Goal: Task Accomplishment & Management: Use online tool/utility

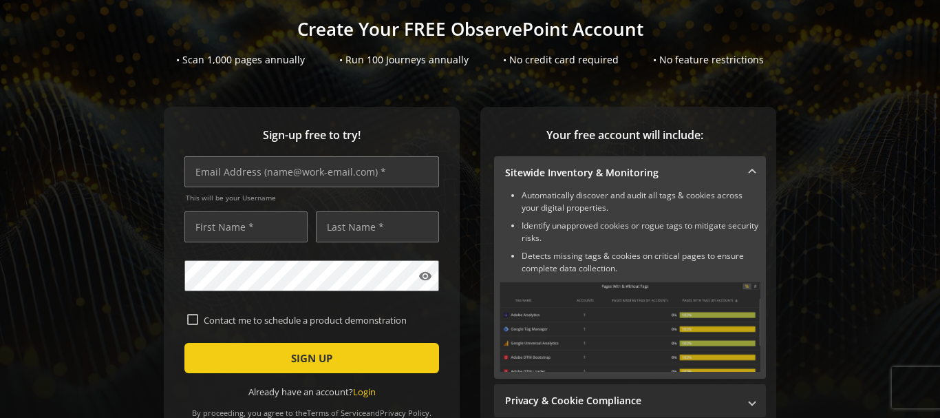
scroll to position [82, 0]
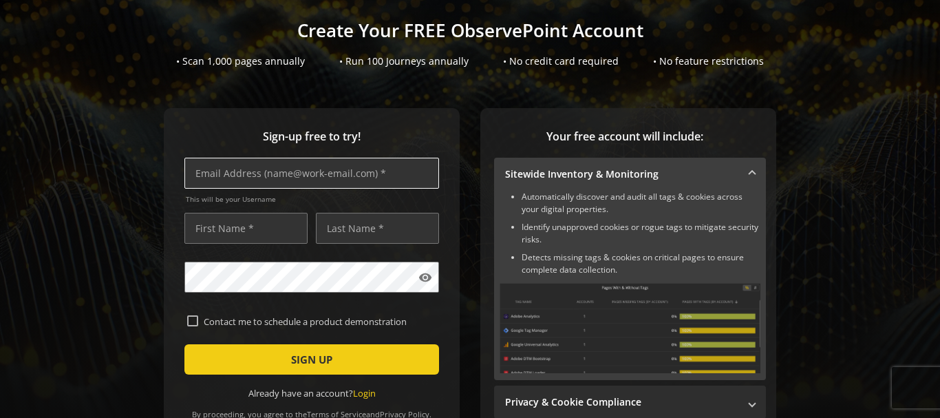
click at [312, 171] on input "text" at bounding box center [312, 173] width 255 height 31
type input "[PERSON_NAME][EMAIL_ADDRESS][DOMAIN_NAME]"
type input "[PERSON_NAME]"
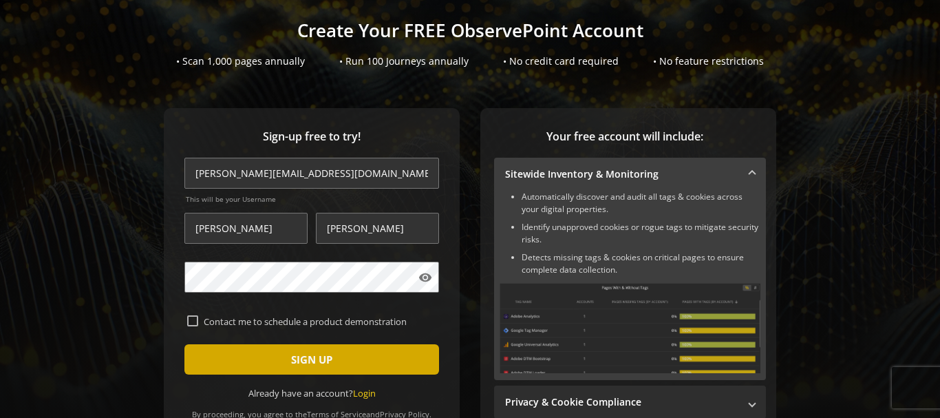
click at [293, 351] on span "SIGN UP" at bounding box center [311, 359] width 41 height 25
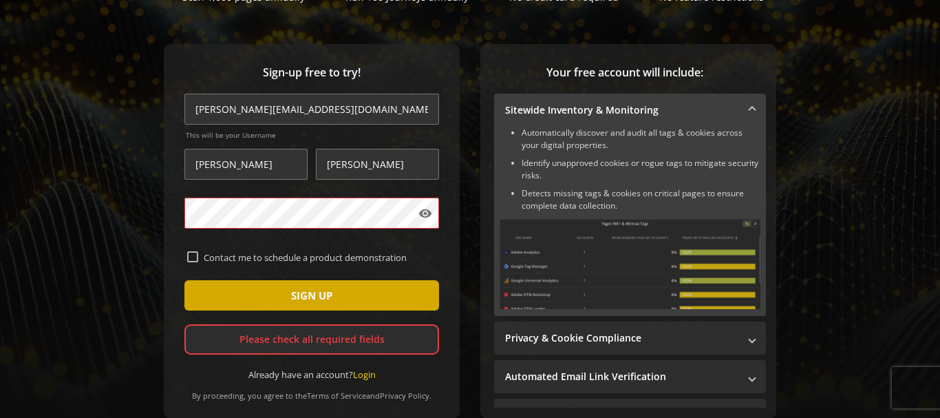
scroll to position [145, 0]
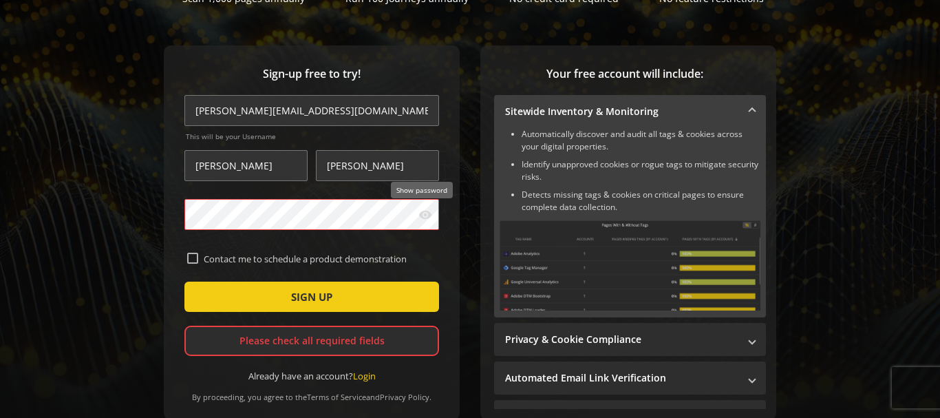
click at [421, 215] on mat-icon "visibility" at bounding box center [426, 215] width 14 height 14
click at [421, 215] on mat-icon "visibility_off" at bounding box center [426, 215] width 14 height 14
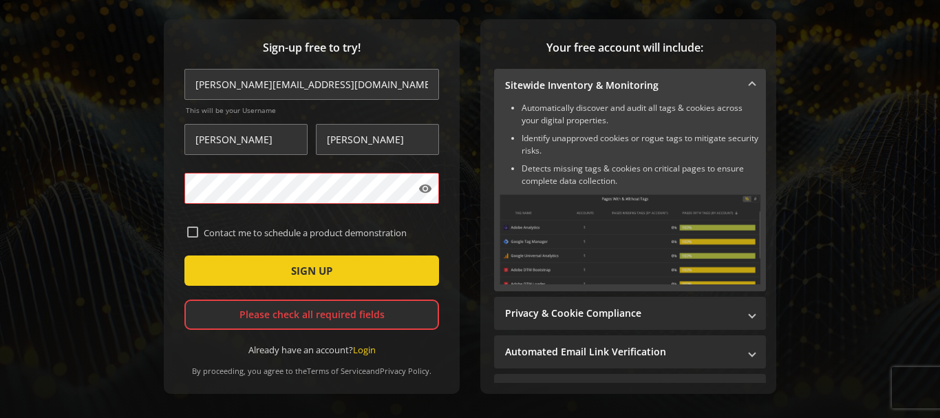
scroll to position [170, 0]
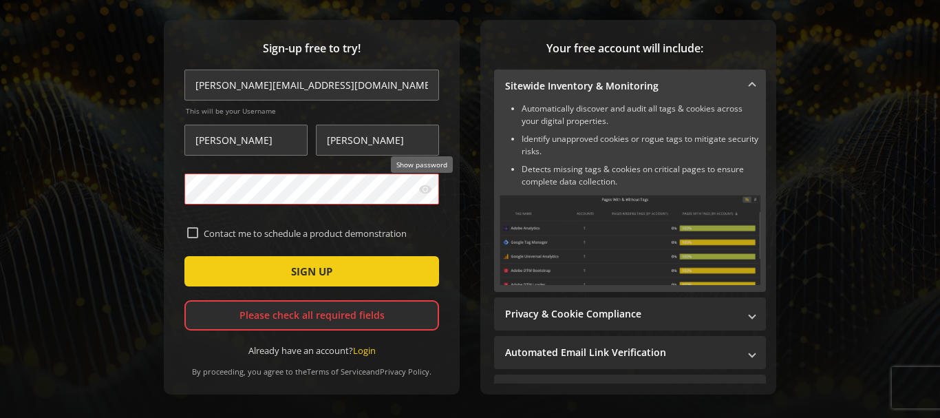
click at [423, 185] on mat-icon "visibility" at bounding box center [426, 189] width 14 height 14
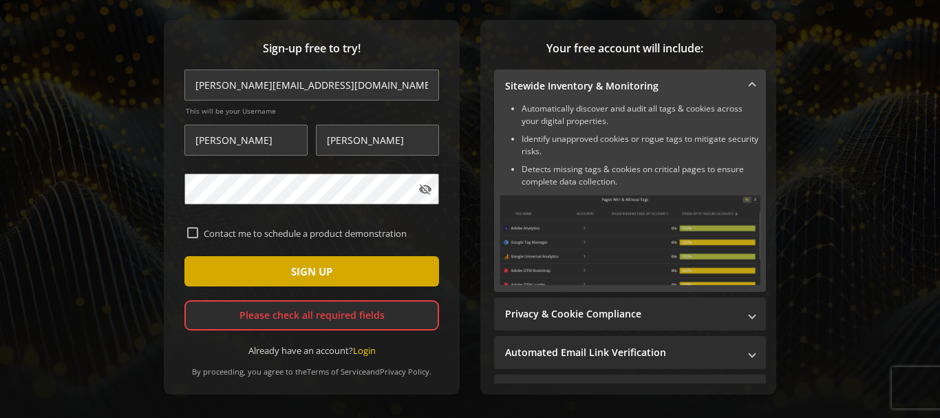
click at [335, 274] on span "submit" at bounding box center [312, 271] width 255 height 33
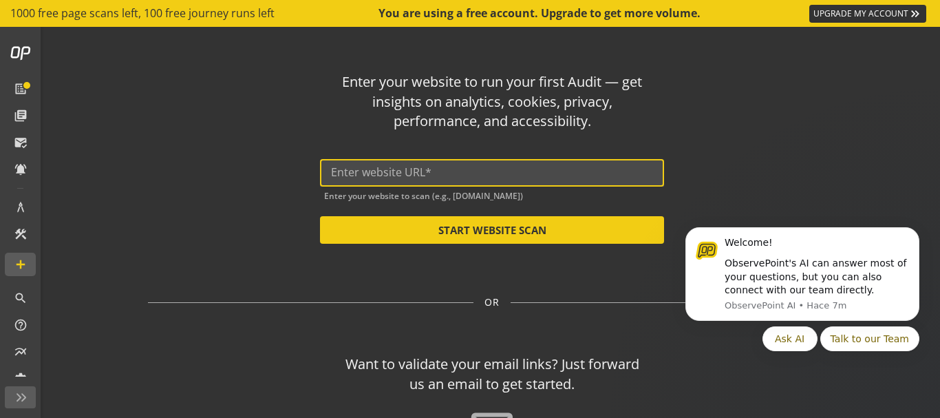
click at [472, 176] on input "text" at bounding box center [492, 172] width 322 height 13
paste input "[URL][DOMAIN_NAME]"
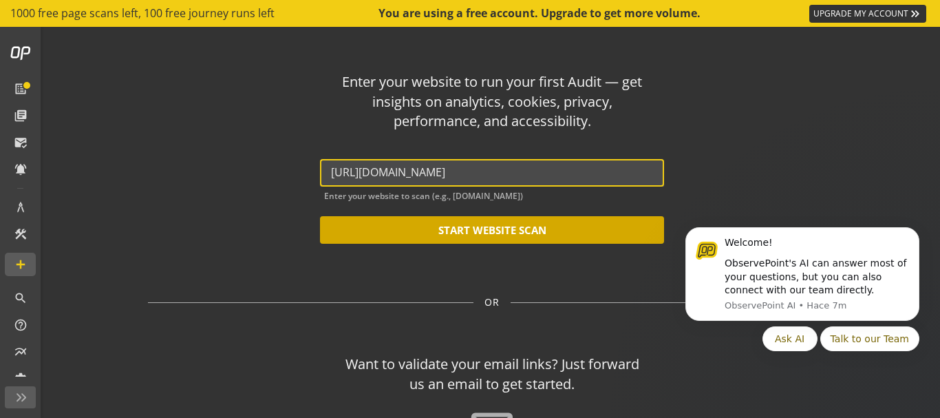
type input "[URL][DOMAIN_NAME]"
click at [511, 231] on button "START WEBSITE SCAN" at bounding box center [492, 230] width 344 height 28
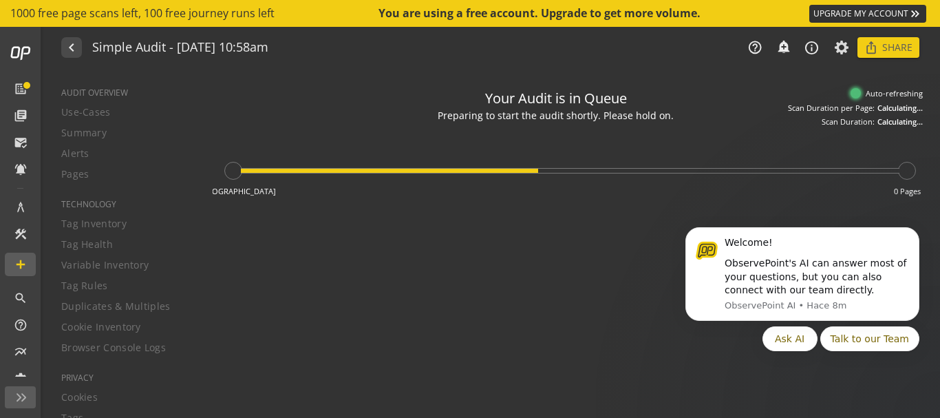
type textarea "Notes can include: -a description of what this audit is validating -changes in …"
click at [915, 228] on icon "Dismiss notification" at bounding box center [916, 232] width 8 height 8
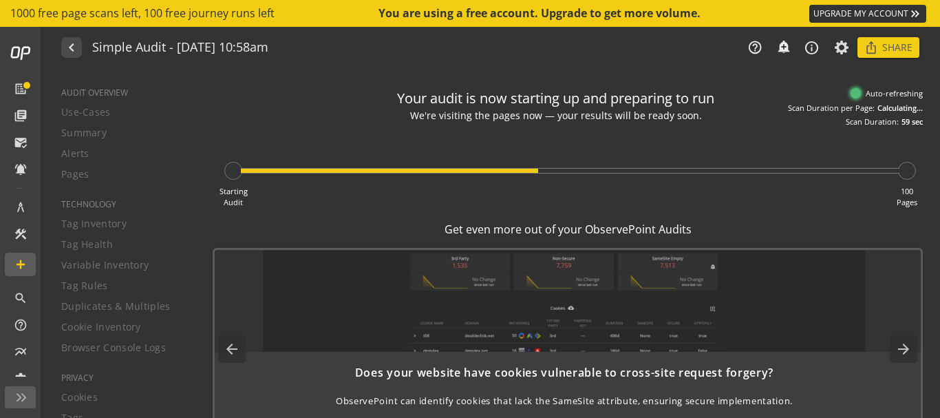
scroll to position [23, 0]
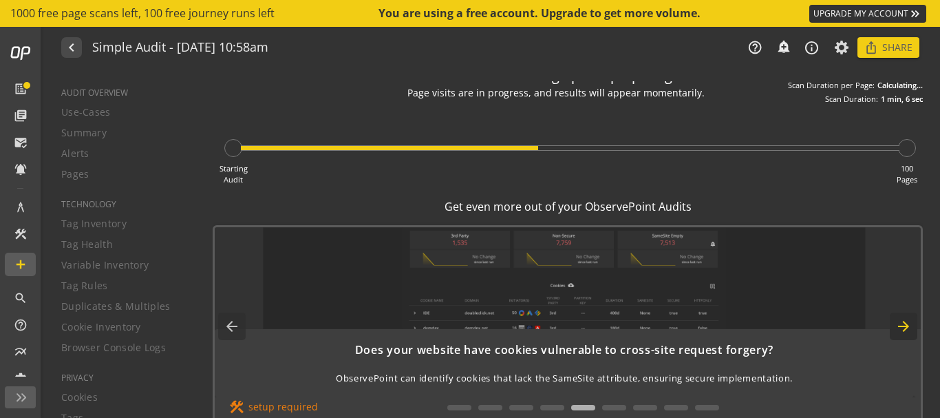
click at [892, 326] on mat-icon "arrow_forward" at bounding box center [904, 327] width 28 height 28
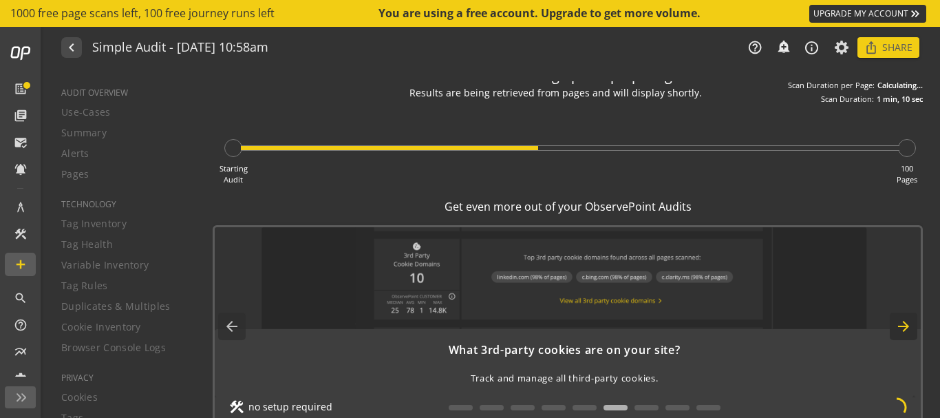
click at [892, 326] on mat-icon "arrow_forward" at bounding box center [904, 327] width 28 height 28
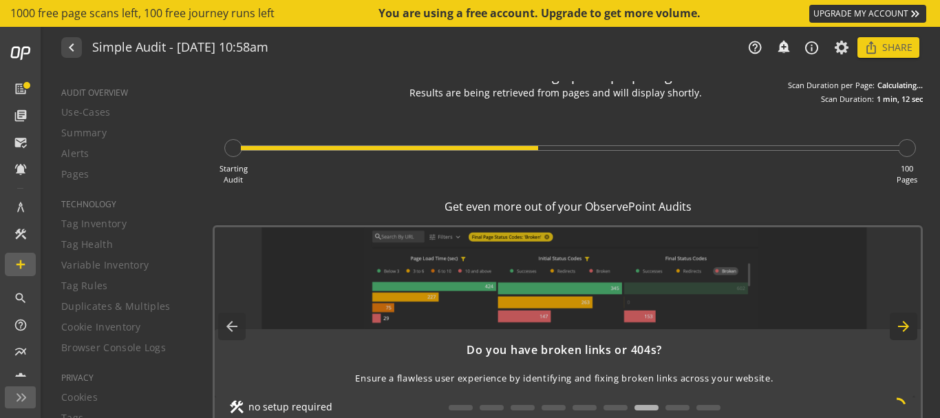
click at [892, 326] on mat-icon "arrow_forward" at bounding box center [904, 327] width 28 height 28
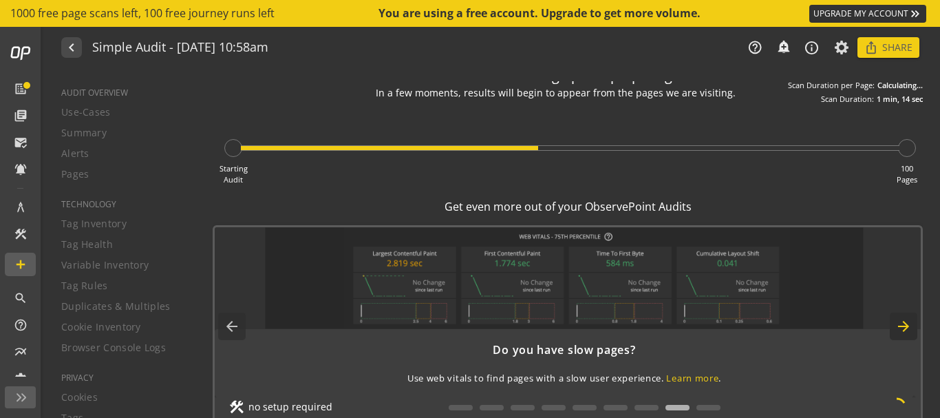
click at [892, 326] on mat-icon "arrow_forward" at bounding box center [904, 327] width 28 height 28
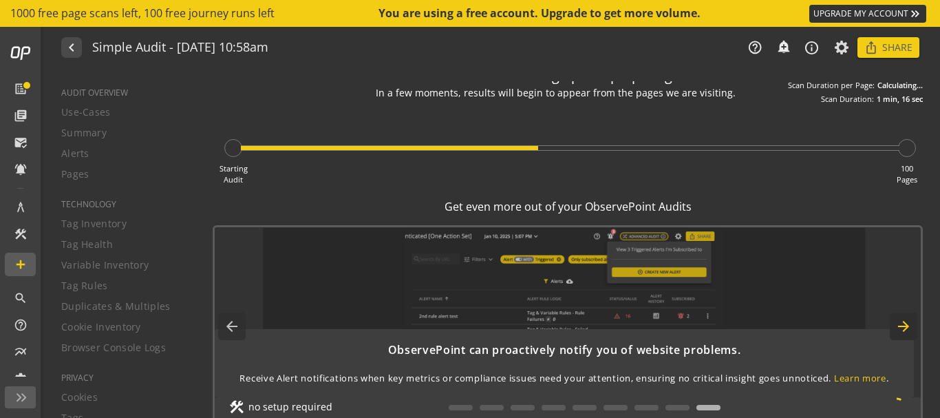
click at [892, 326] on mat-icon "arrow_forward" at bounding box center [904, 327] width 28 height 28
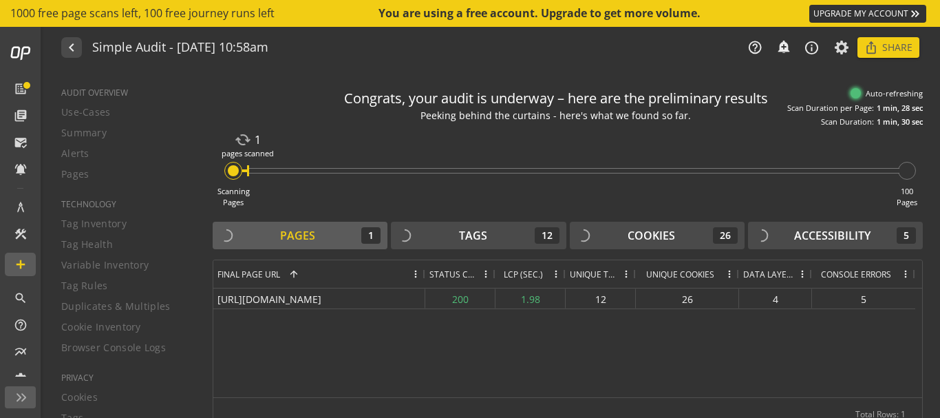
scroll to position [33, 0]
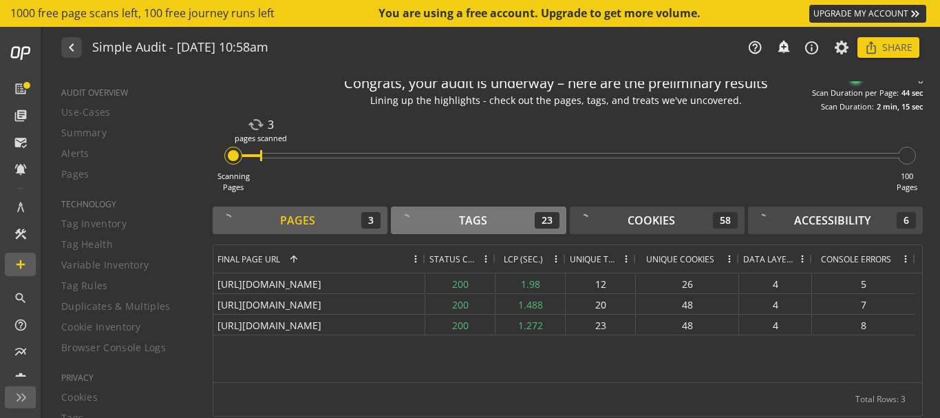
click at [473, 220] on div "Tags" at bounding box center [473, 221] width 28 height 16
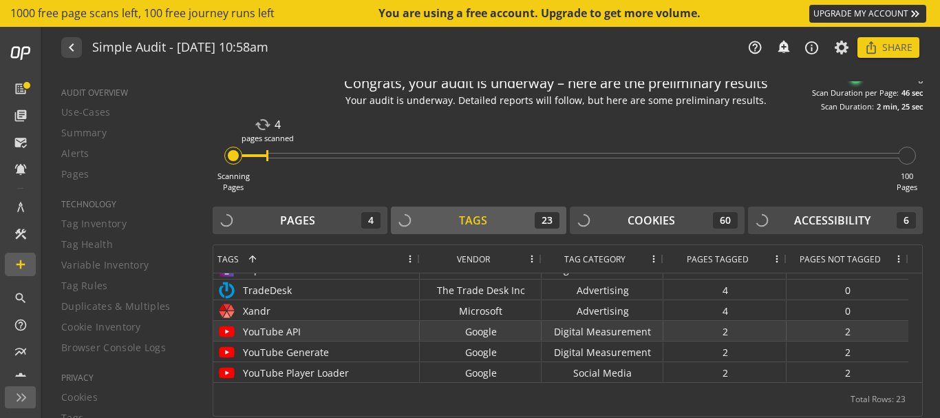
scroll to position [0, 0]
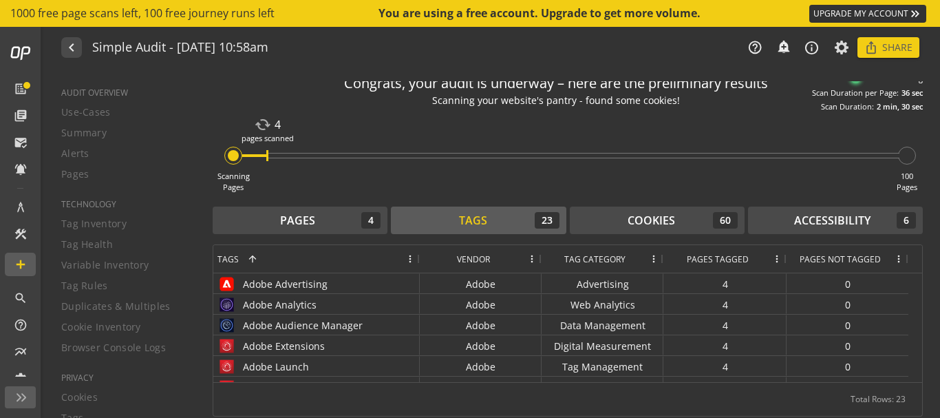
click at [408, 257] on span at bounding box center [410, 258] width 11 height 11
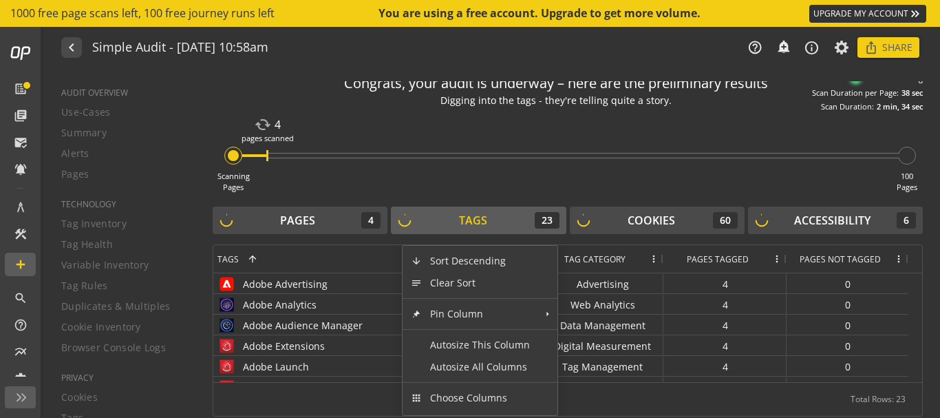
click at [487, 37] on div "navigate_before Simple Audit - [DATE] 10:58am help_outline notifications_none a…" at bounding box center [492, 47] width 896 height 41
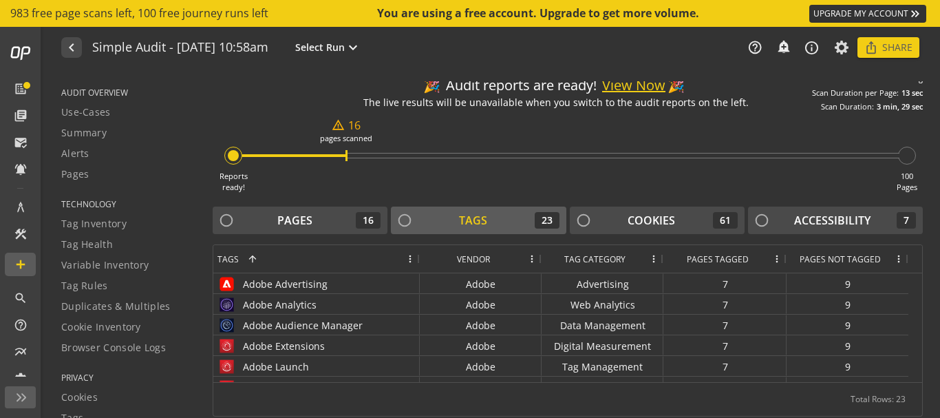
scroll to position [15, 0]
click at [633, 82] on button "View Now" at bounding box center [633, 86] width 63 height 20
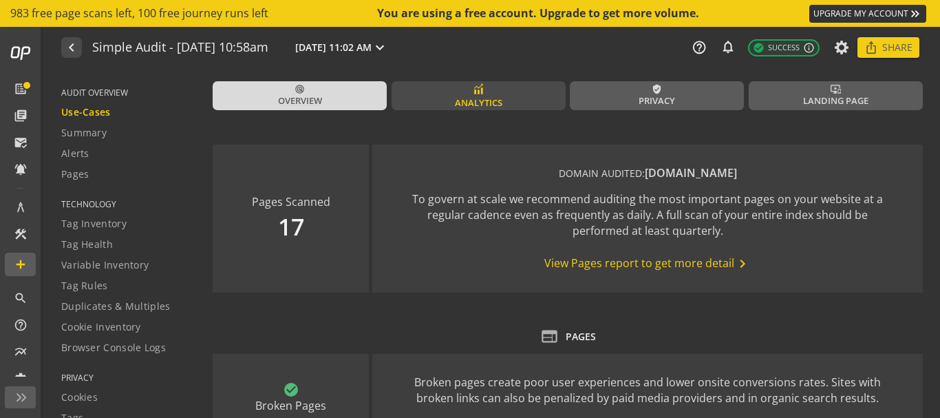
click at [511, 99] on link "Analytics" at bounding box center [479, 95] width 174 height 29
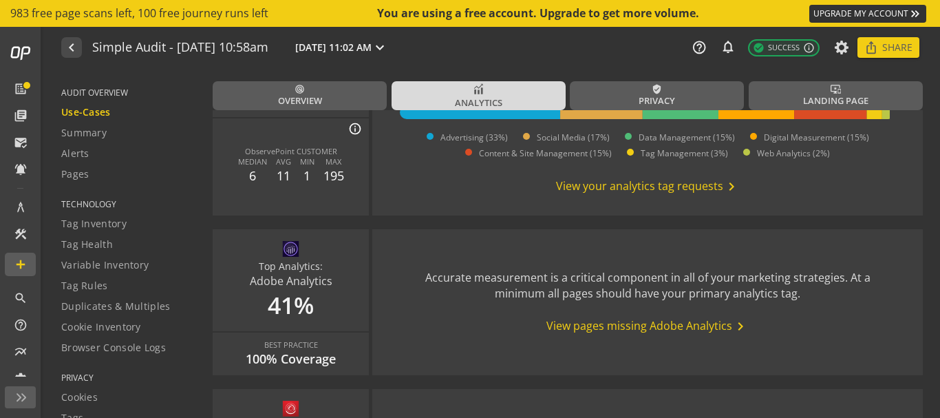
scroll to position [361, 0]
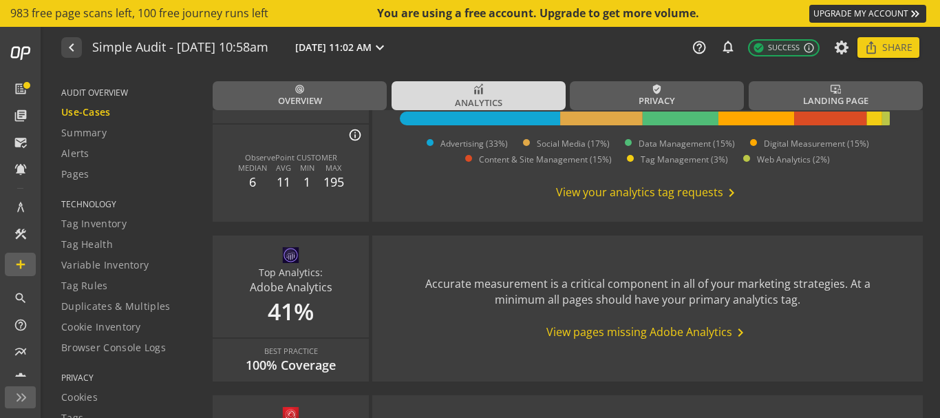
click at [609, 327] on span "View pages missing Adobe Analytics chevron_right" at bounding box center [648, 332] width 202 height 17
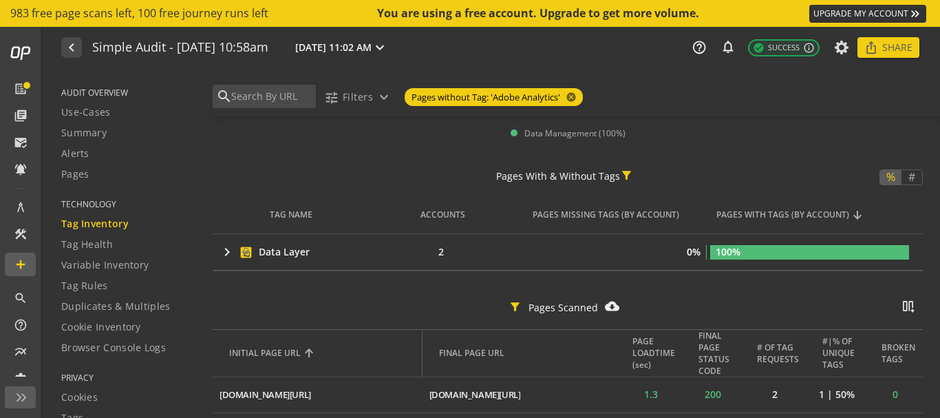
scroll to position [207, 0]
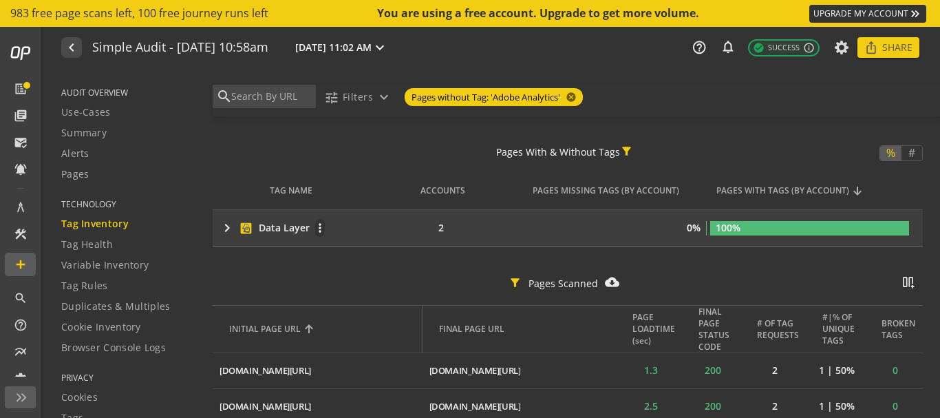
click at [220, 224] on mat-icon "keyboard_arrow_right" at bounding box center [227, 228] width 17 height 17
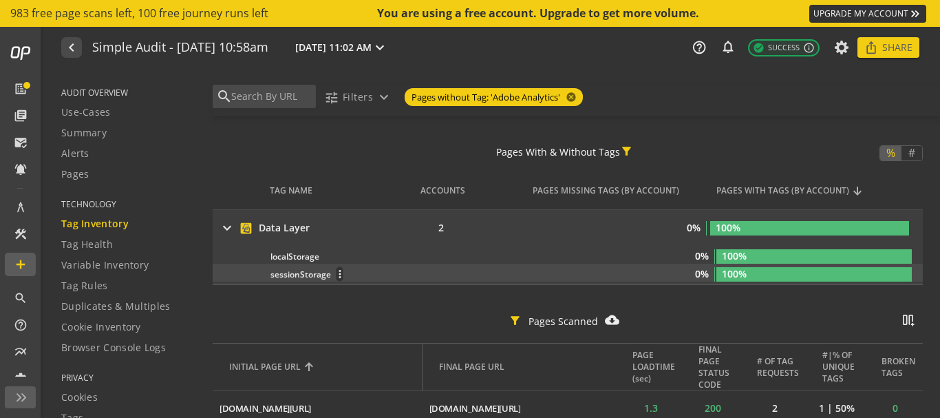
click at [289, 267] on div "sessionStorage more_vert" at bounding box center [390, 273] width 238 height 15
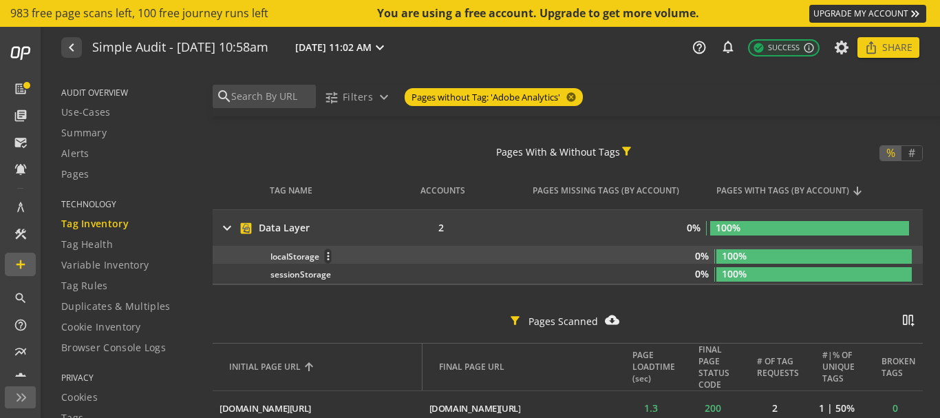
click at [299, 255] on div "localStorage more_vert" at bounding box center [390, 256] width 238 height 15
click at [329, 253] on mat-icon "more_vert" at bounding box center [328, 256] width 6 height 12
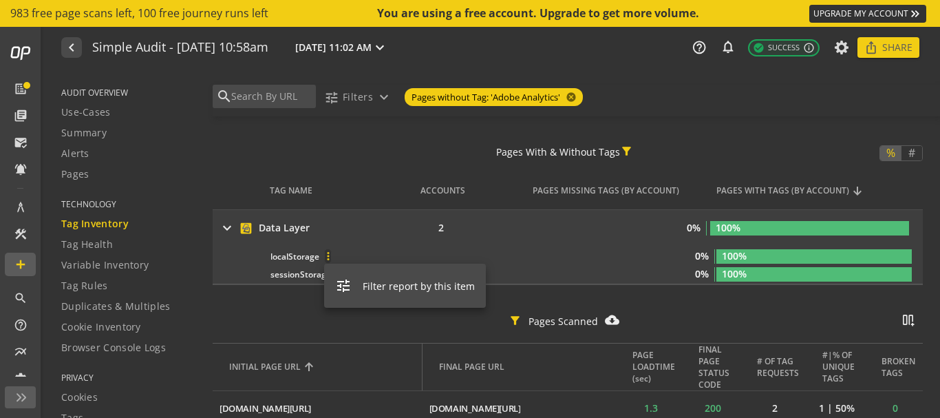
click at [272, 303] on div at bounding box center [470, 209] width 940 height 418
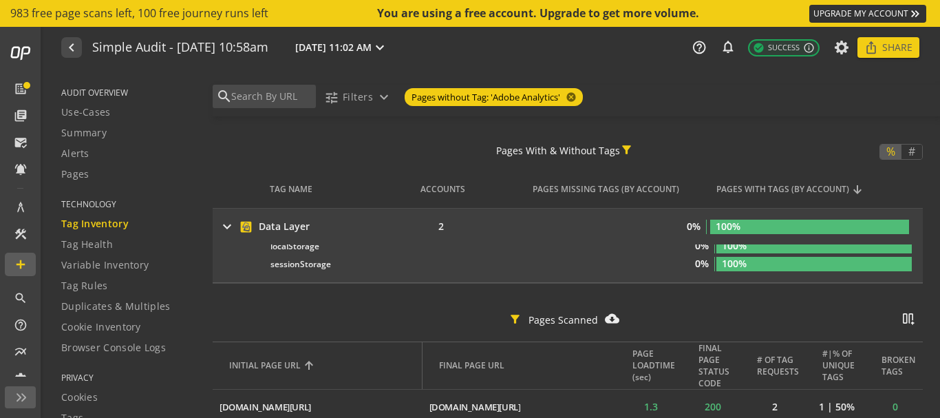
scroll to position [275, 0]
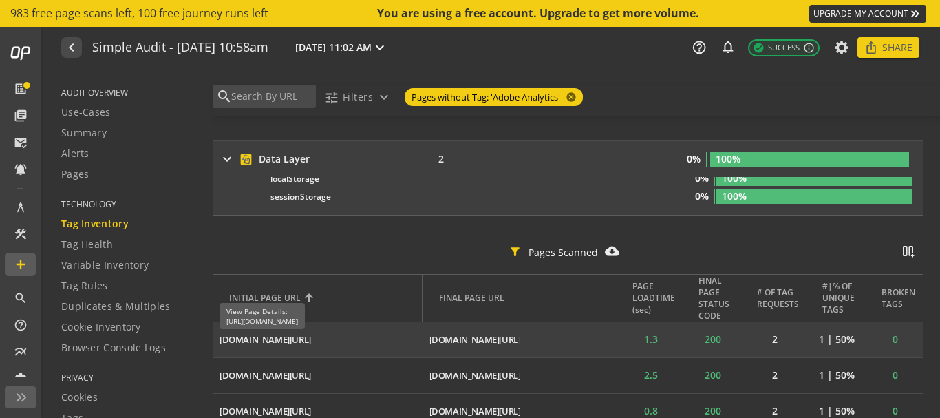
click at [311, 341] on div "[DOMAIN_NAME][URL]" at bounding box center [266, 339] width 92 height 13
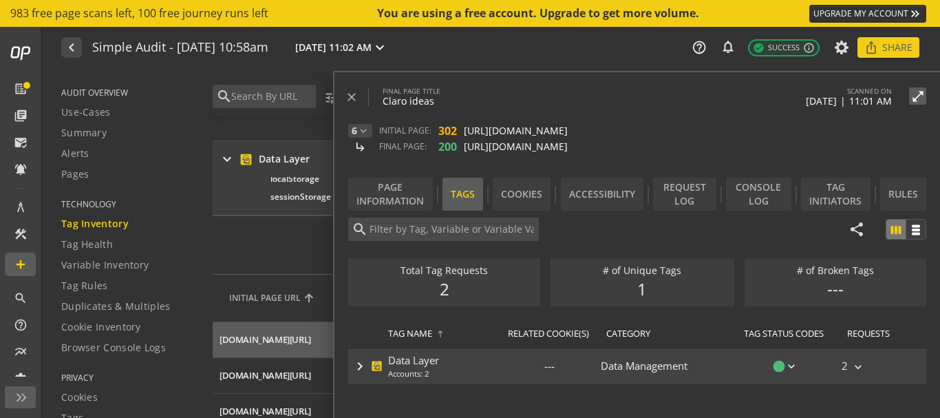
click at [359, 369] on mat-icon "keyboard_arrow_right" at bounding box center [360, 366] width 17 height 17
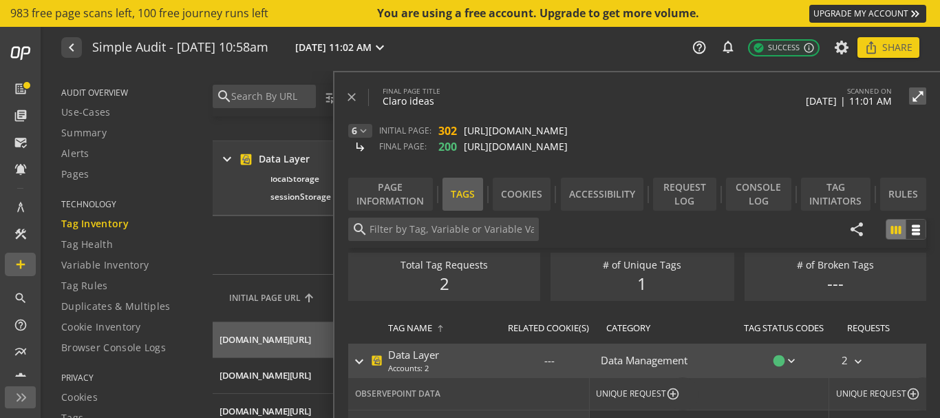
scroll to position [0, 0]
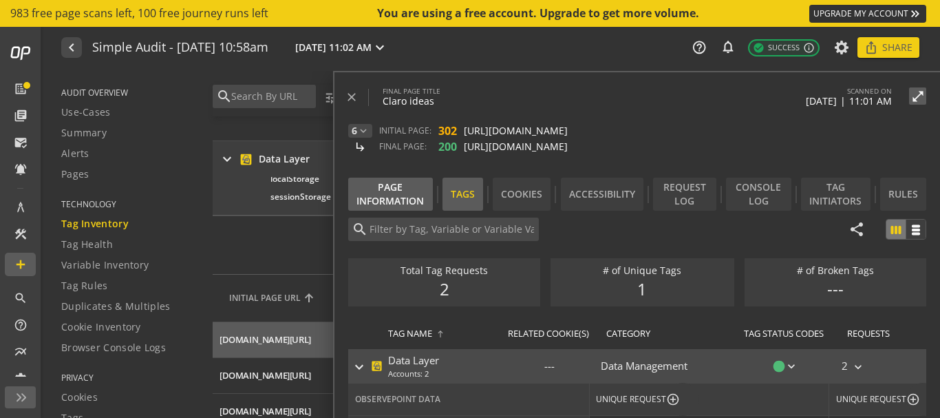
click at [399, 198] on div "Page Information" at bounding box center [390, 194] width 85 height 33
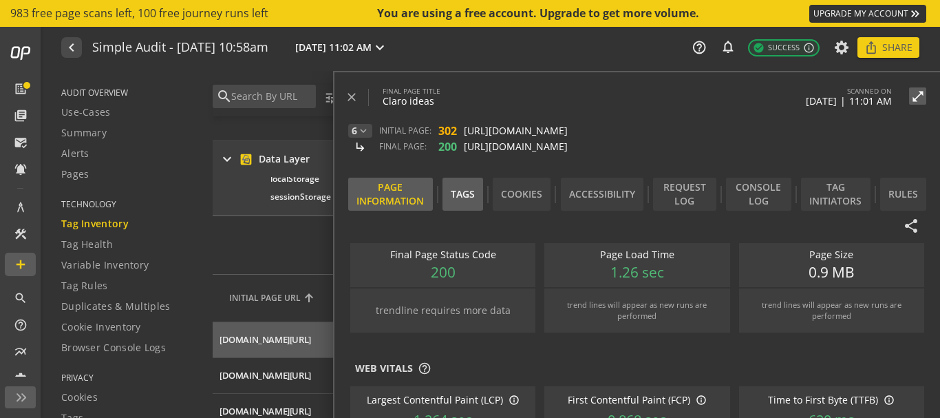
click at [469, 200] on div "Tags" at bounding box center [463, 194] width 41 height 33
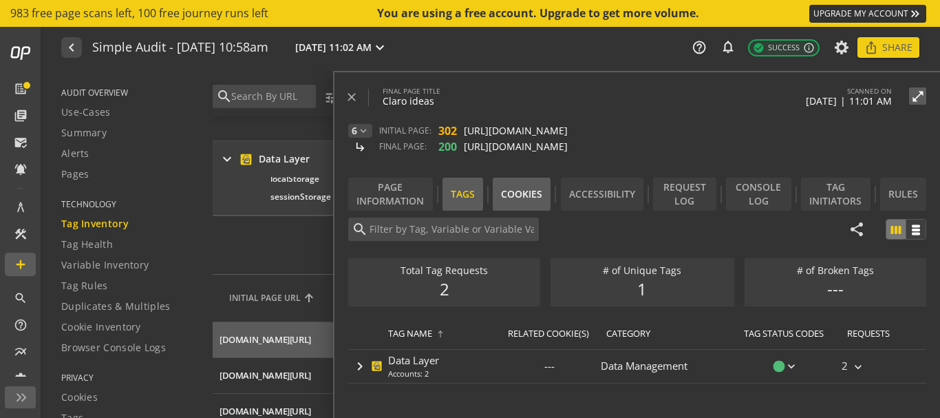
click at [506, 196] on div "Cookies" at bounding box center [522, 194] width 58 height 33
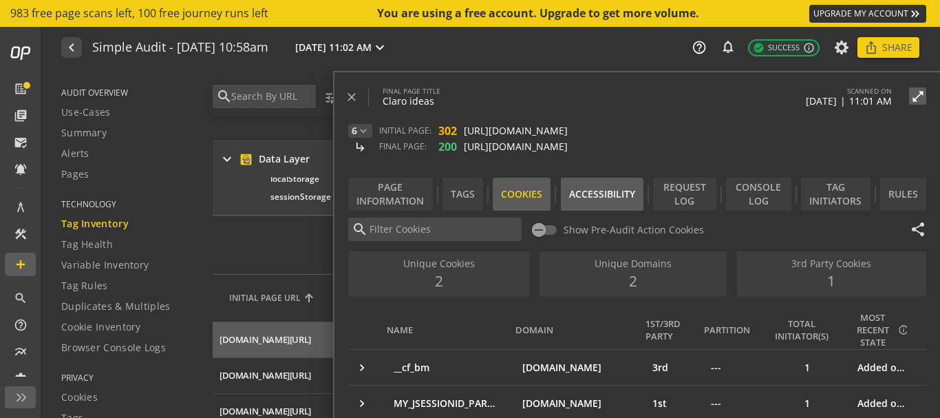
click at [593, 204] on div "Accessibility" at bounding box center [602, 194] width 83 height 33
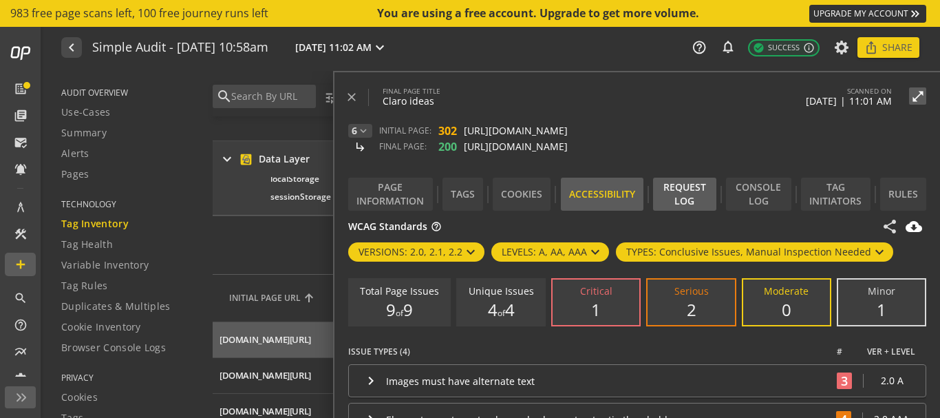
click at [666, 193] on div "Request Log" at bounding box center [684, 194] width 63 height 33
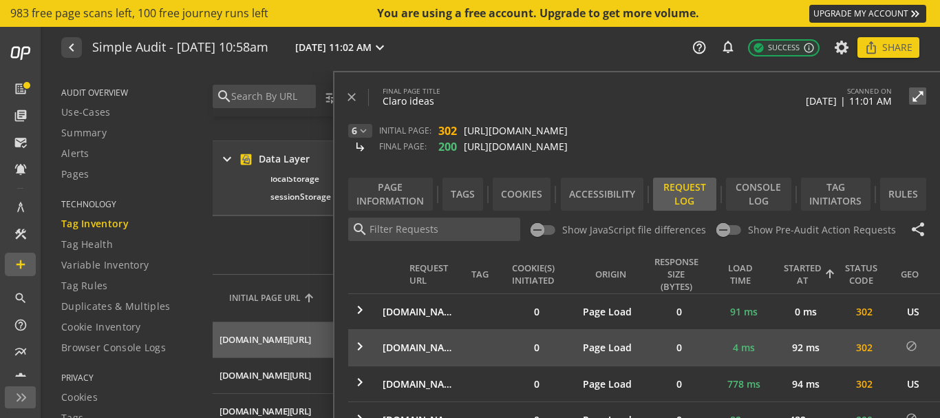
click at [357, 348] on mat-icon "keyboard_arrow_right" at bounding box center [360, 346] width 17 height 17
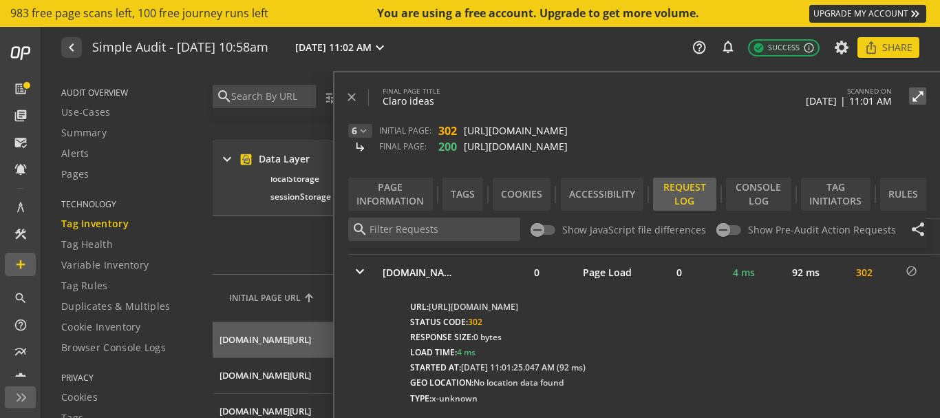
scroll to position [69, 0]
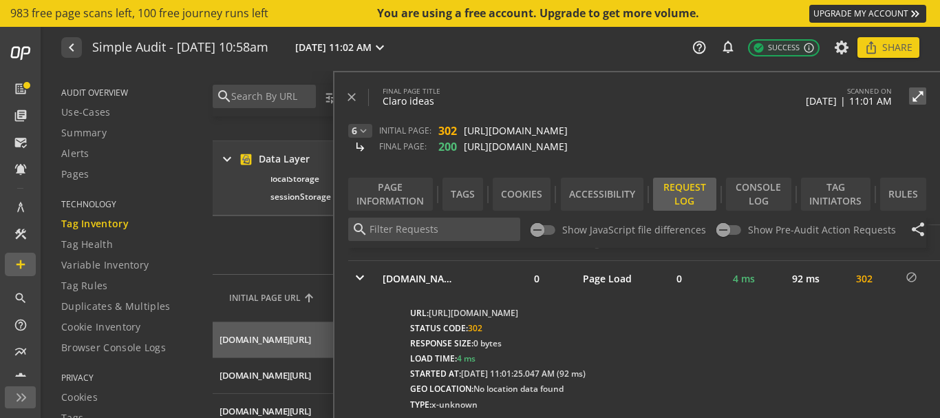
click at [360, 271] on mat-icon "keyboard_arrow_right" at bounding box center [360, 277] width 17 height 17
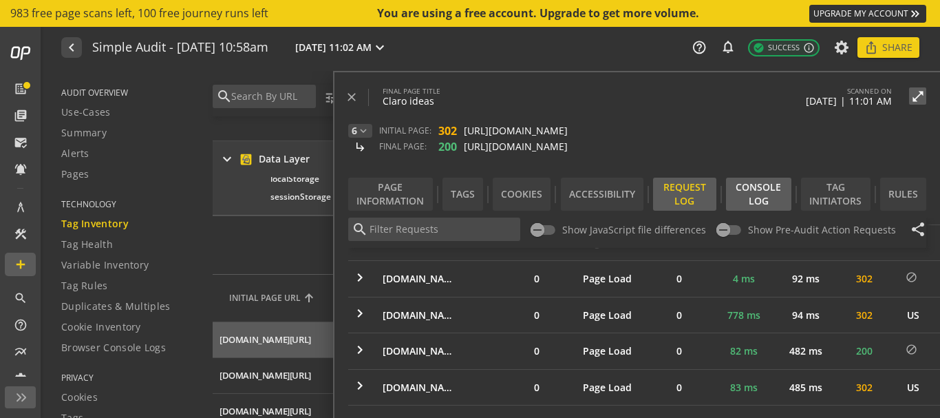
click at [754, 206] on div "Console Log" at bounding box center [758, 194] width 65 height 33
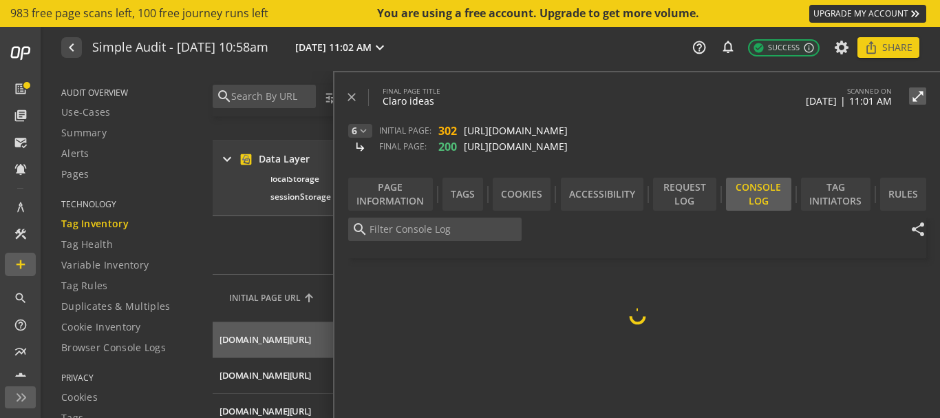
scroll to position [34, 0]
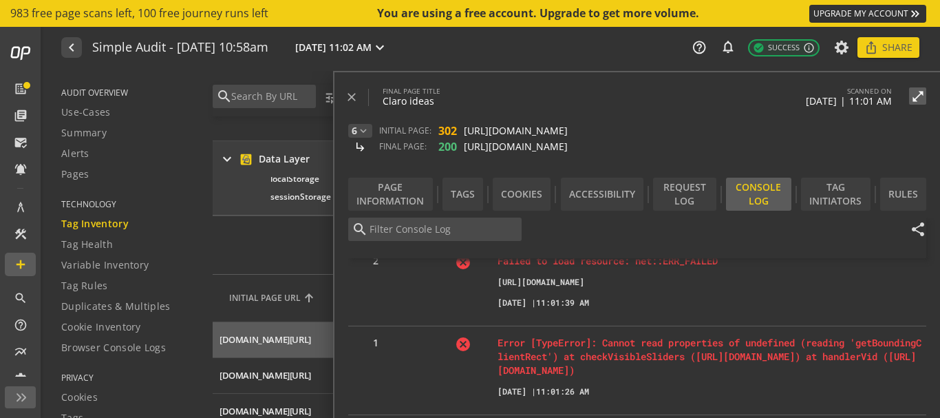
drag, startPoint x: 671, startPoint y: 92, endPoint x: 653, endPoint y: 66, distance: 32.1
click at [646, 61] on audit-report-container "navigate_before Simple Audit - [DATE] 10:58am [DATE] 11:02 AM expand_more help_…" at bounding box center [492, 222] width 896 height 391
click at [918, 106] on span at bounding box center [918, 96] width 33 height 33
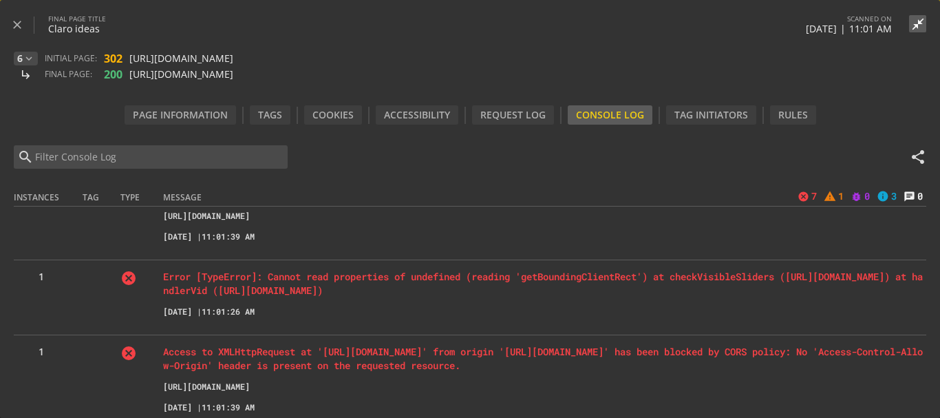
scroll to position [69, 0]
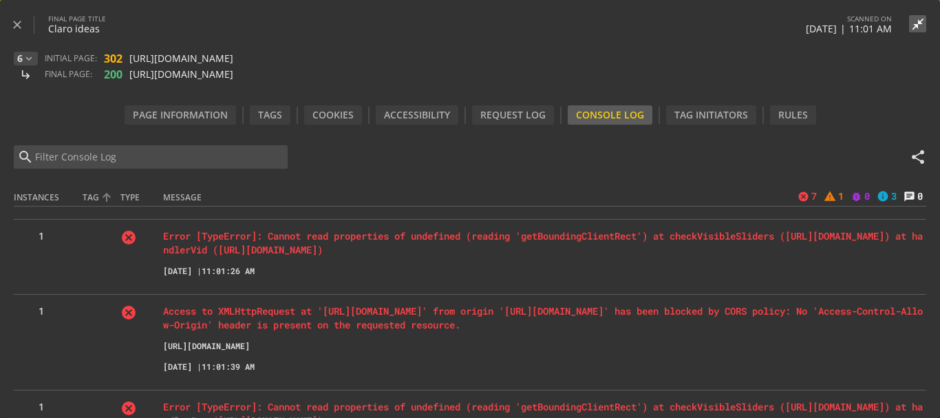
click at [83, 195] on div "TAG" at bounding box center [91, 197] width 17 height 12
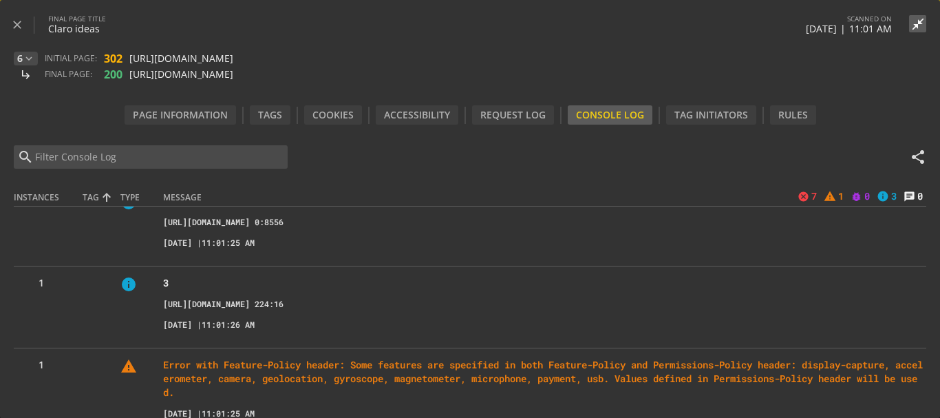
scroll to position [0, 0]
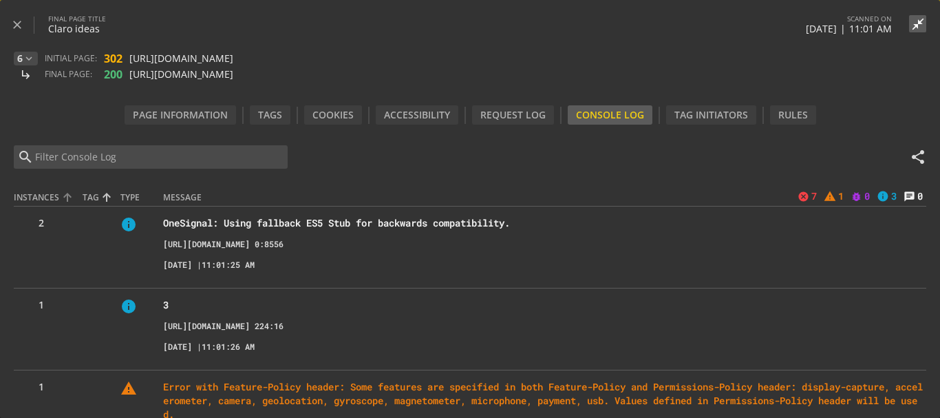
click at [43, 202] on div "INSTANCES" at bounding box center [36, 197] width 45 height 12
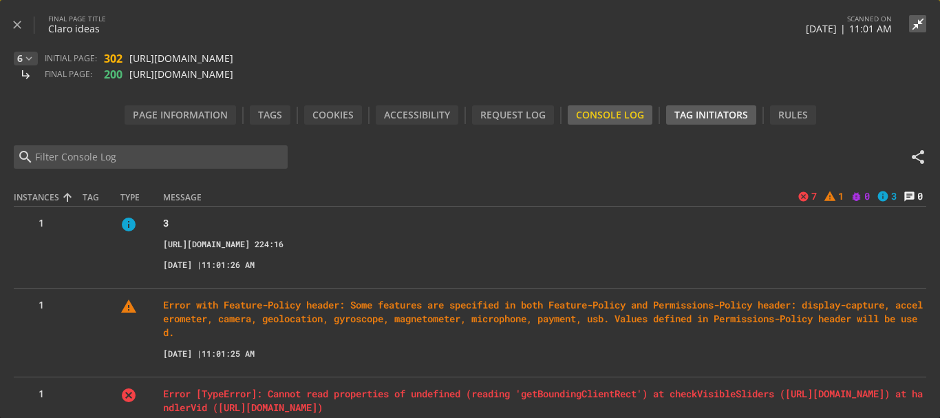
click at [710, 115] on div "Tag Initiators" at bounding box center [711, 114] width 90 height 19
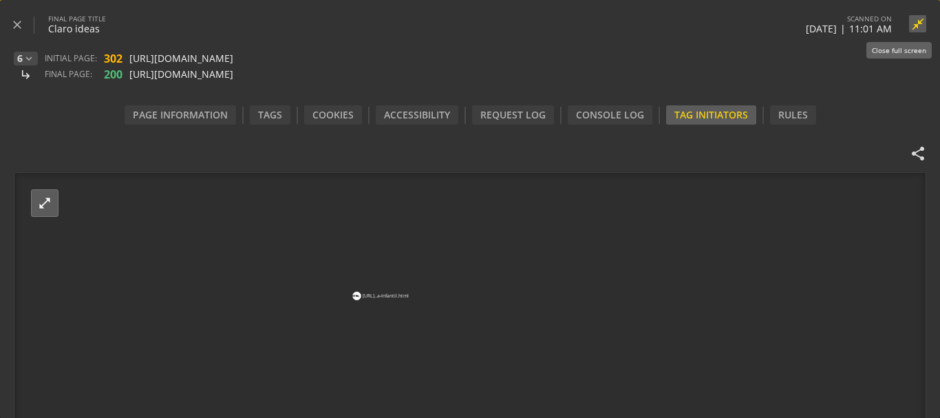
click at [918, 22] on mat-icon "close_fullscreen" at bounding box center [917, 24] width 17 height 14
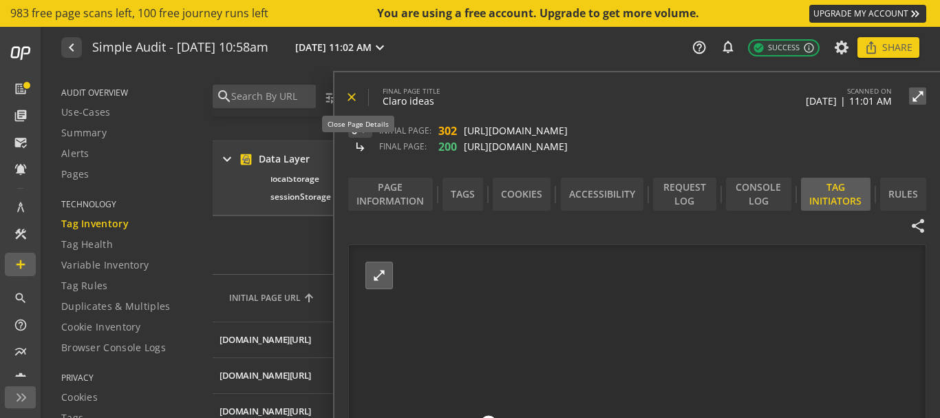
click at [355, 98] on mat-icon "close" at bounding box center [352, 97] width 14 height 14
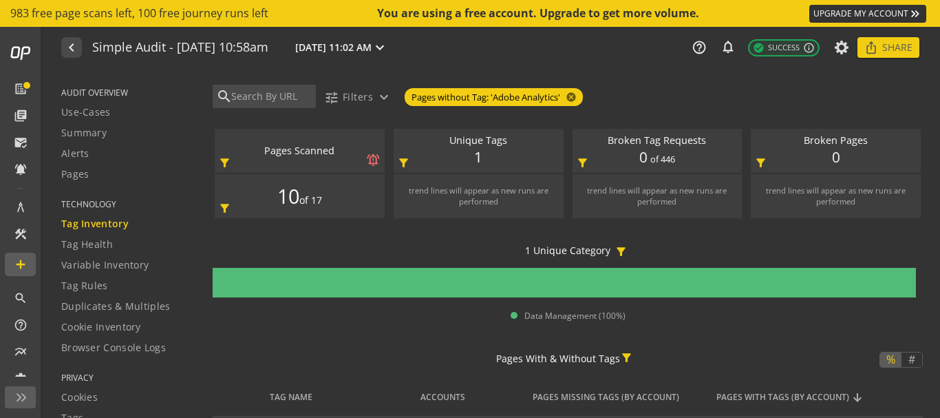
click at [305, 198] on span "of 17" at bounding box center [310, 200] width 23 height 14
click at [222, 207] on mat-icon "filter_alt" at bounding box center [224, 208] width 13 height 13
click at [430, 250] on div "1 Unique Category filter_alt" at bounding box center [568, 251] width 710 height 14
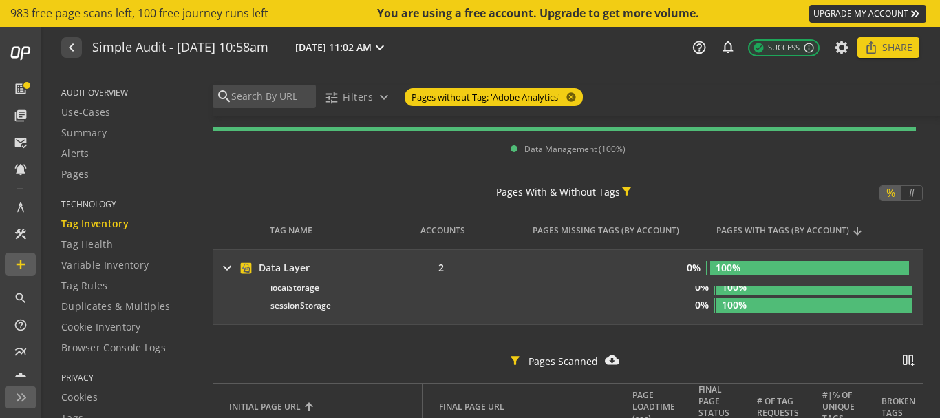
scroll to position [167, 0]
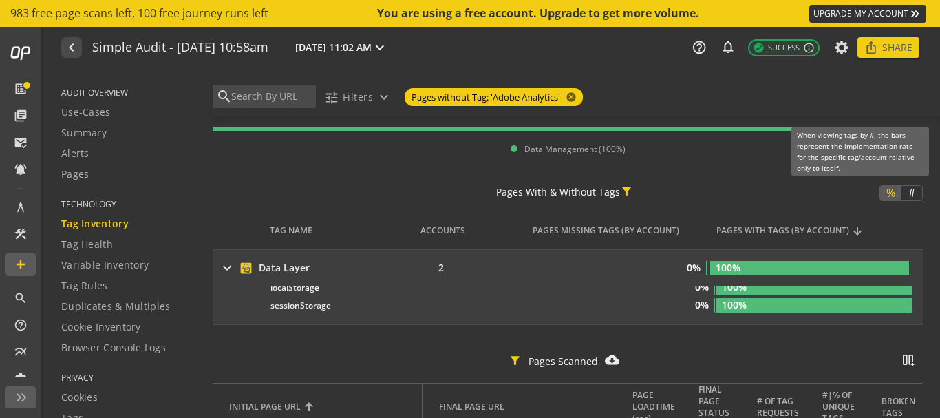
click at [909, 196] on span "#" at bounding box center [912, 193] width 17 height 14
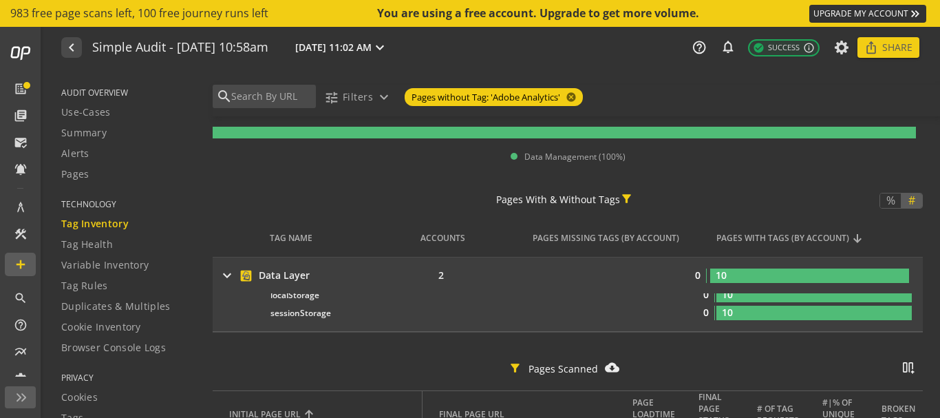
scroll to position [0, 0]
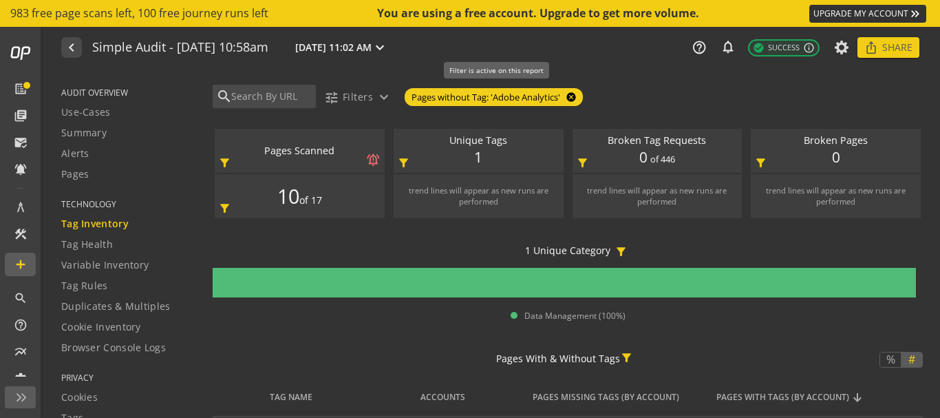
click at [574, 96] on mat-icon "cancel" at bounding box center [569, 97] width 19 height 11
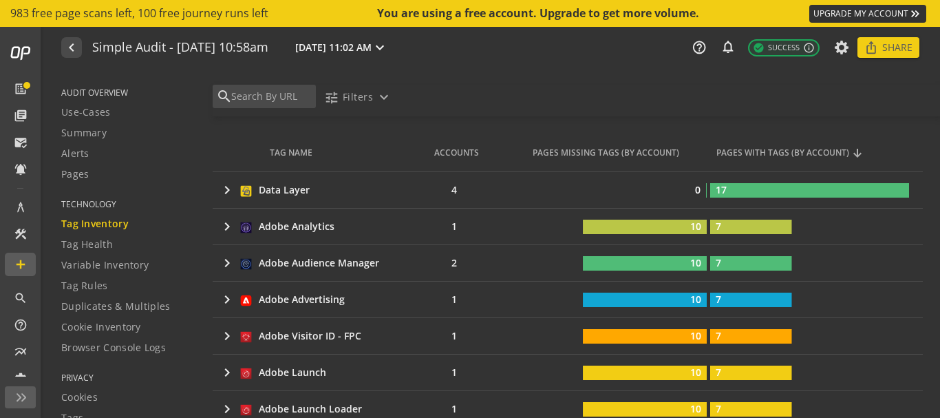
scroll to position [256, 0]
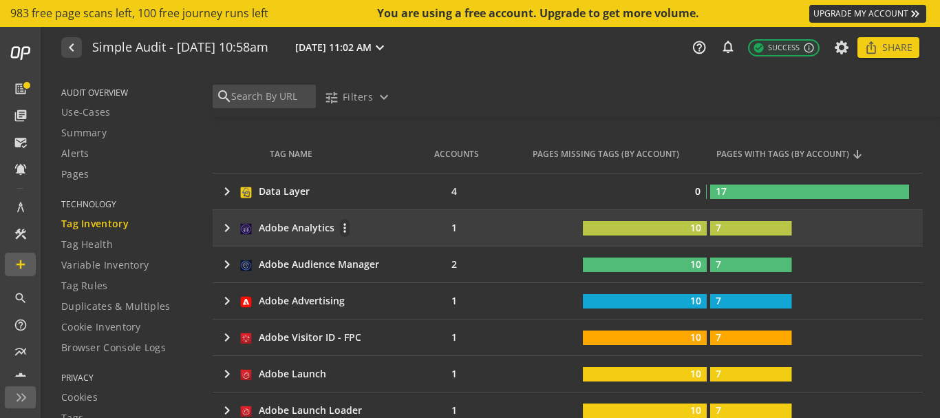
click at [227, 235] on mat-icon "keyboard_arrow_right" at bounding box center [227, 228] width 17 height 17
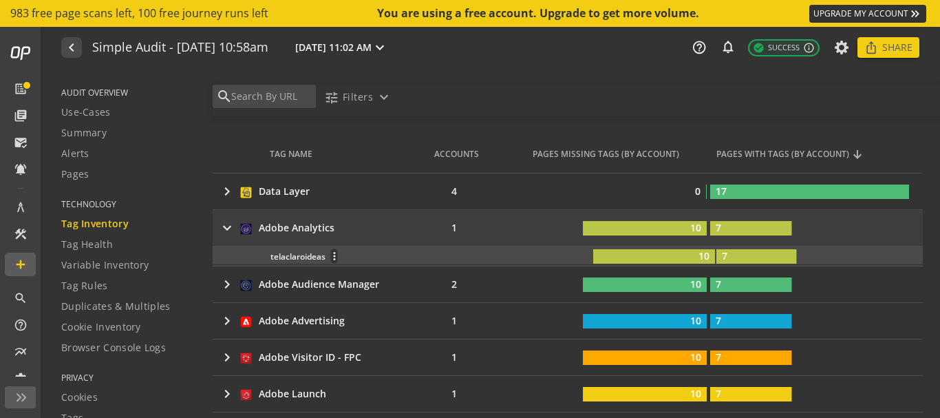
click at [297, 259] on div "telaclaroideas more_vert" at bounding box center [390, 256] width 238 height 15
click at [336, 257] on mat-icon "more_vert" at bounding box center [334, 256] width 6 height 12
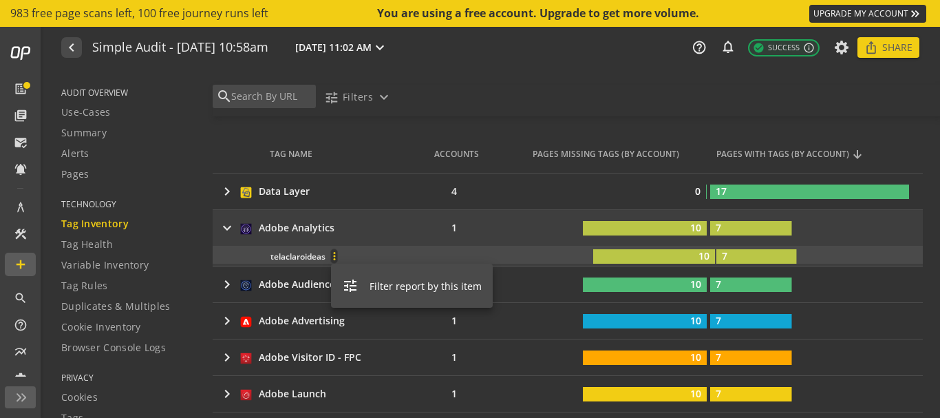
click at [336, 257] on div at bounding box center [470, 209] width 940 height 418
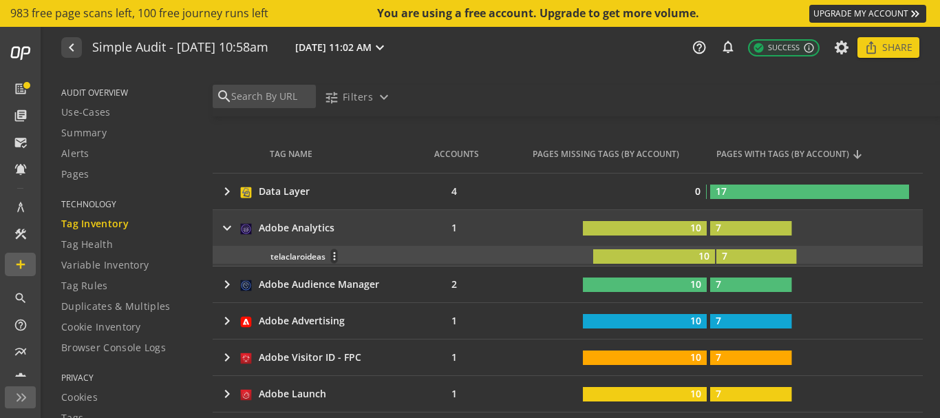
click at [302, 257] on div "telaclaroideas more_vert" at bounding box center [390, 256] width 238 height 15
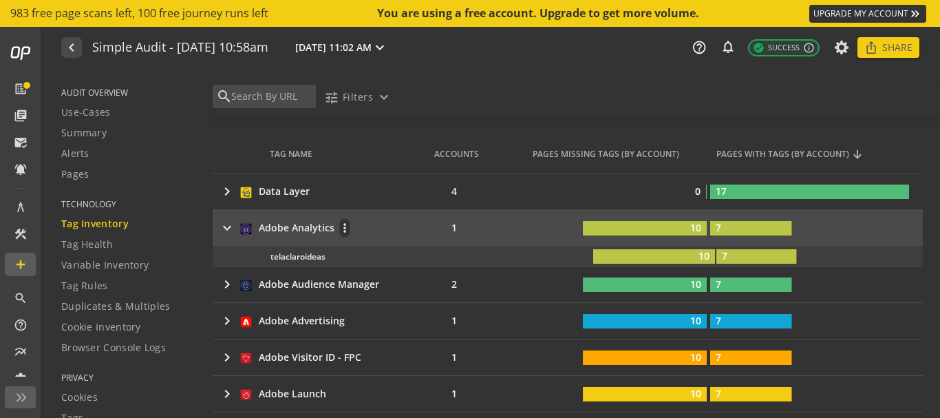
click at [286, 225] on div "Adobe Analytics" at bounding box center [297, 228] width 76 height 14
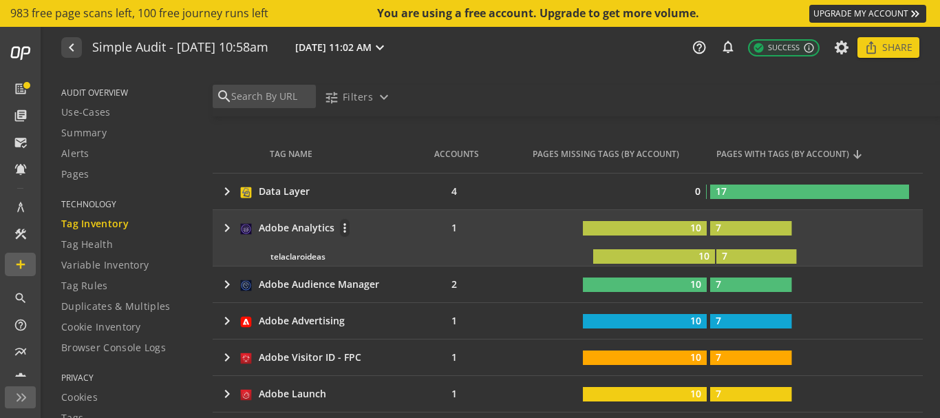
click at [286, 225] on div "Adobe Analytics" at bounding box center [297, 228] width 76 height 14
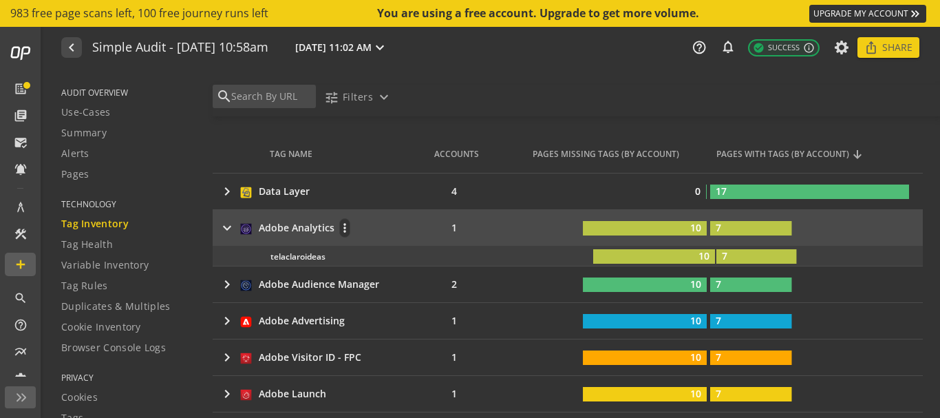
click at [286, 225] on div "Adobe Analytics" at bounding box center [297, 228] width 76 height 14
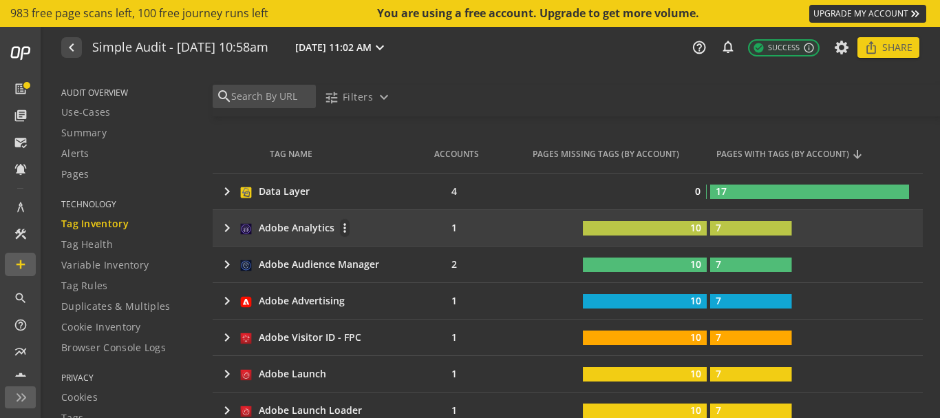
click at [286, 225] on div "Adobe Analytics" at bounding box center [297, 228] width 76 height 14
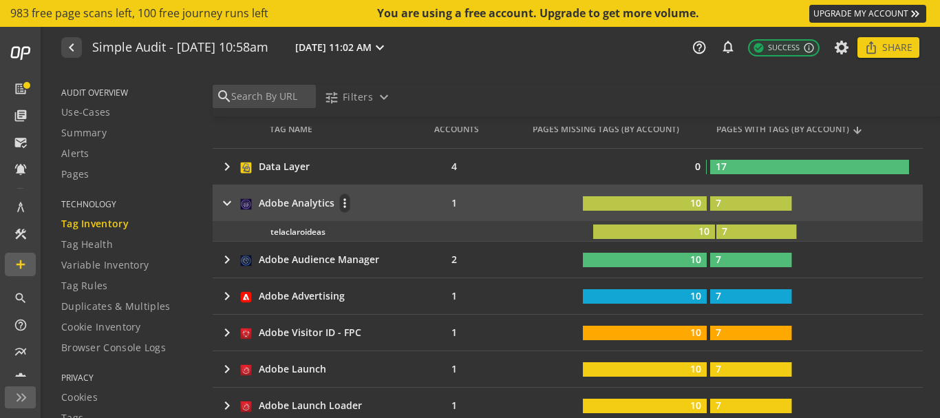
scroll to position [282, 0]
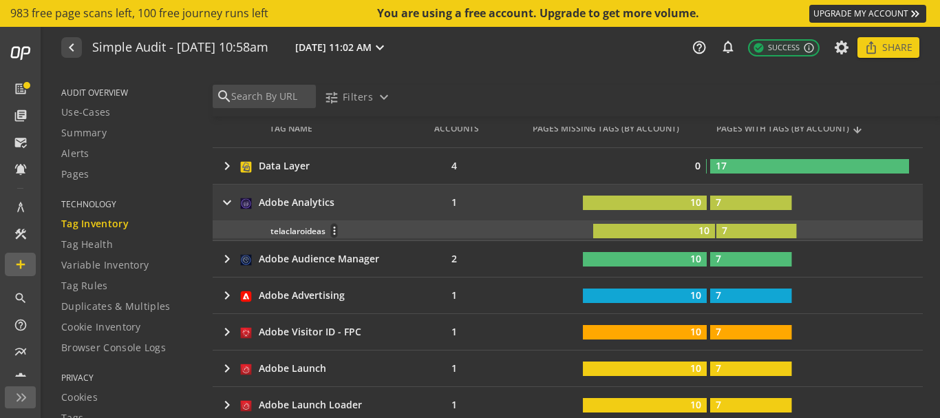
click at [300, 231] on div "telaclaroideas more_vert" at bounding box center [390, 230] width 238 height 15
click at [631, 224] on icon "10" at bounding box center [612, 231] width 207 height 14
click at [637, 230] on rect at bounding box center [654, 231] width 122 height 14
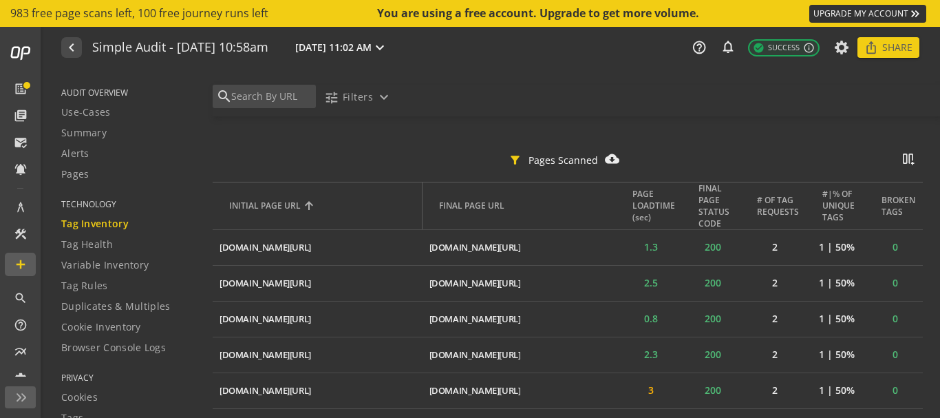
scroll to position [1178, 0]
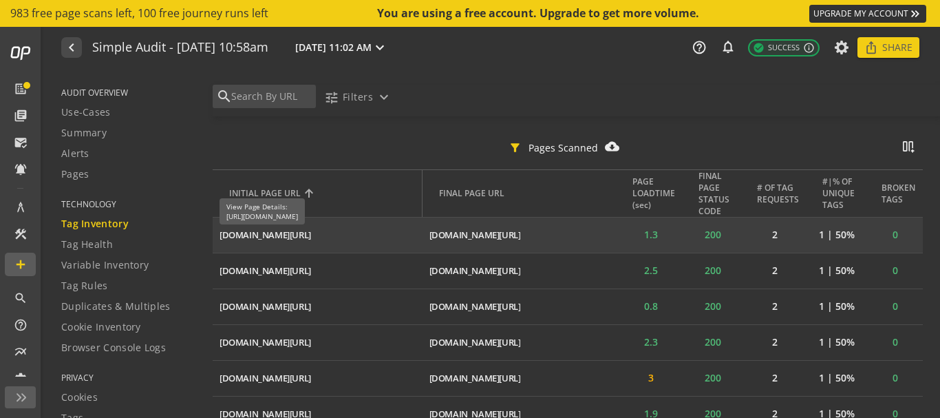
click at [311, 240] on div "[DOMAIN_NAME][URL]" at bounding box center [266, 235] width 92 height 13
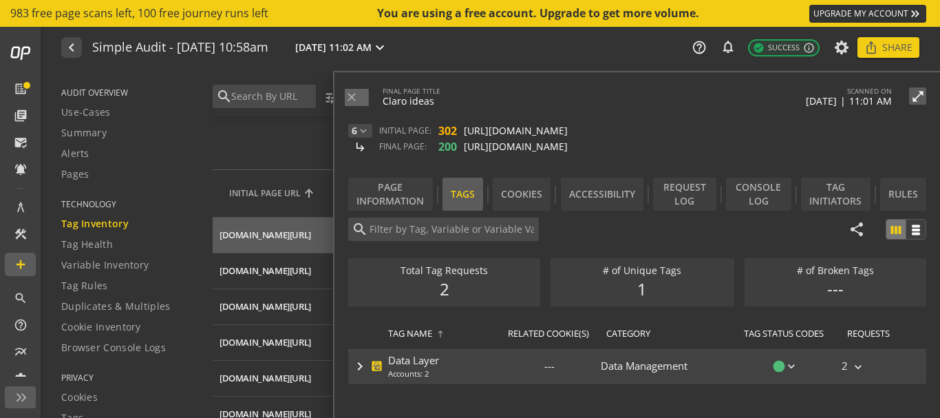
click at [357, 368] on mat-icon "keyboard_arrow_right" at bounding box center [360, 366] width 17 height 17
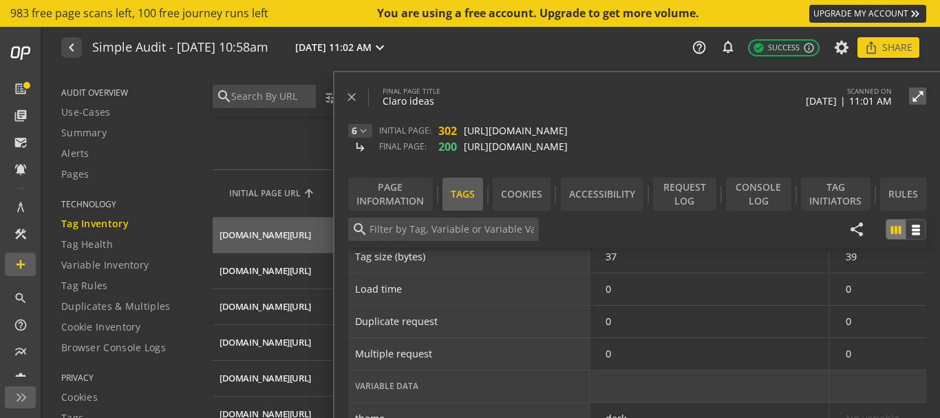
scroll to position [0, 0]
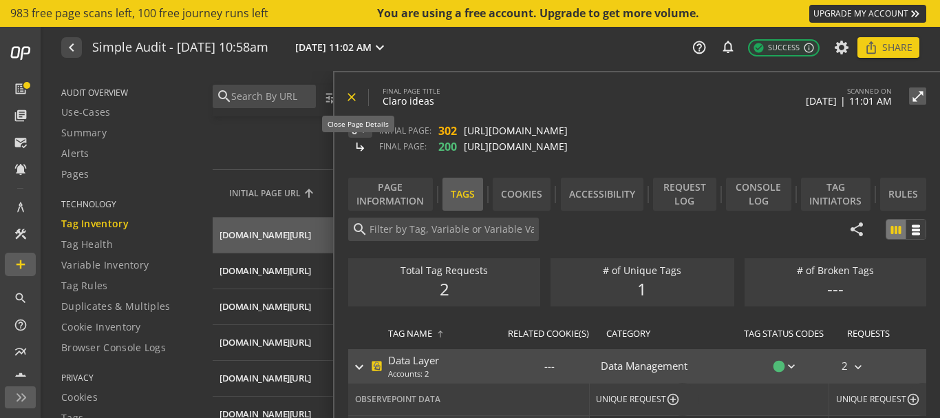
click at [357, 98] on mat-icon "close" at bounding box center [352, 97] width 14 height 14
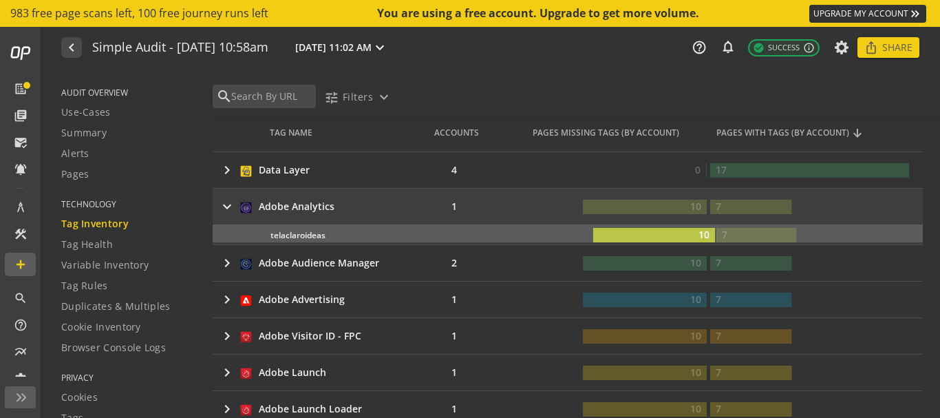
scroll to position [222, 0]
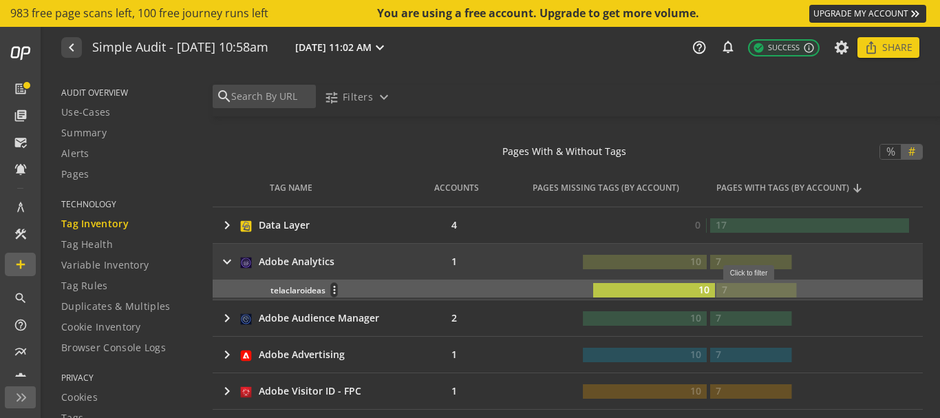
click at [754, 289] on rect at bounding box center [757, 290] width 80 height 14
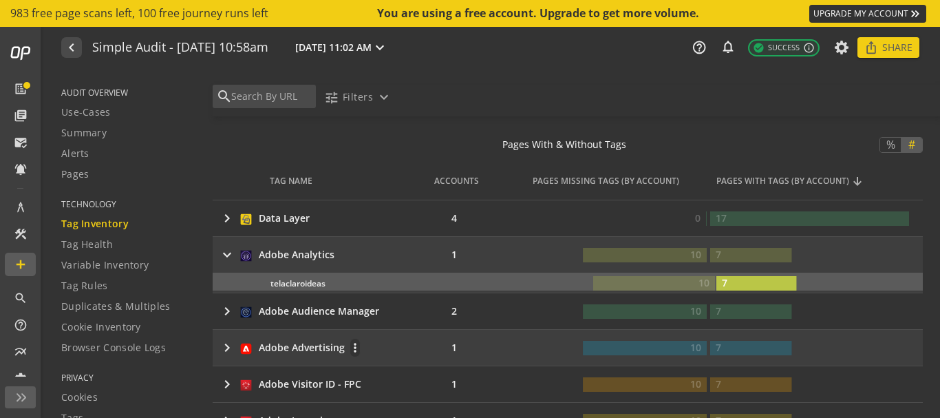
scroll to position [230, 0]
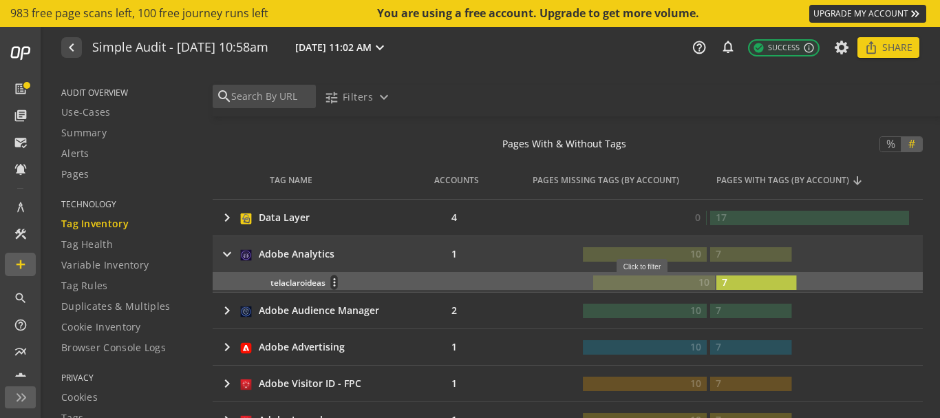
click at [647, 283] on rect at bounding box center [654, 282] width 122 height 14
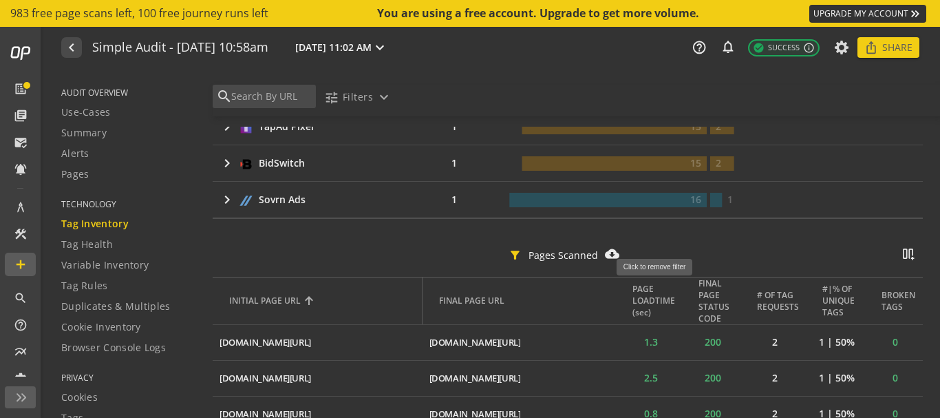
scroll to position [1198, 0]
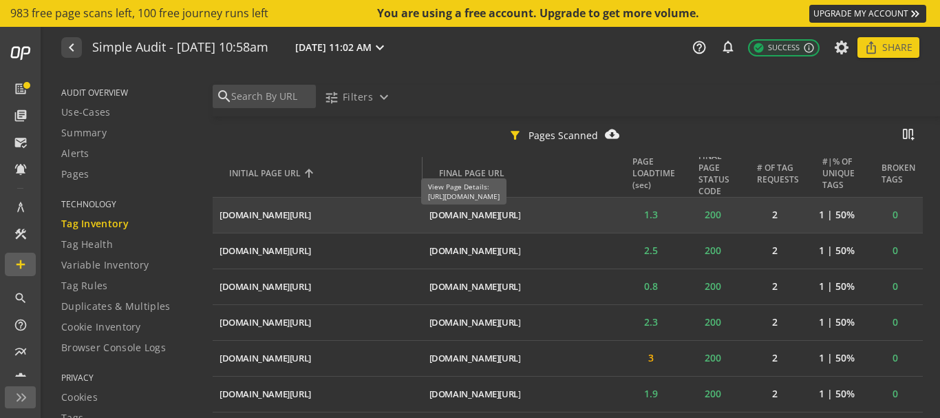
click at [521, 218] on div "[DOMAIN_NAME][URL]" at bounding box center [476, 215] width 92 height 13
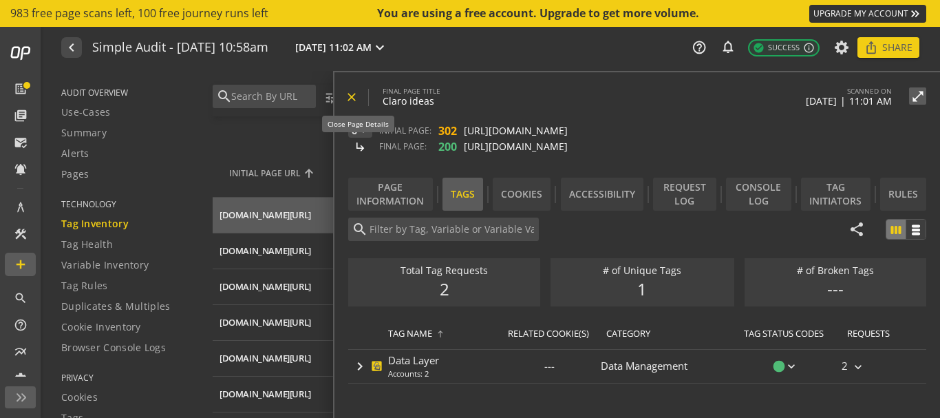
click at [355, 101] on mat-icon "close" at bounding box center [352, 97] width 14 height 14
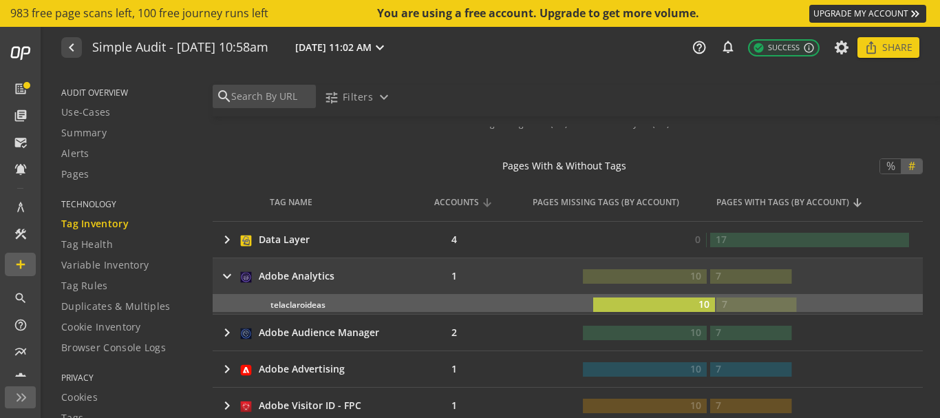
scroll to position [0, 0]
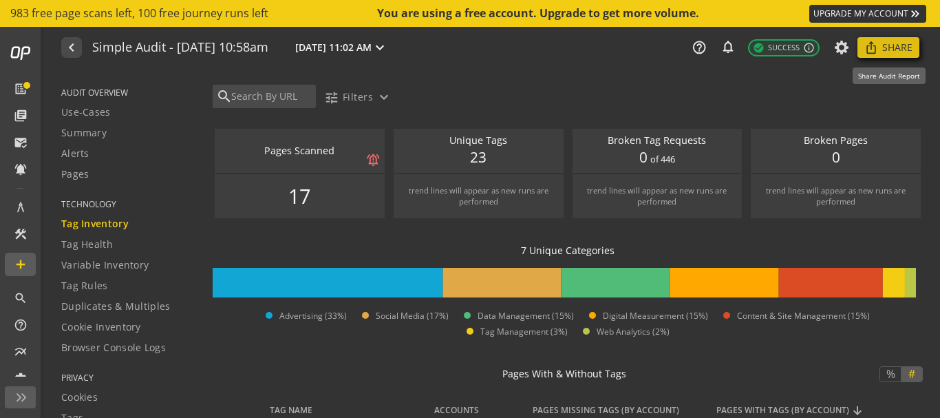
click at [877, 53] on mat-icon "ios_share" at bounding box center [872, 48] width 14 height 14
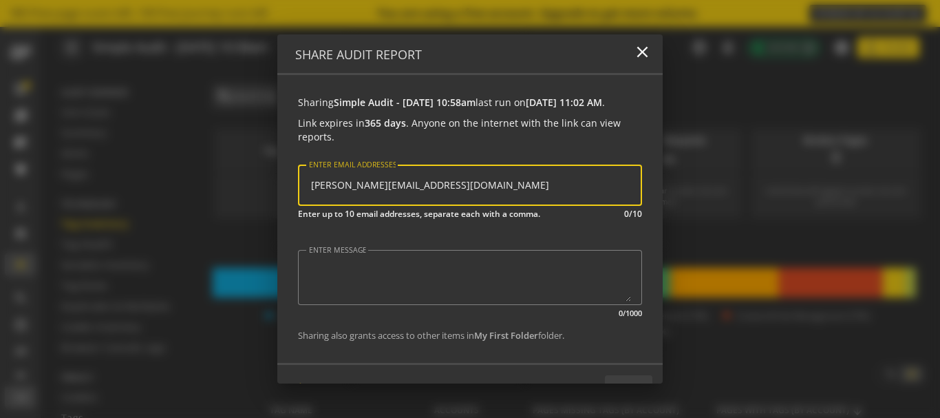
scroll to position [41, 0]
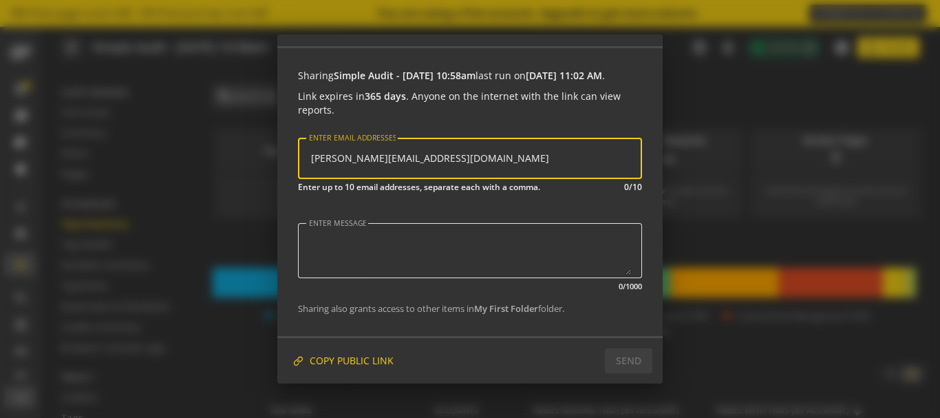
type input "[PERSON_NAME][EMAIL_ADDRESS][DOMAIN_NAME]"
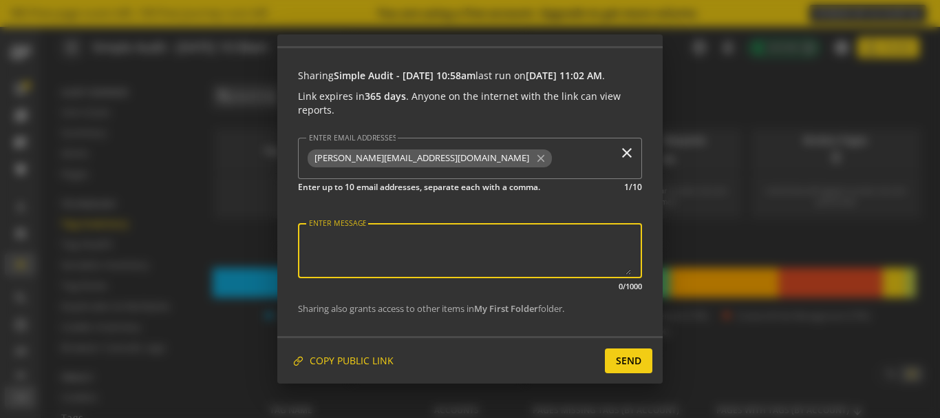
click at [400, 255] on textarea "ENTER MESSAGE" at bounding box center [470, 251] width 322 height 48
click at [628, 366] on span "SEND" at bounding box center [628, 360] width 25 height 25
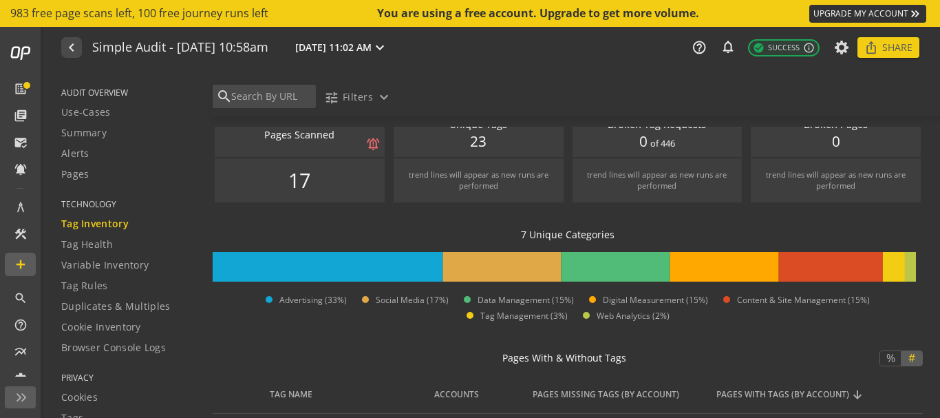
scroll to position [0, 0]
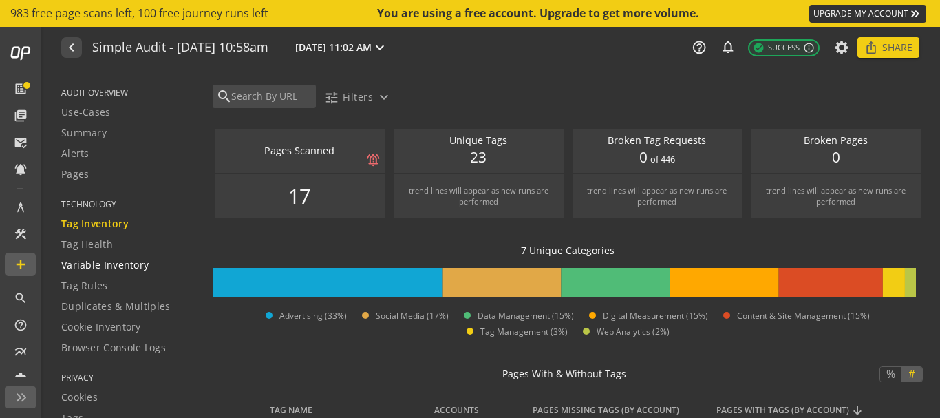
click at [109, 268] on span "Variable Inventory" at bounding box center [104, 265] width 87 height 14
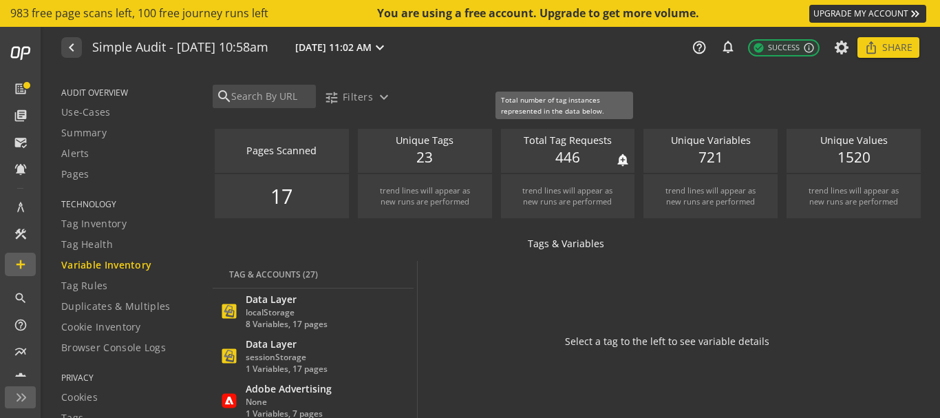
click at [560, 154] on span "446" at bounding box center [568, 157] width 25 height 21
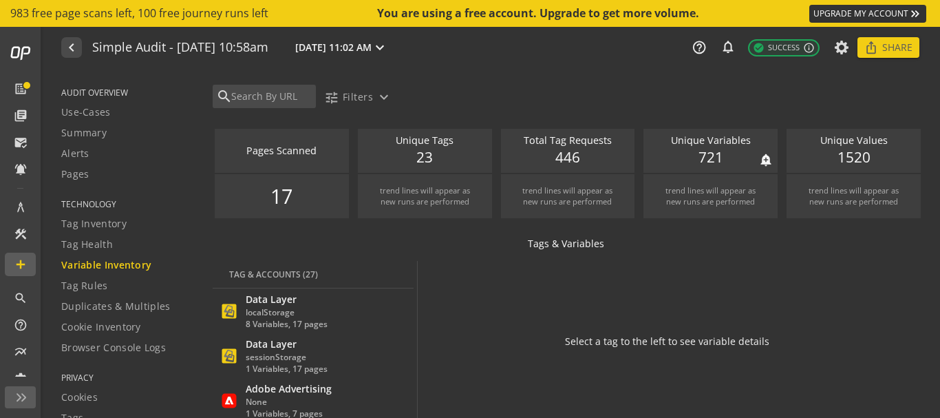
click at [706, 154] on span "721" at bounding box center [711, 157] width 25 height 21
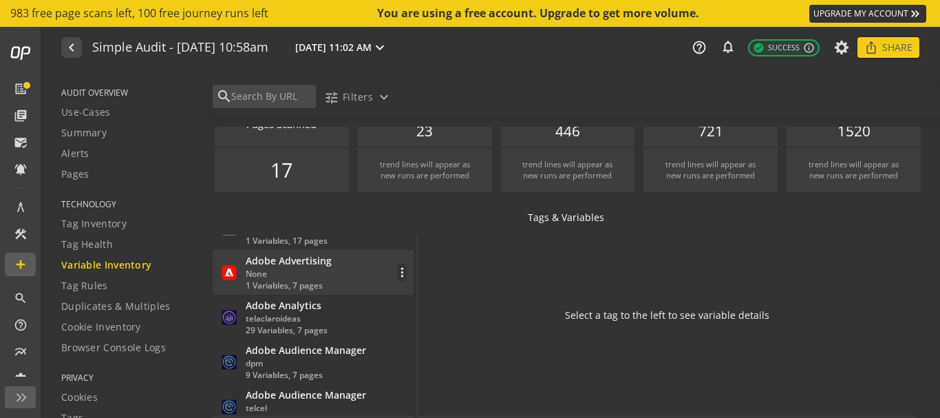
scroll to position [137, 0]
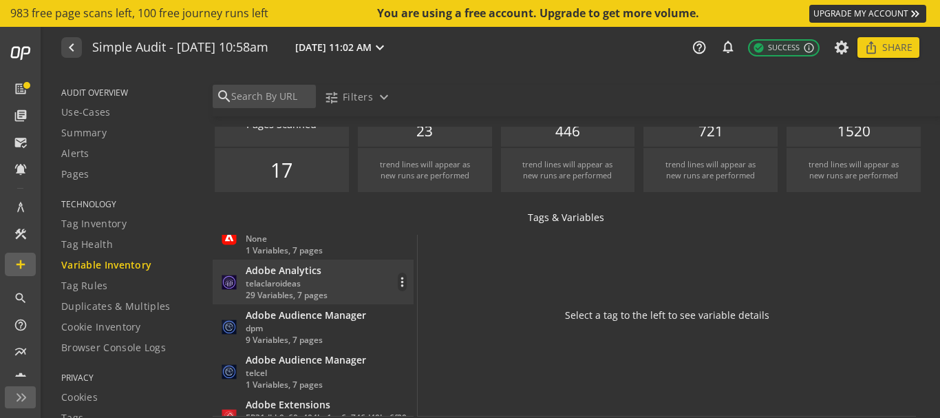
click at [273, 284] on div "telaclaroideas" at bounding box center [287, 283] width 82 height 12
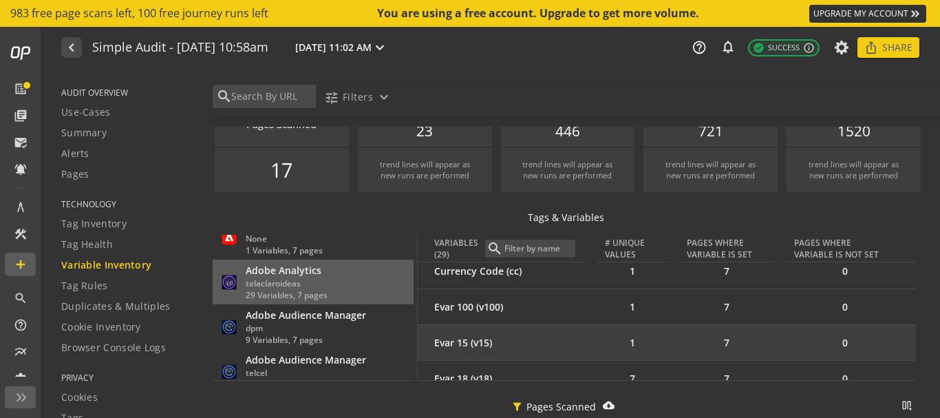
scroll to position [295, 0]
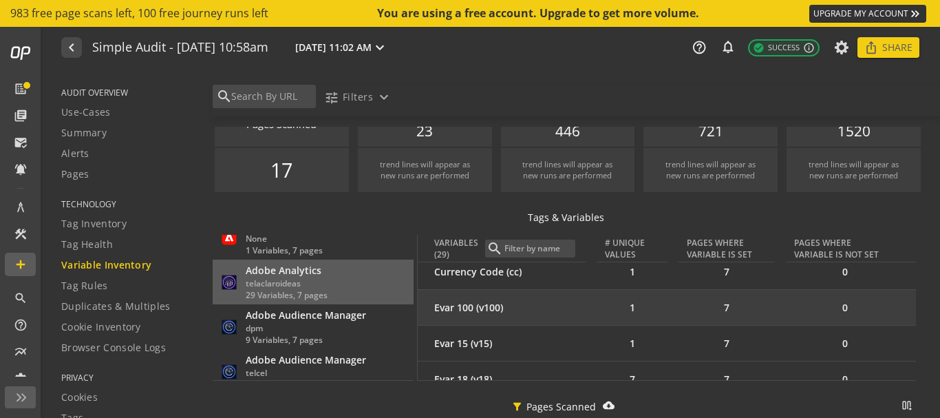
click at [501, 309] on div "Evar 100 (v100)" at bounding box center [509, 308] width 151 height 14
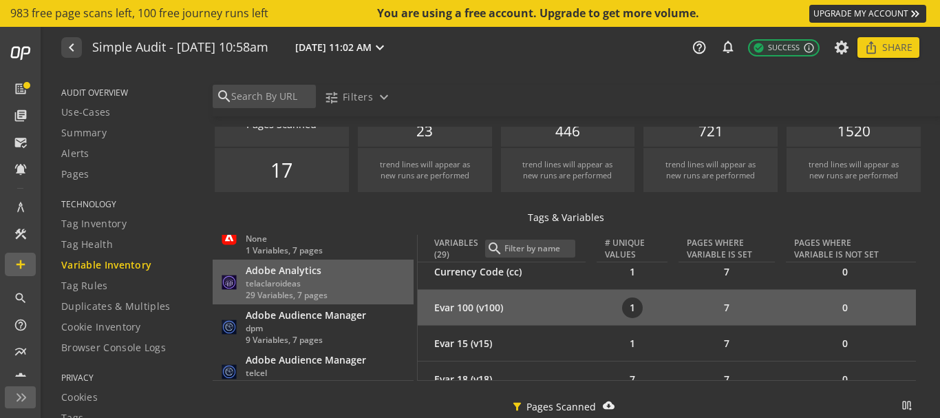
click at [626, 309] on div "1" at bounding box center [632, 307] width 21 height 21
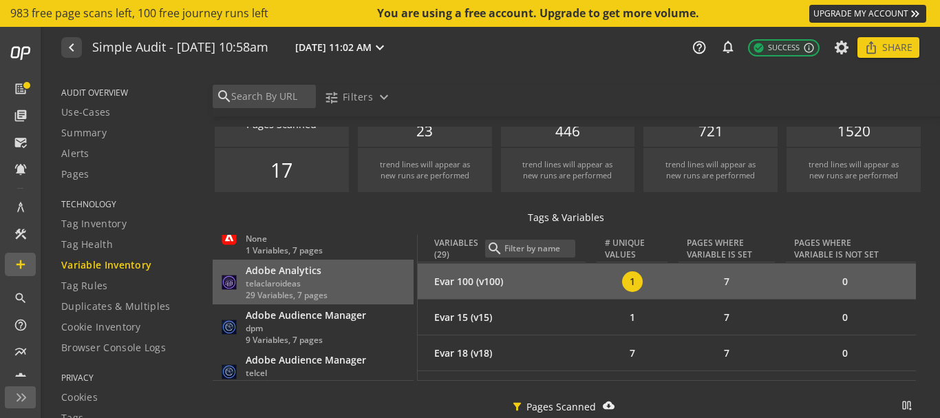
scroll to position [317, 0]
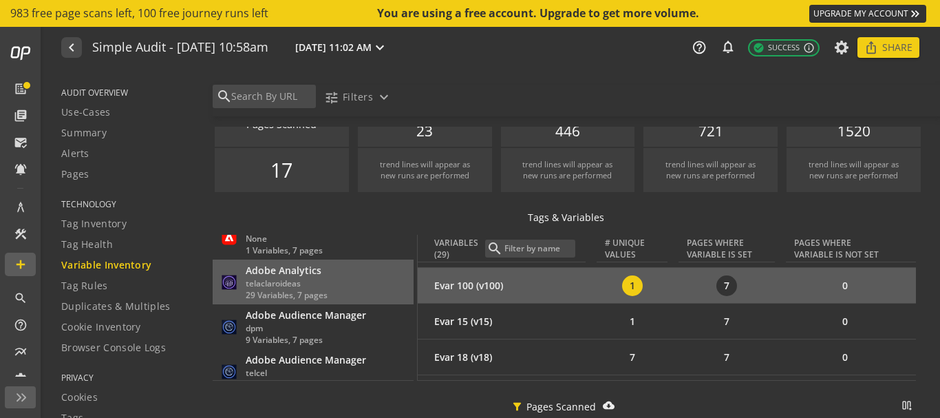
click at [717, 280] on div "7" at bounding box center [727, 285] width 21 height 21
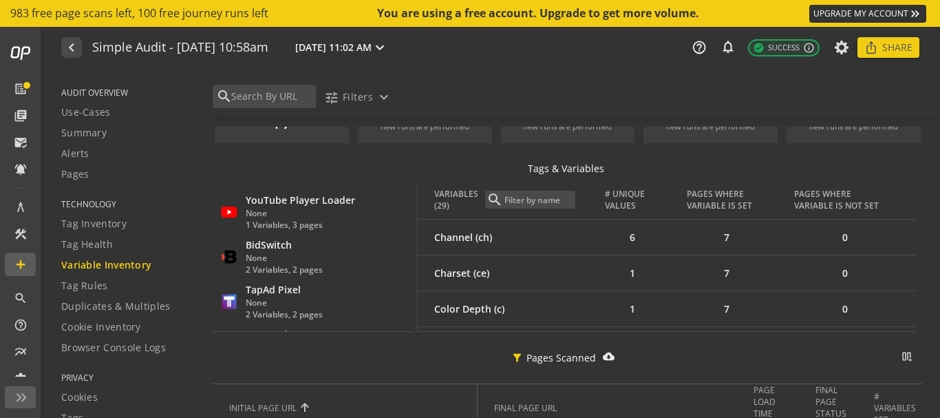
scroll to position [139, 0]
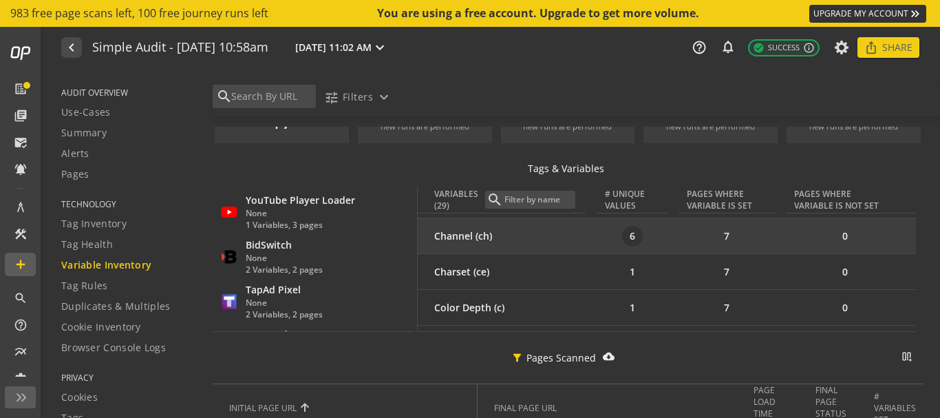
click at [622, 236] on div "6" at bounding box center [632, 236] width 21 height 21
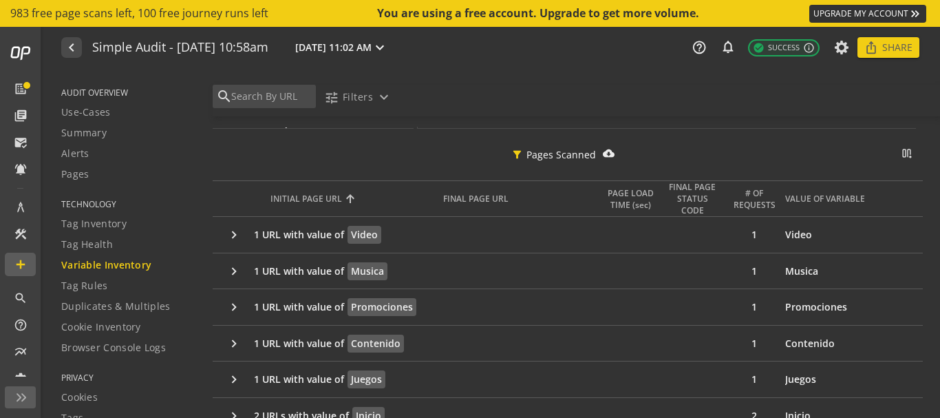
scroll to position [279, 0]
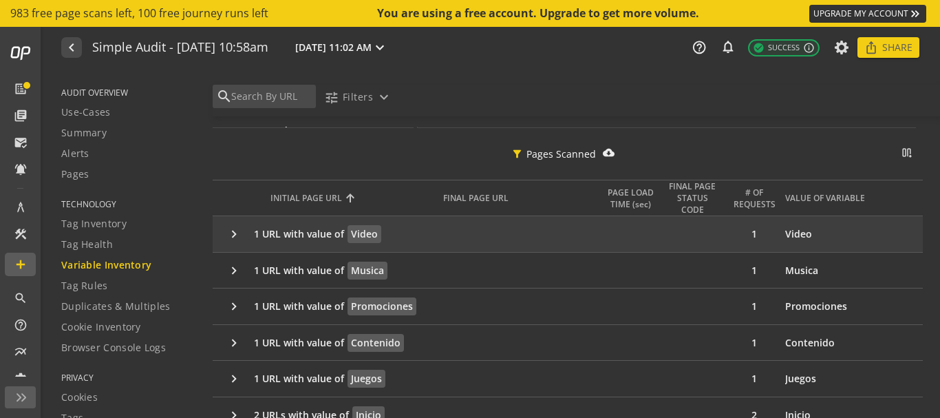
click at [229, 241] on mat-icon "keyboard_arrow_right" at bounding box center [237, 234] width 20 height 15
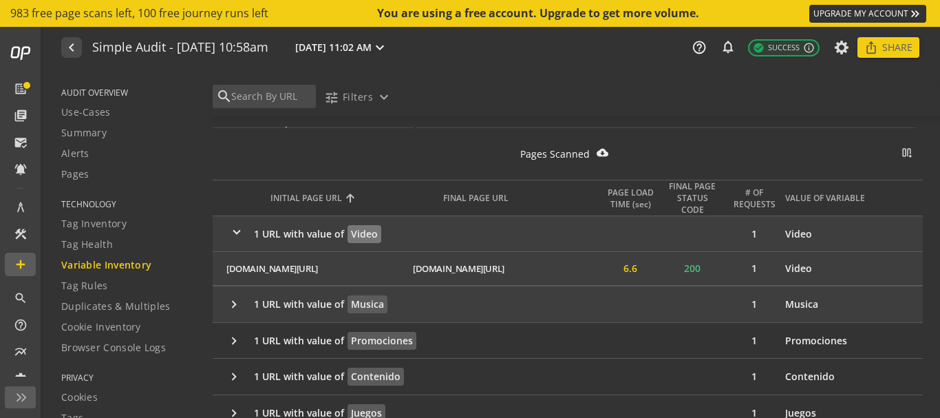
click at [232, 305] on mat-icon "keyboard_arrow_right" at bounding box center [237, 304] width 20 height 15
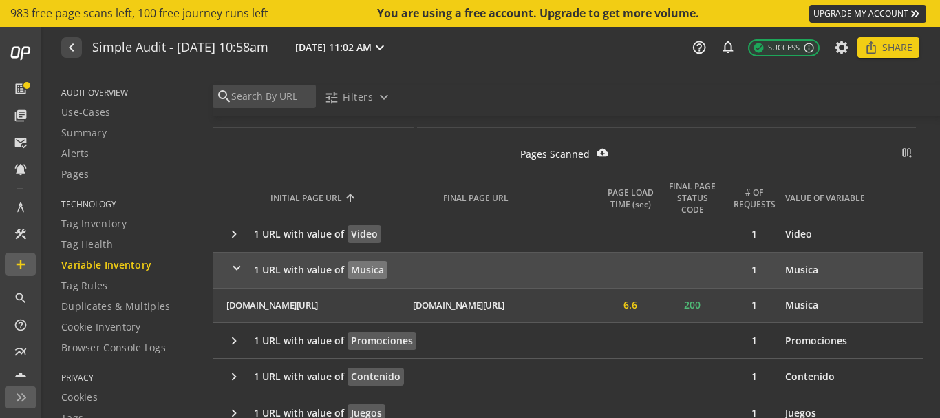
click at [233, 267] on mat-icon "keyboard_arrow_right" at bounding box center [236, 270] width 15 height 20
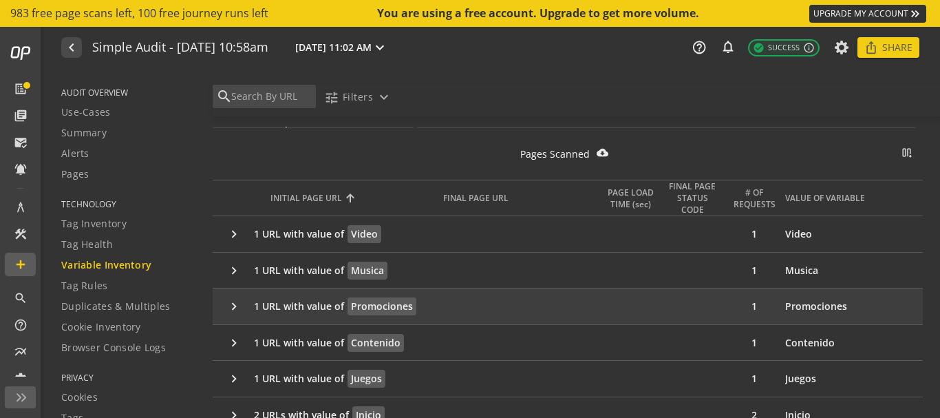
scroll to position [334, 0]
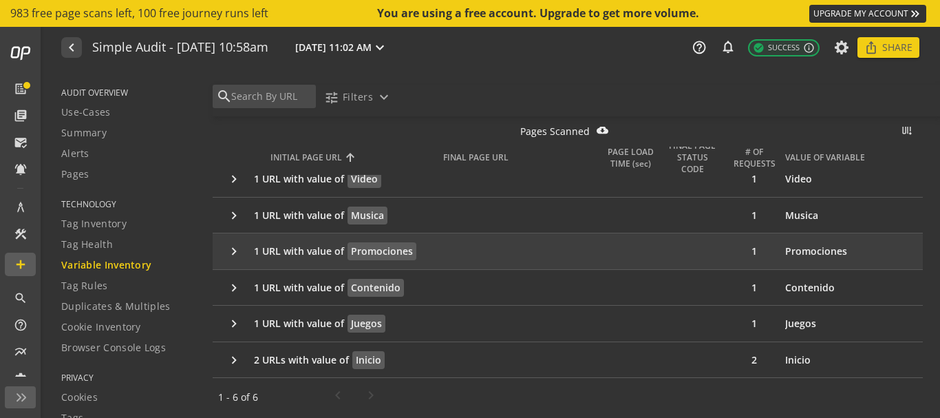
click at [262, 258] on span "1 URL with value of" at bounding box center [299, 251] width 90 height 14
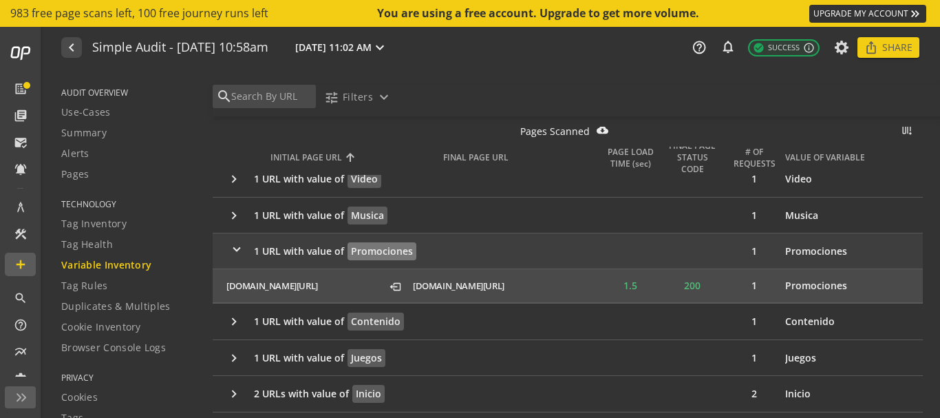
click at [392, 288] on mat-icon "ios_share" at bounding box center [395, 285] width 12 height 14
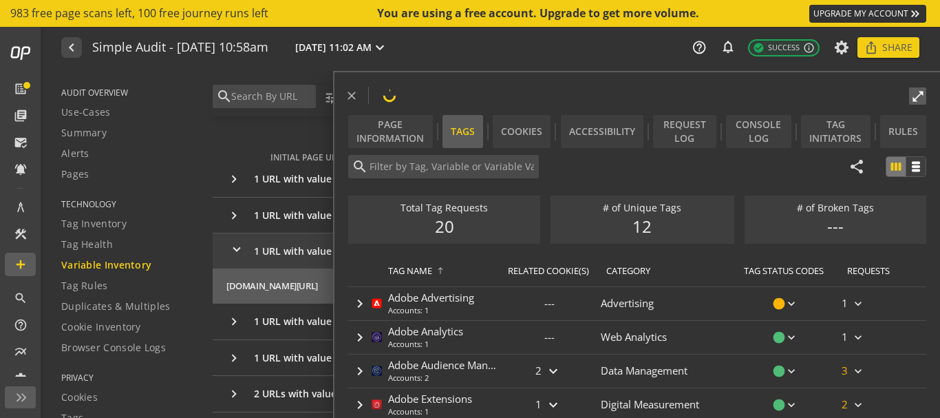
type input "Adobe Analytics"
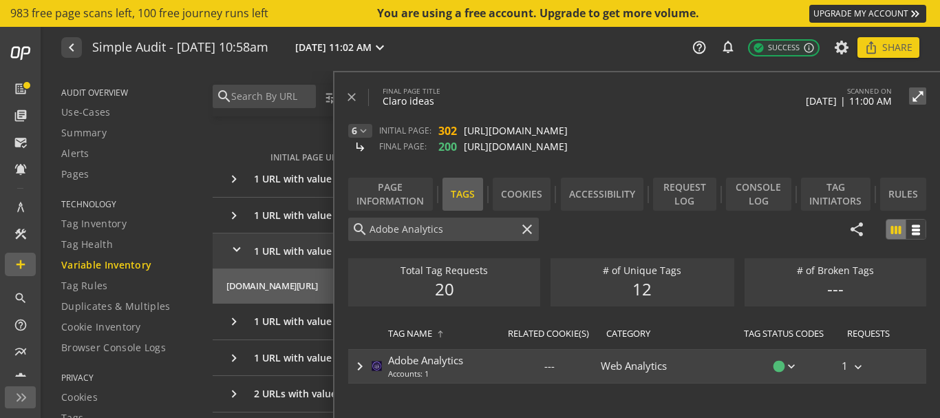
click at [435, 370] on div "Accounts: 1" at bounding box center [425, 373] width 75 height 11
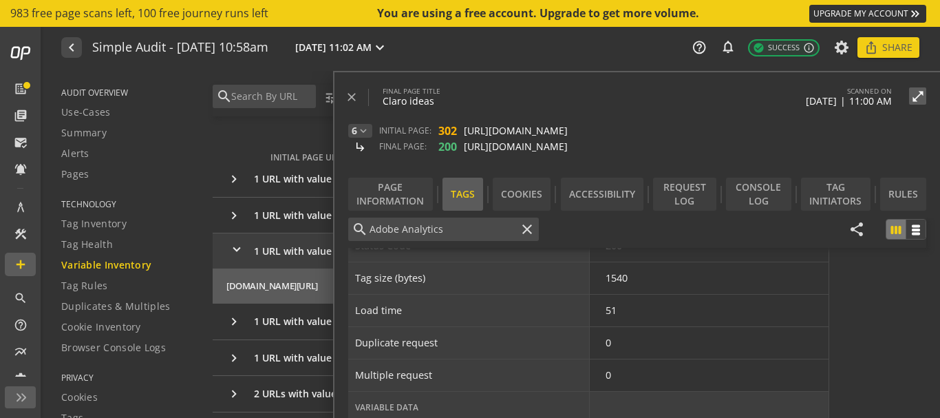
scroll to position [0, 0]
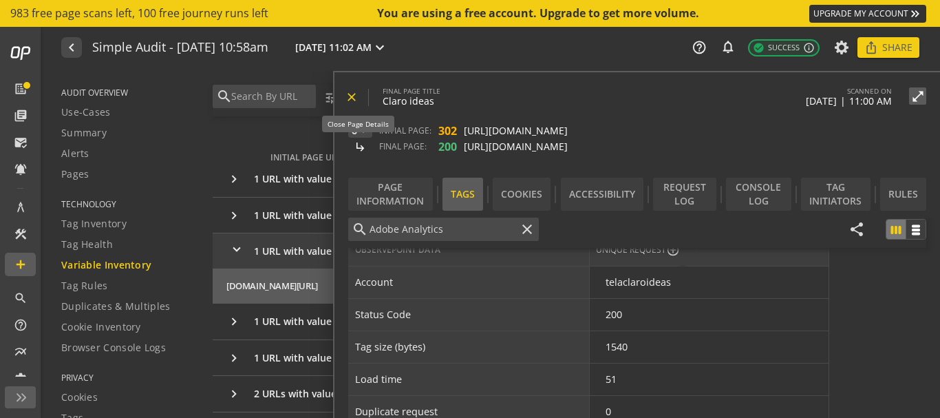
click at [350, 98] on mat-icon "close" at bounding box center [352, 97] width 14 height 14
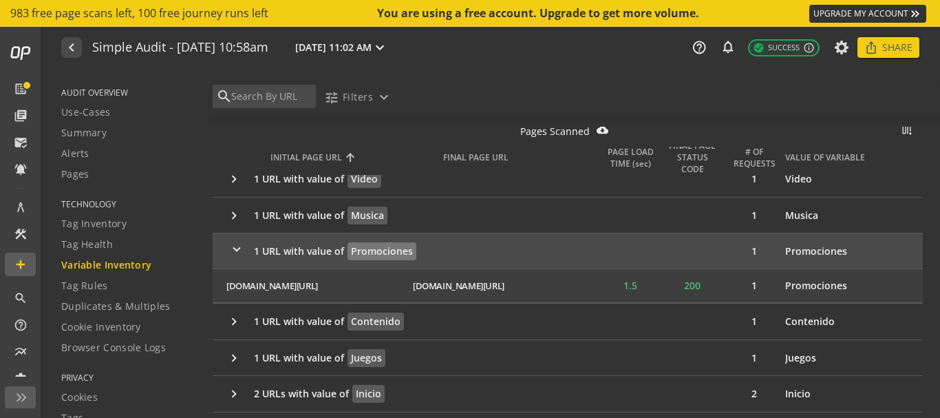
click at [242, 253] on mat-icon "keyboard_arrow_right" at bounding box center [236, 251] width 15 height 20
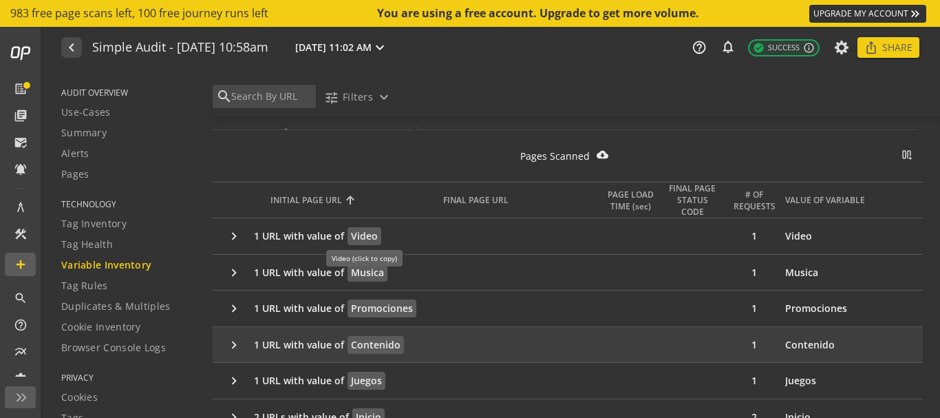
scroll to position [277, 0]
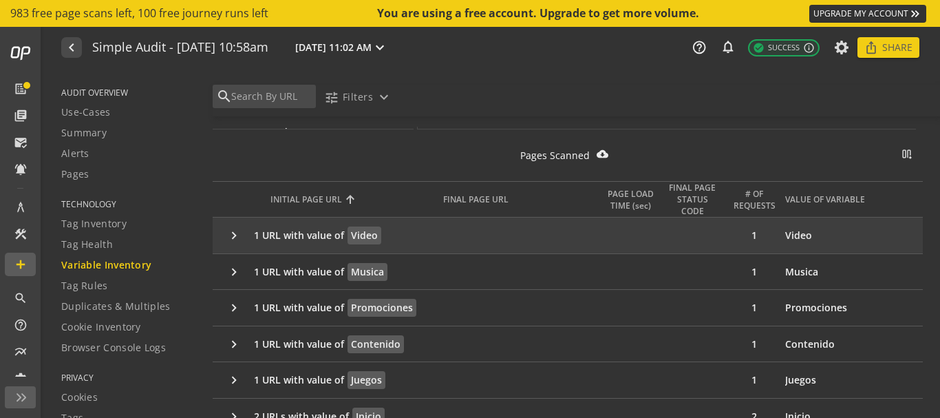
click at [237, 230] on mat-icon "keyboard_arrow_right" at bounding box center [237, 235] width 20 height 15
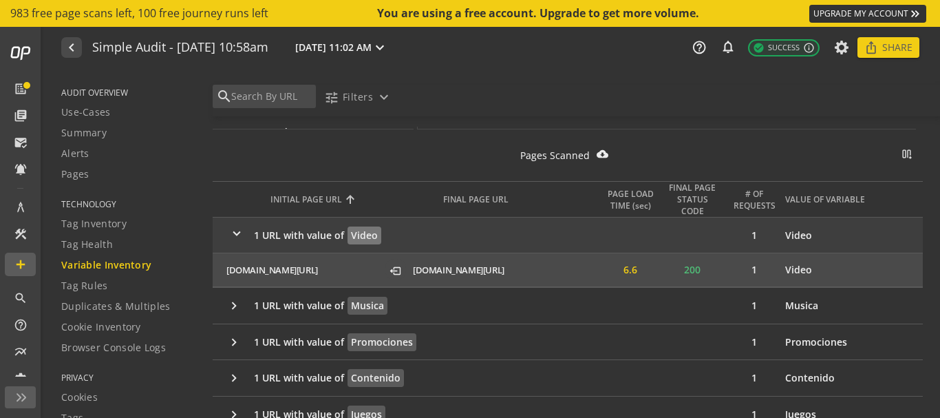
click at [397, 272] on mat-icon "ios_share" at bounding box center [395, 269] width 12 height 14
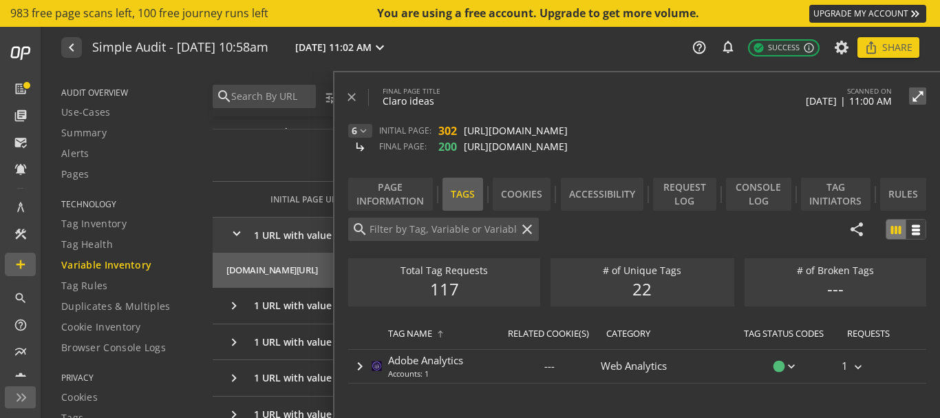
type input "Adobe Analytics"
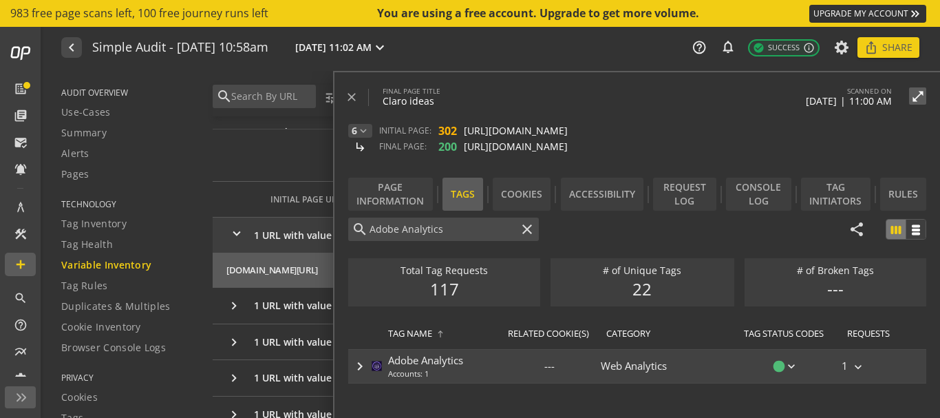
click at [358, 369] on mat-icon "keyboard_arrow_right" at bounding box center [360, 366] width 17 height 17
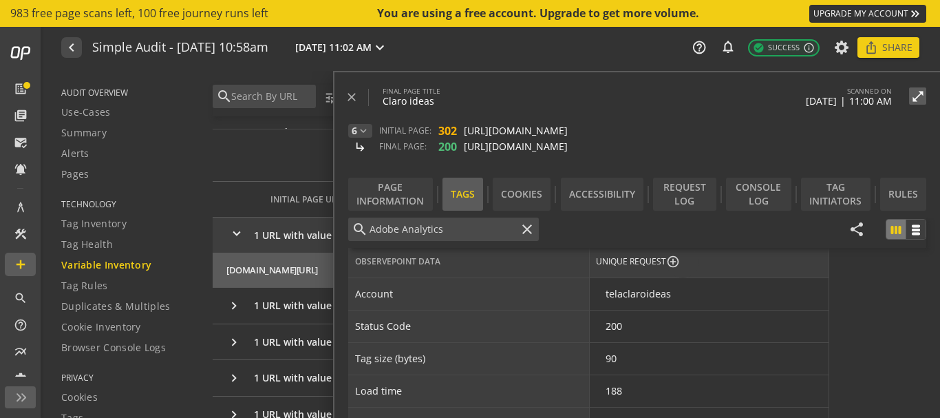
scroll to position [137, 0]
click at [528, 229] on mat-icon "close" at bounding box center [527, 229] width 17 height 17
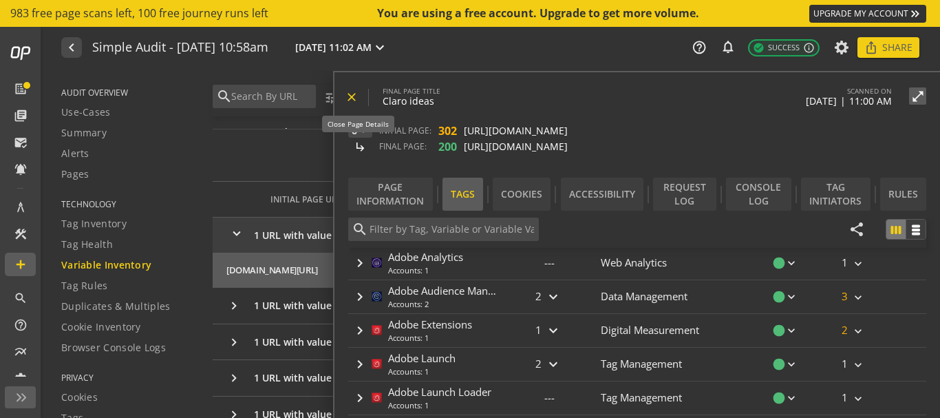
click at [349, 98] on mat-icon "close" at bounding box center [352, 97] width 14 height 14
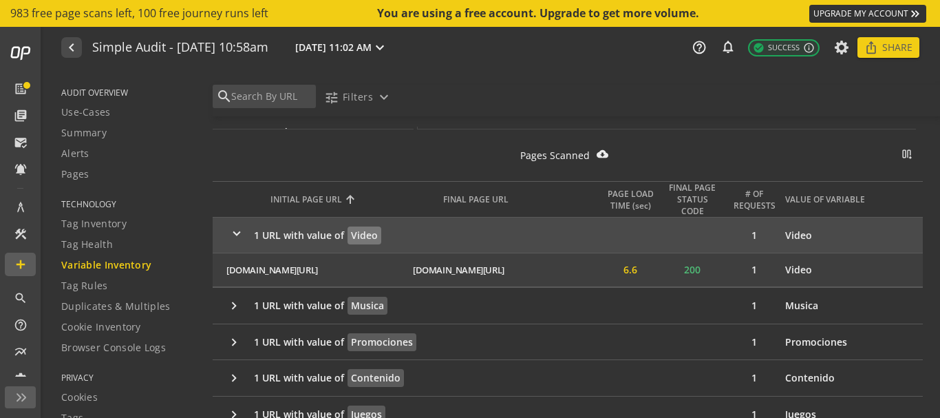
click at [229, 233] on mat-icon "keyboard_arrow_right" at bounding box center [236, 235] width 15 height 20
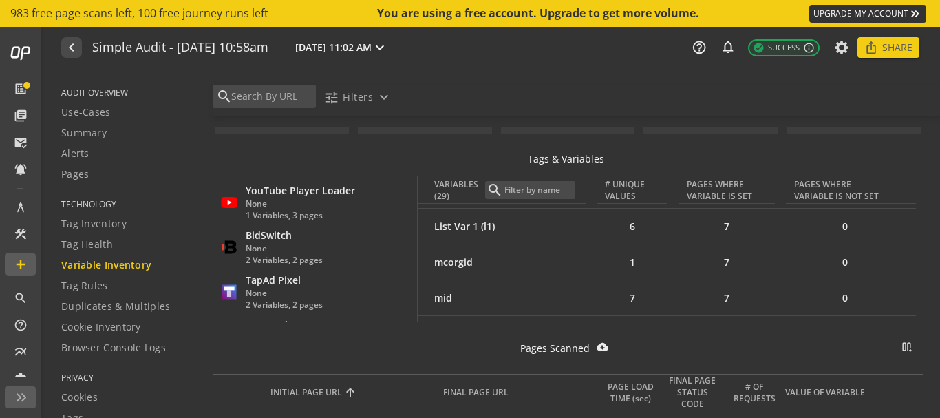
scroll to position [587, 0]
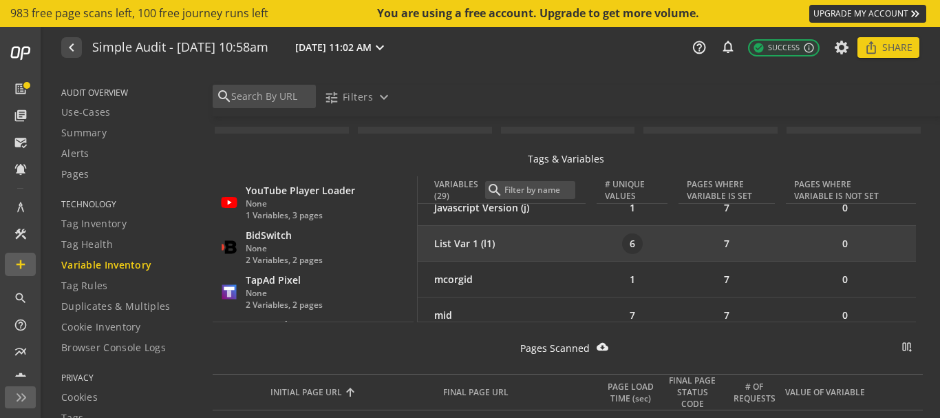
click at [624, 246] on div "6" at bounding box center [632, 243] width 21 height 21
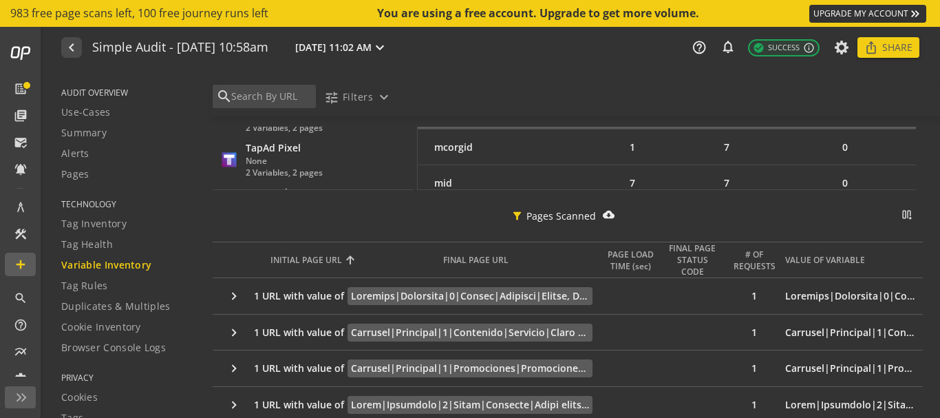
scroll to position [214, 0]
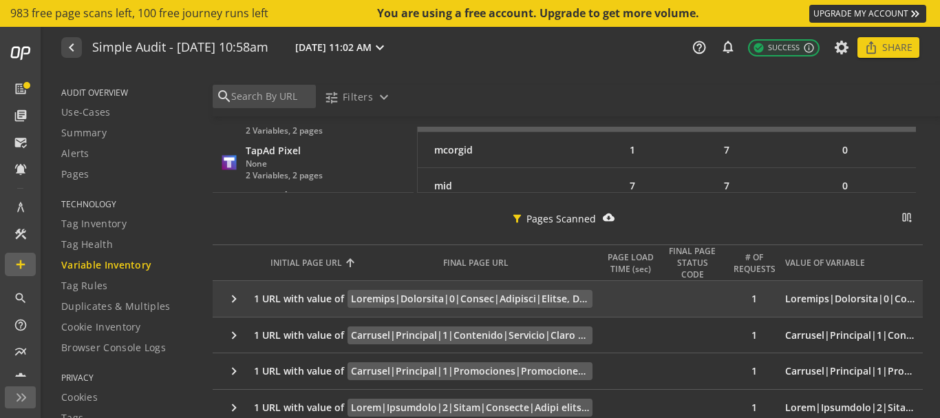
click at [237, 291] on mat-icon "keyboard_arrow_right" at bounding box center [237, 298] width 20 height 15
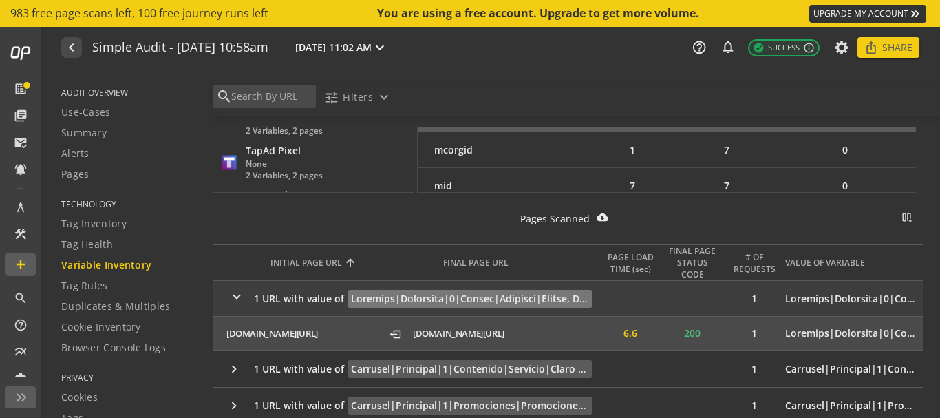
click at [390, 335] on mat-icon "ios_share" at bounding box center [395, 333] width 12 height 14
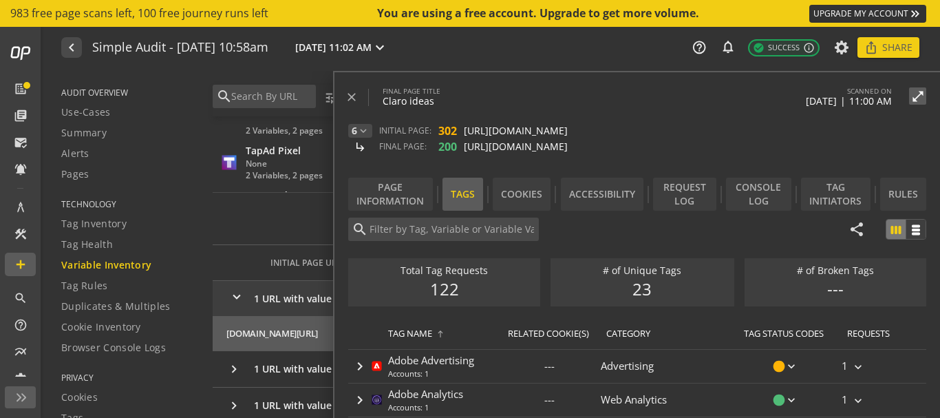
type input "Adobe Analytics"
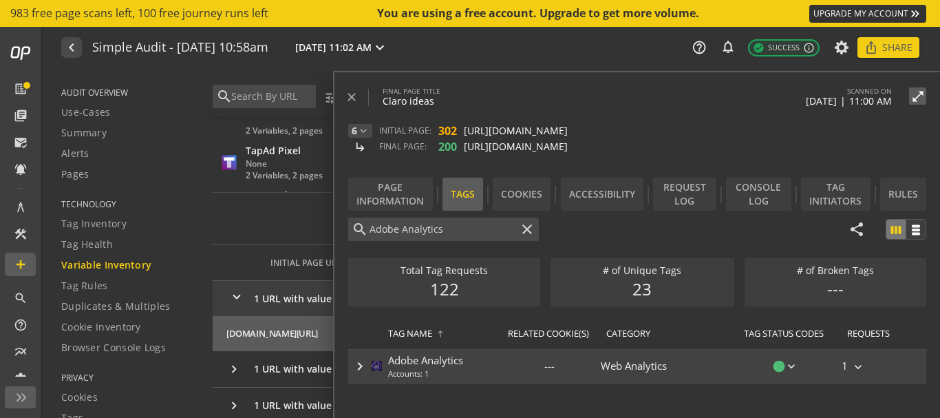
click at [415, 370] on div "Accounts: 1" at bounding box center [425, 373] width 75 height 11
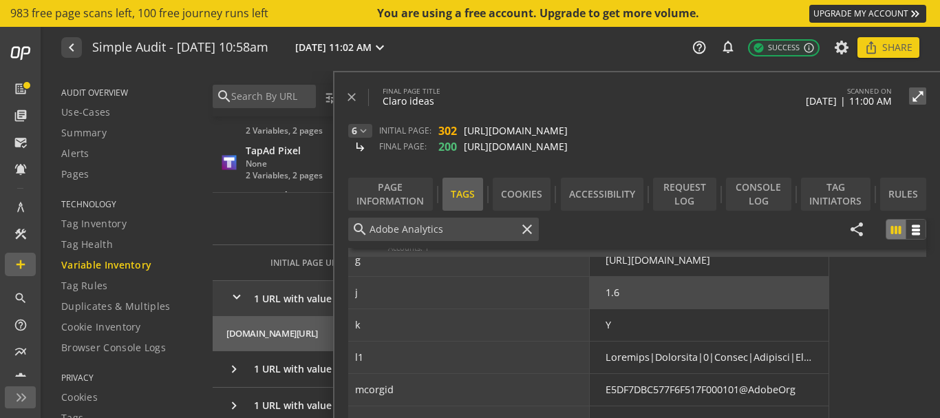
scroll to position [631, 0]
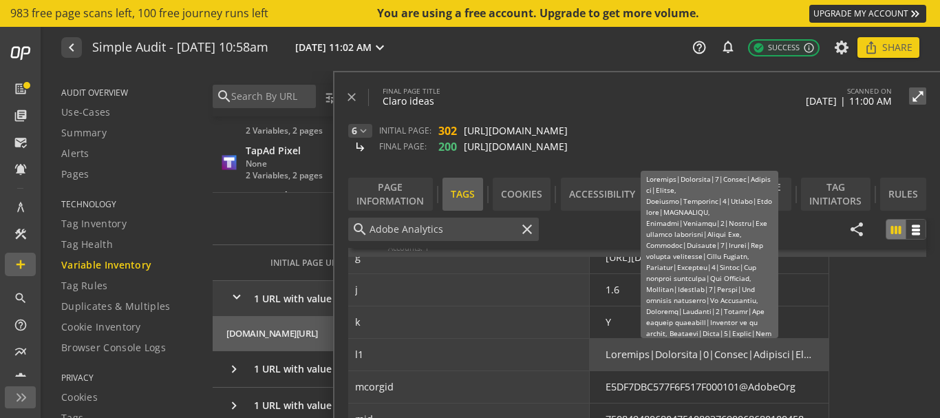
click at [650, 357] on div at bounding box center [709, 355] width 207 height 14
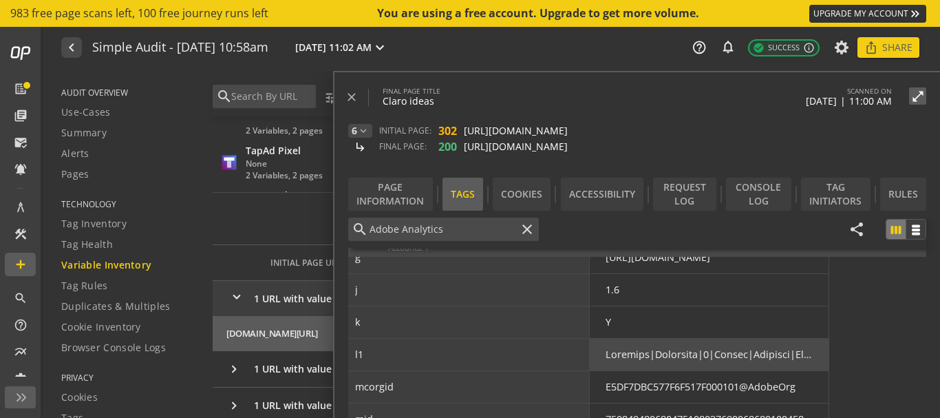
click at [650, 357] on div at bounding box center [709, 355] width 207 height 14
copy div "Principal"
click at [683, 354] on div at bounding box center [709, 355] width 207 height 14
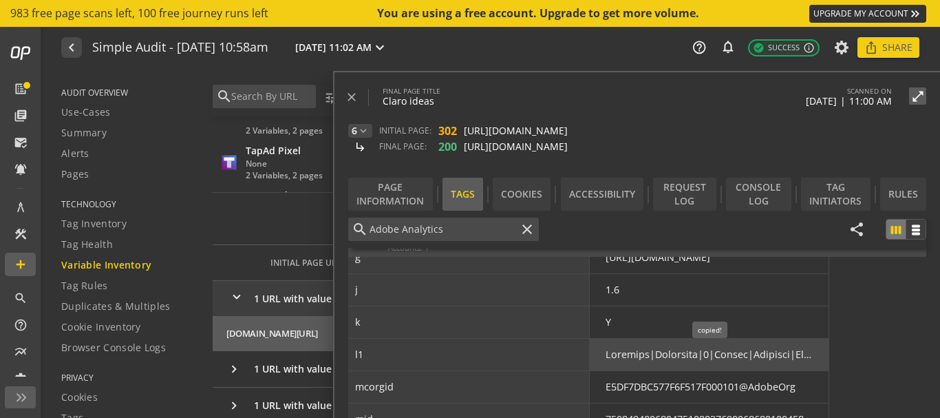
click at [683, 354] on div at bounding box center [709, 355] width 207 height 14
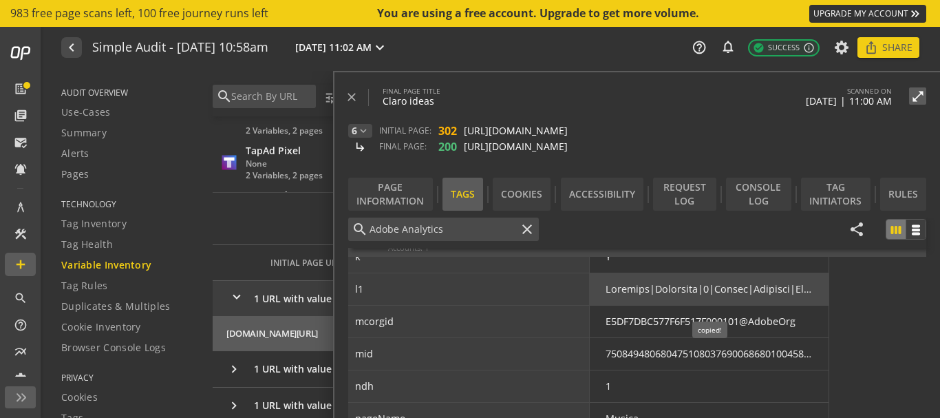
scroll to position [697, 0]
click at [631, 289] on div at bounding box center [709, 289] width 207 height 14
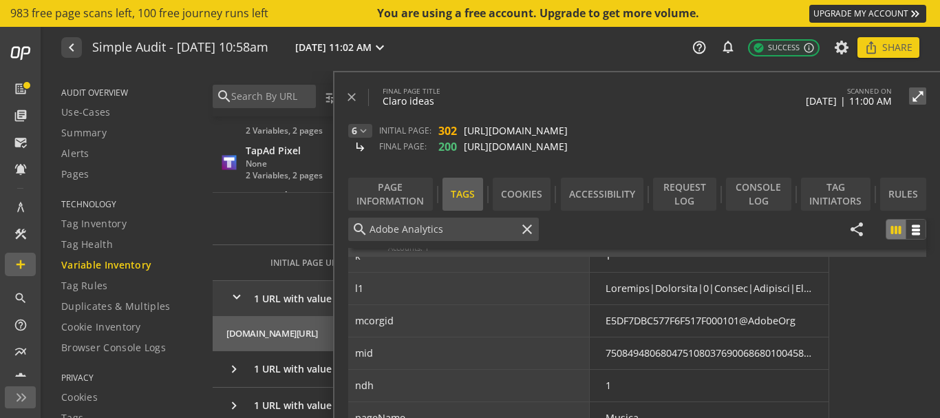
click at [542, 295] on div "l1" at bounding box center [469, 288] width 242 height 33
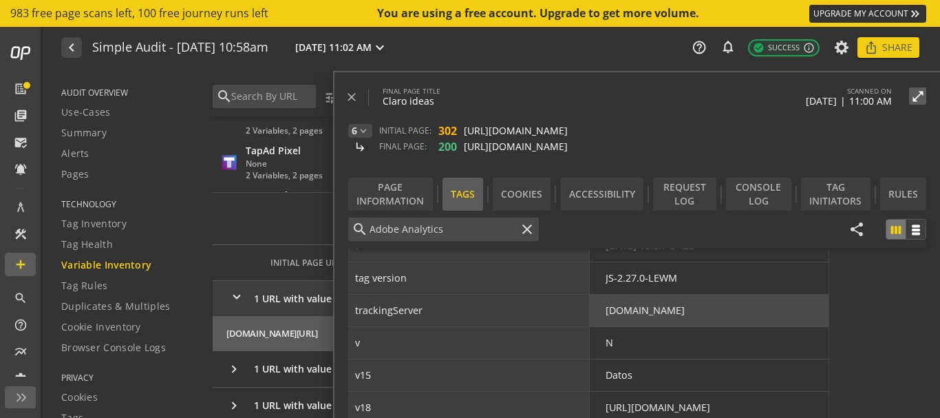
scroll to position [292, 0]
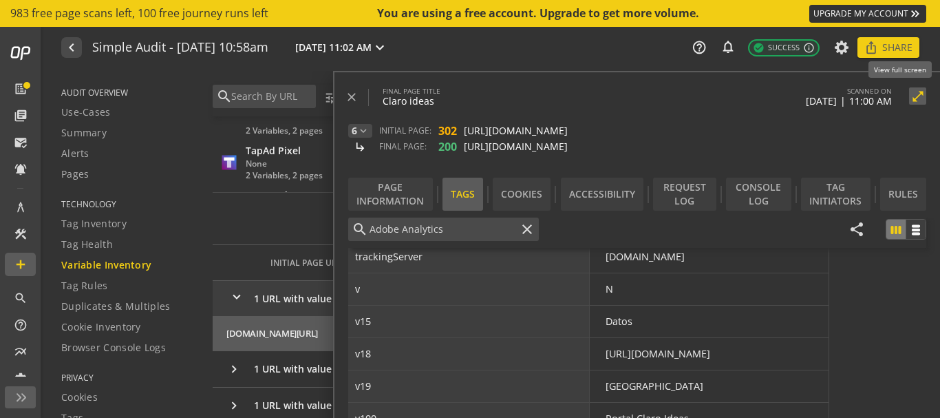
click at [921, 101] on mat-icon "open_in_full" at bounding box center [917, 97] width 17 height 14
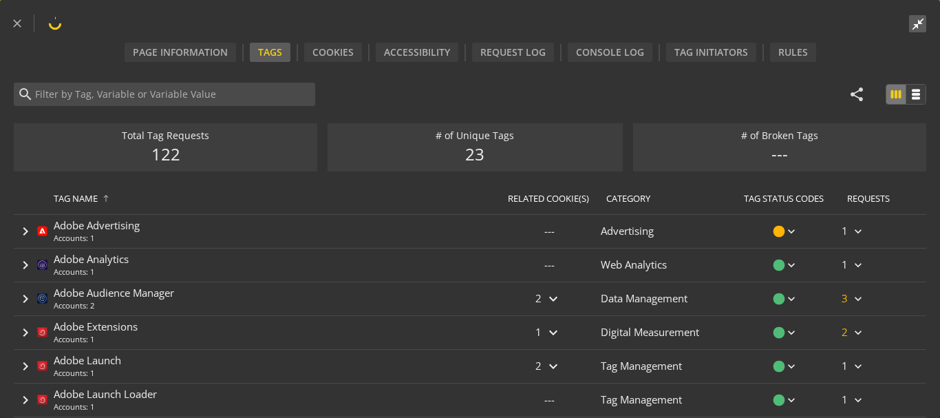
type input "Adobe Analytics"
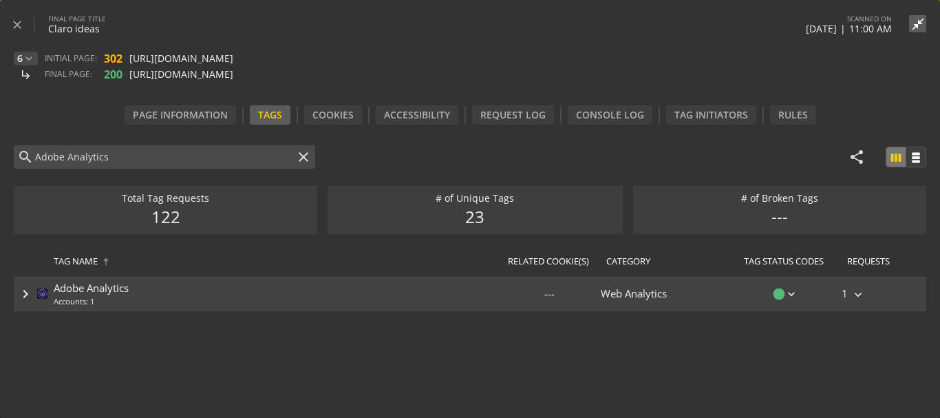
click at [173, 288] on div "keyboard_arrow_right Adobe Analytics Accounts: 1" at bounding box center [256, 293] width 484 height 33
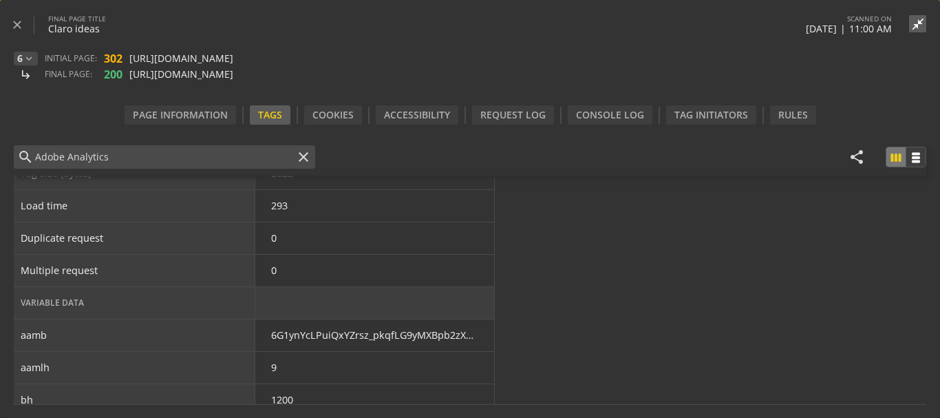
scroll to position [0, 0]
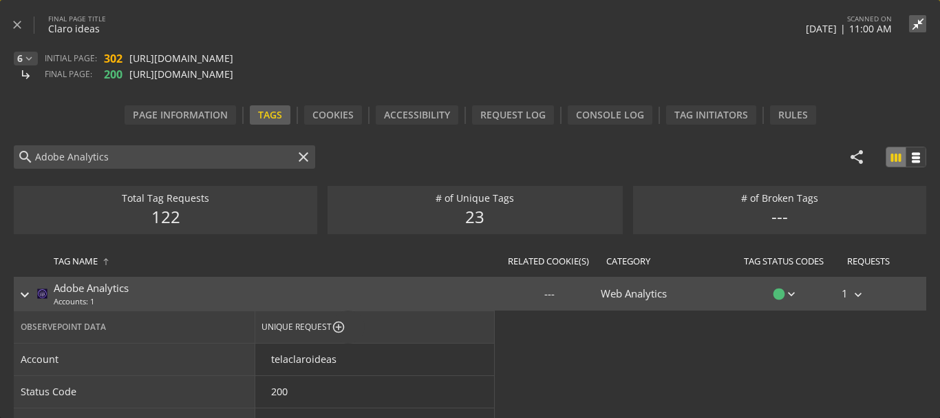
click at [299, 156] on mat-icon "close" at bounding box center [303, 157] width 17 height 17
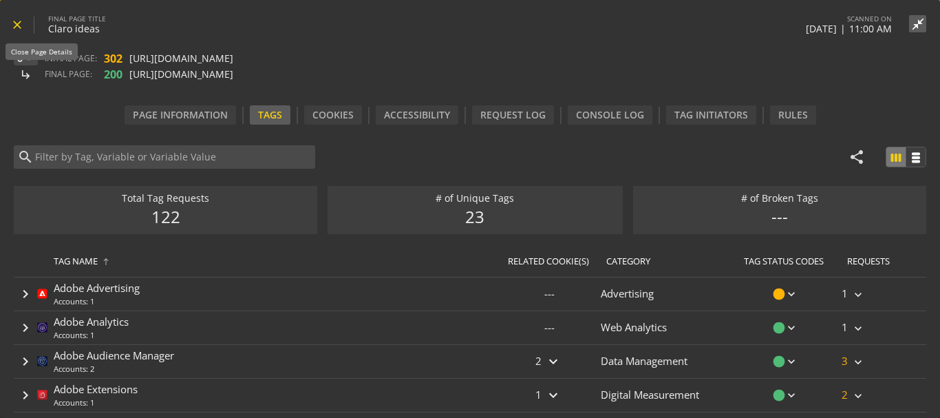
click at [25, 23] on span at bounding box center [21, 24] width 23 height 33
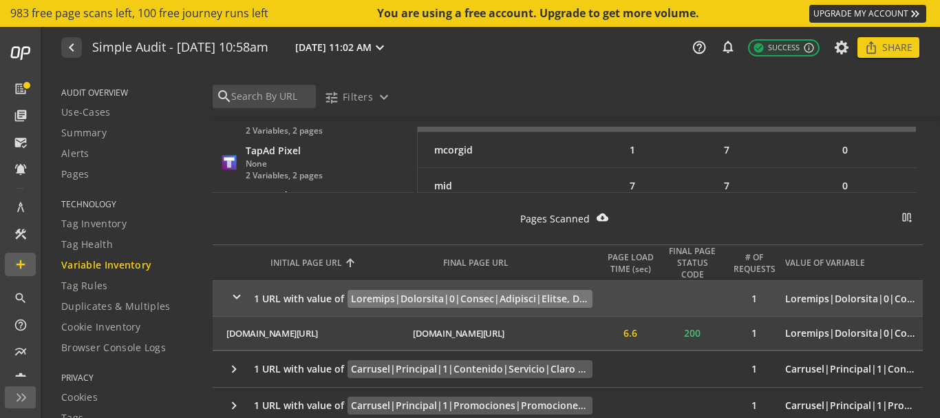
click at [239, 293] on mat-icon "keyboard_arrow_right" at bounding box center [236, 298] width 15 height 20
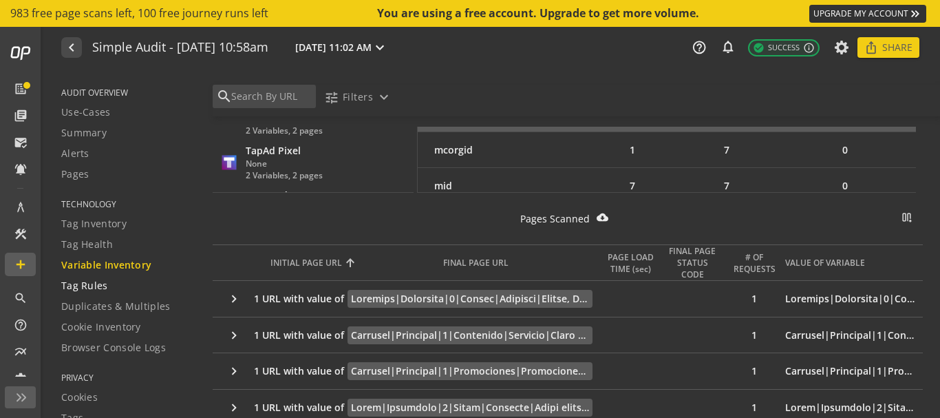
click at [103, 284] on span "Tag Rules" at bounding box center [84, 286] width 47 height 14
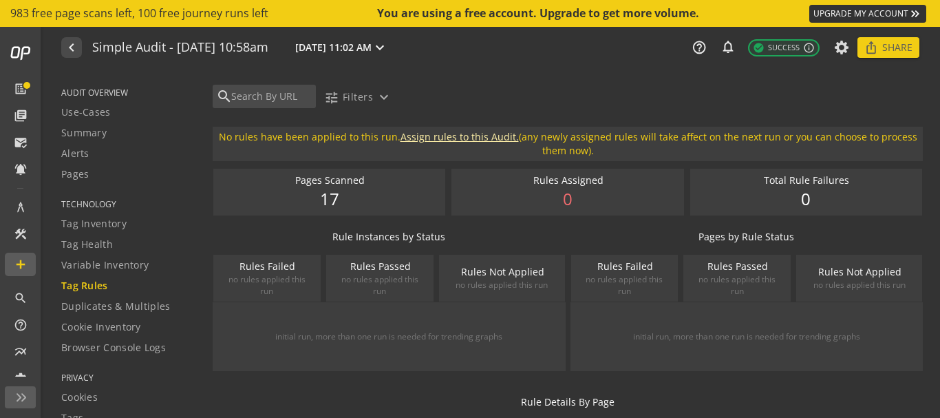
click at [471, 135] on link "Assign rules to this Audit." at bounding box center [460, 136] width 118 height 13
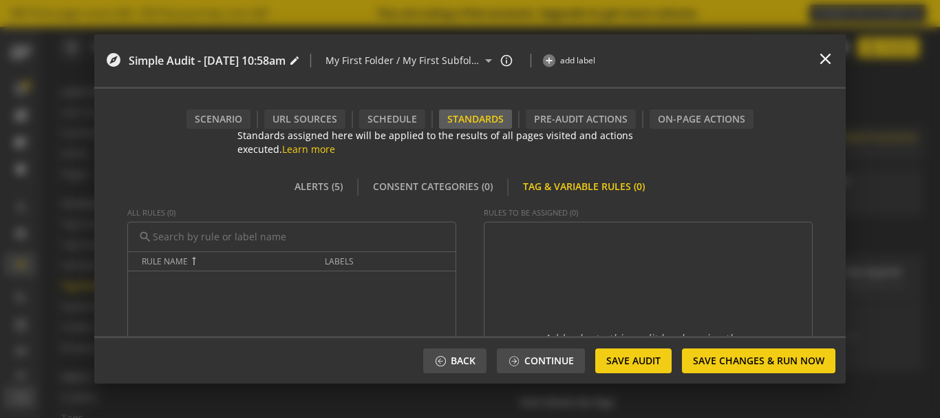
click at [290, 241] on input "text" at bounding box center [298, 236] width 294 height 15
type input "Prueba"
click at [284, 118] on div "URL Sources" at bounding box center [304, 118] width 81 height 19
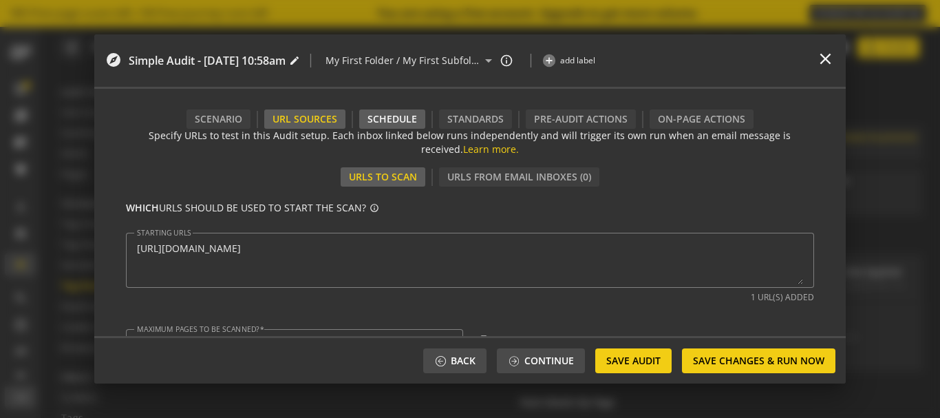
click at [362, 116] on div "Schedule" at bounding box center [392, 118] width 66 height 19
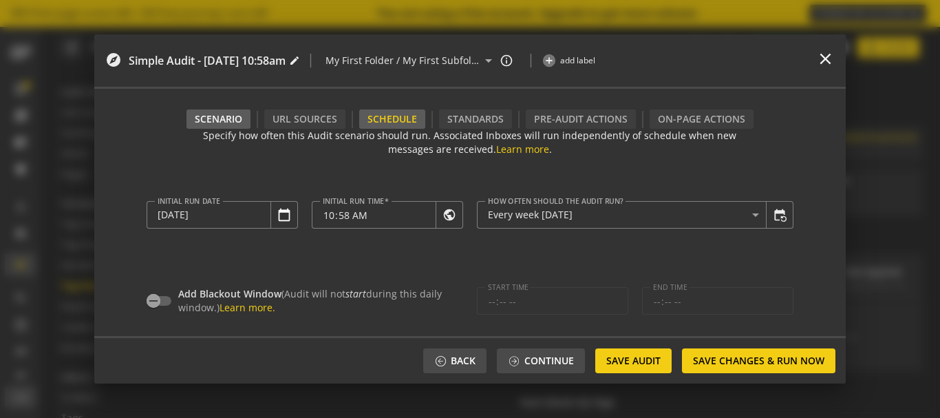
click at [215, 120] on div "Scenario" at bounding box center [219, 118] width 64 height 19
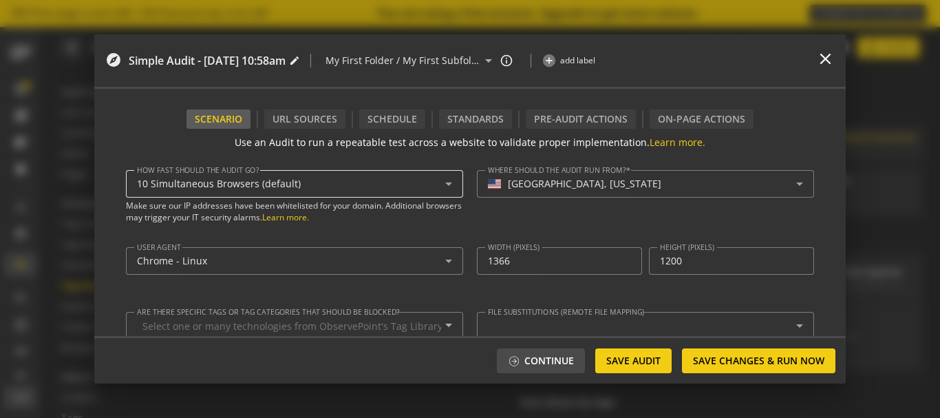
click at [450, 183] on icon at bounding box center [449, 184] width 17 height 17
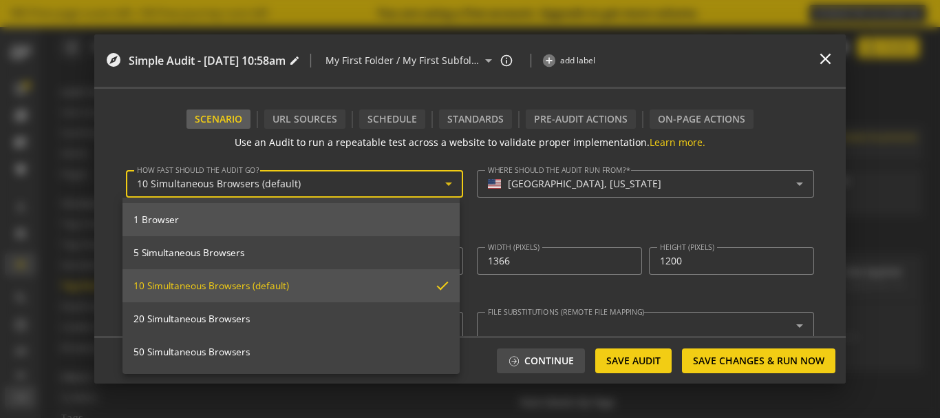
click at [353, 222] on span "1 Browser" at bounding box center [291, 219] width 315 height 12
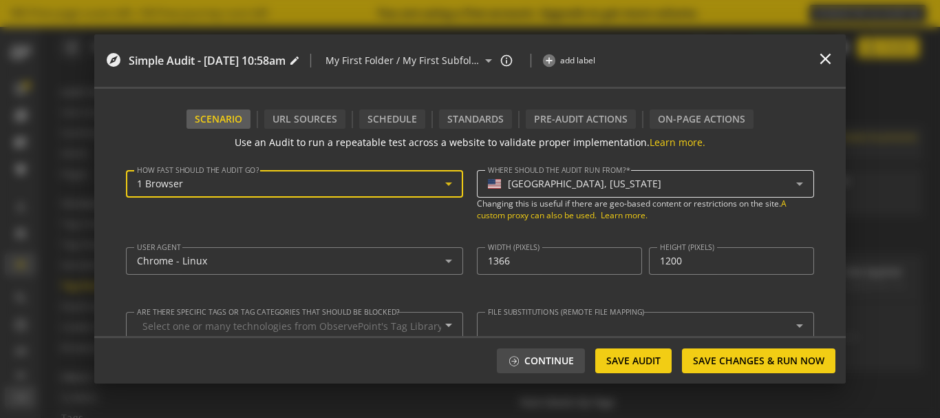
click at [574, 187] on mat-select-trigger "[GEOGRAPHIC_DATA], [US_STATE]" at bounding box center [642, 184] width 308 height 12
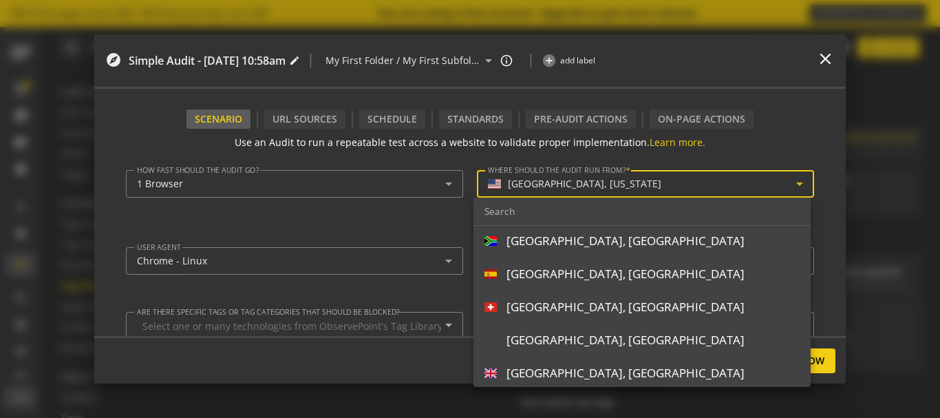
scroll to position [576, 0]
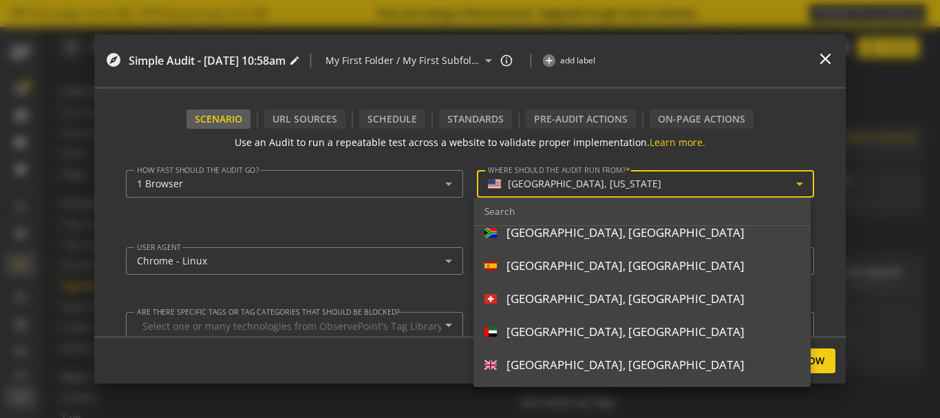
click at [426, 221] on div at bounding box center [470, 209] width 940 height 418
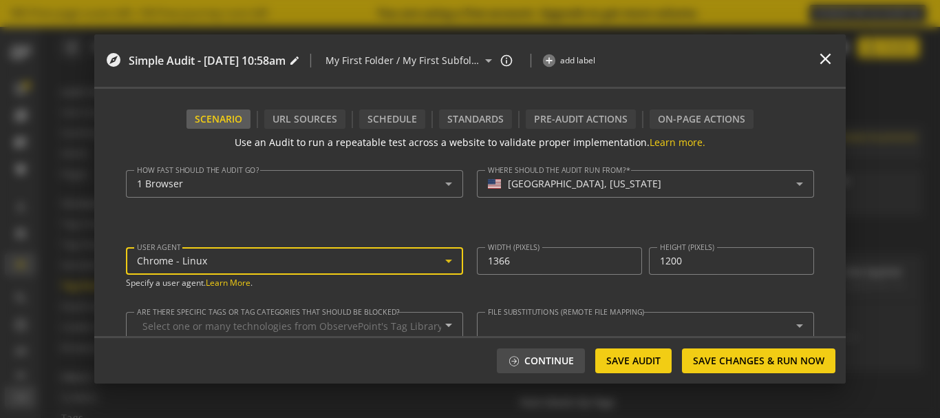
click at [444, 266] on icon at bounding box center [449, 261] width 17 height 17
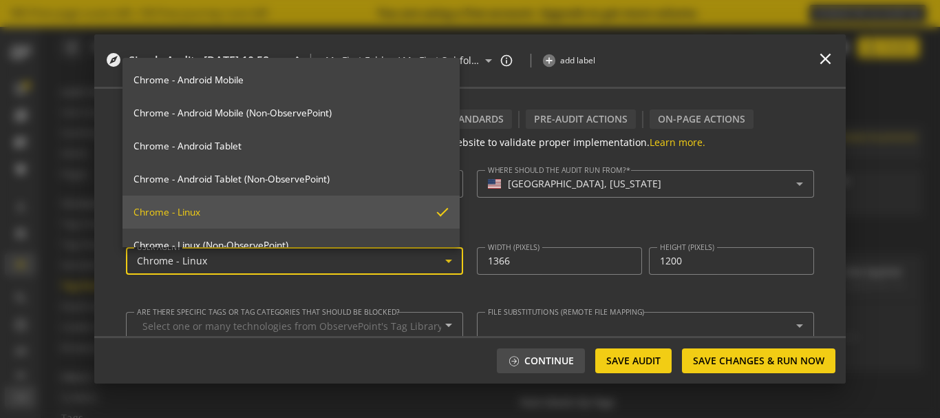
click at [444, 266] on div at bounding box center [470, 209] width 940 height 418
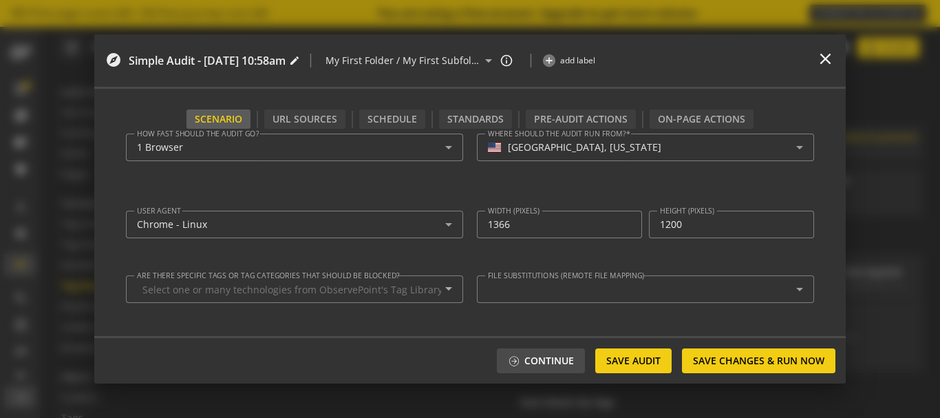
scroll to position [0, 0]
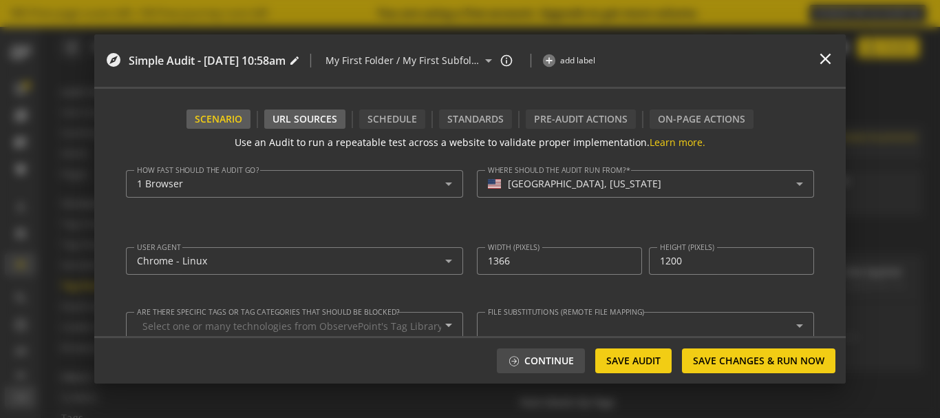
click at [306, 125] on div "URL Sources" at bounding box center [304, 118] width 81 height 19
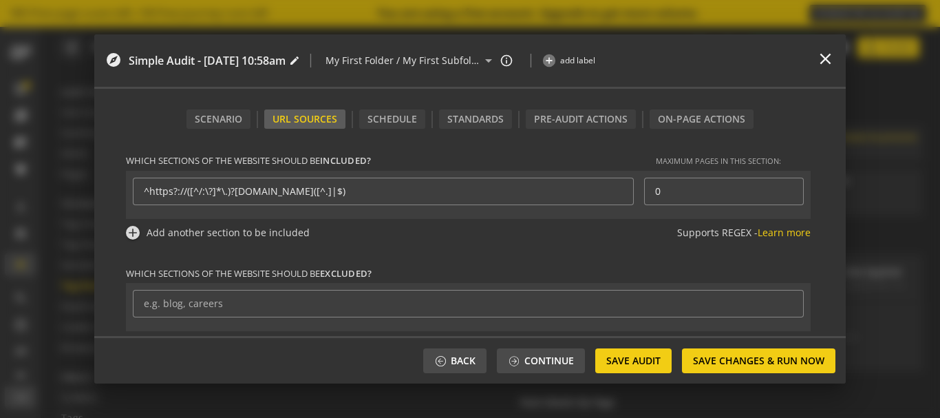
scroll to position [290, 0]
click at [445, 125] on div "Standards" at bounding box center [475, 118] width 73 height 19
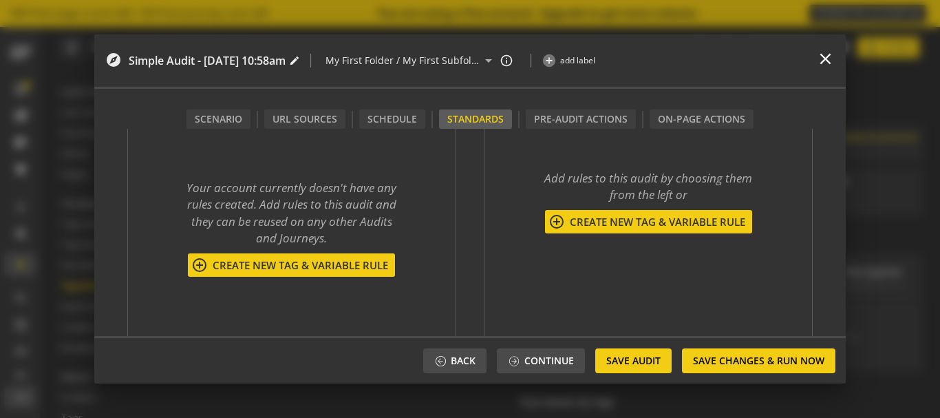
scroll to position [161, 0]
click at [275, 264] on span "Create New tag & variable rule" at bounding box center [300, 264] width 184 height 14
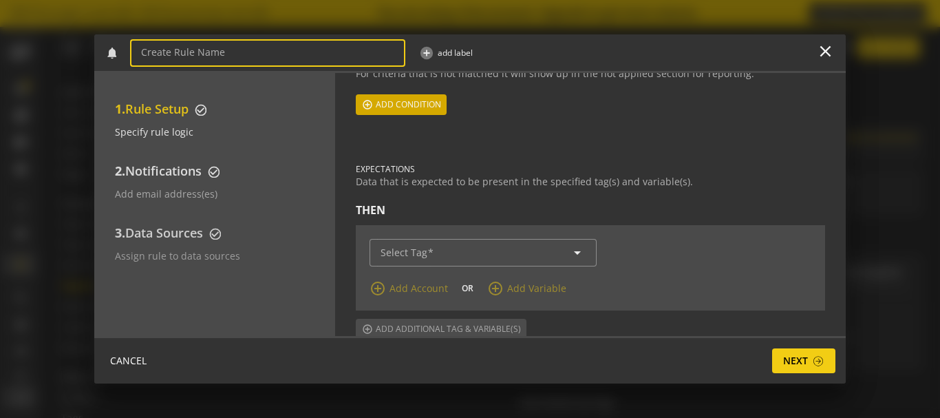
scroll to position [127, 0]
click at [413, 248] on mat-label "Select Tag" at bounding box center [404, 251] width 47 height 13
click at [413, 248] on input "Select Tag" at bounding box center [483, 252] width 205 height 12
click at [579, 255] on mat-icon "arrow_drop_down" at bounding box center [577, 252] width 17 height 17
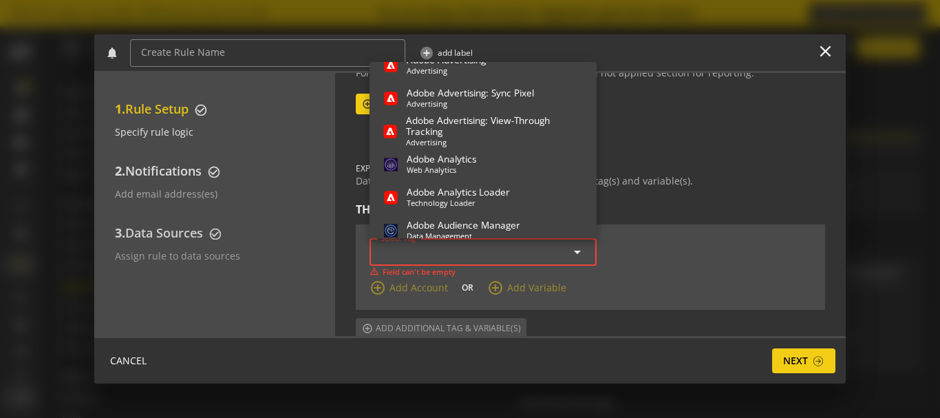
scroll to position [1932, 0]
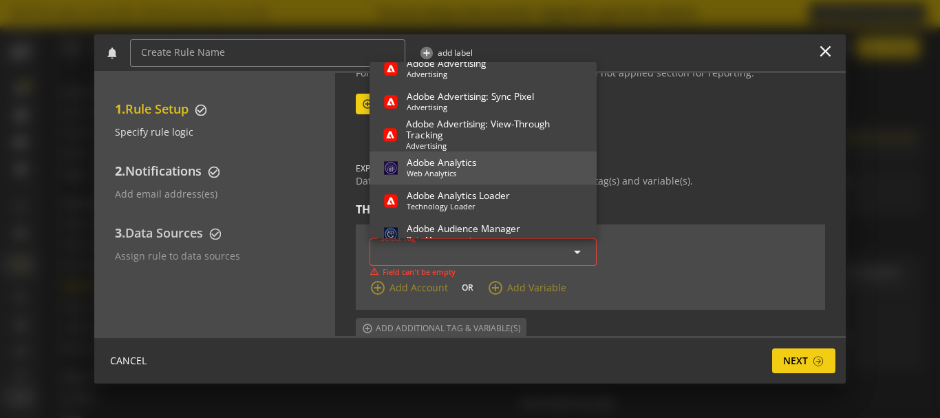
click at [440, 174] on div "W e b A n a l y t i c s" at bounding box center [442, 173] width 70 height 11
type input "Adobe Analytics"
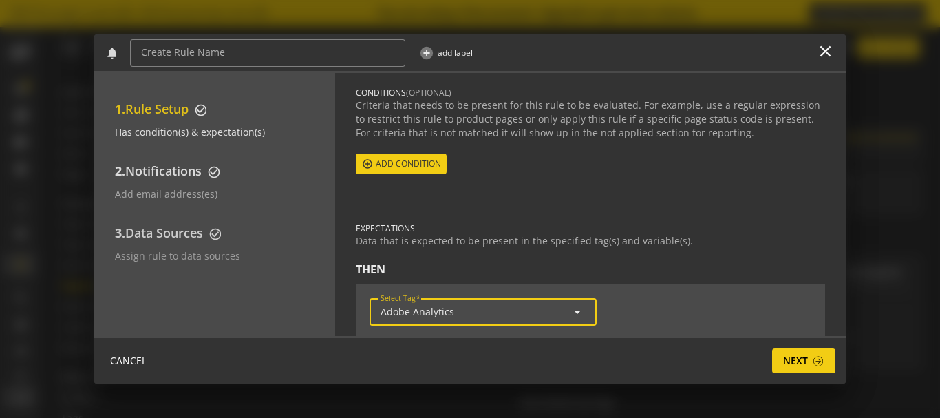
scroll to position [63, 0]
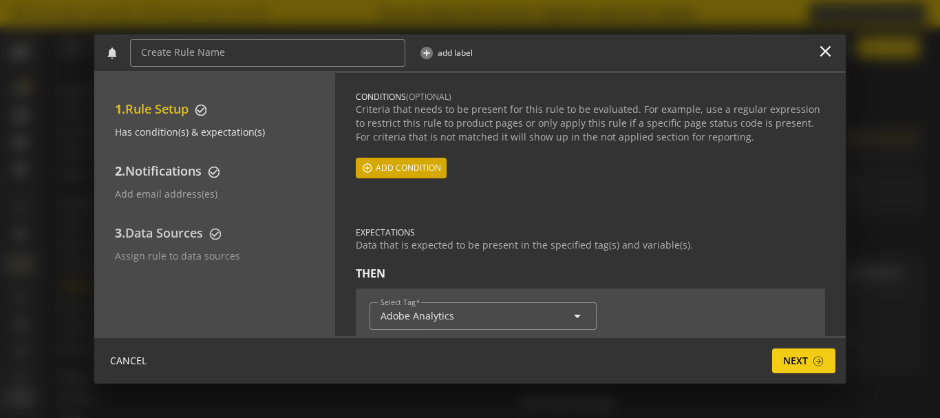
click at [417, 171] on span "Add condition" at bounding box center [408, 168] width 65 height 25
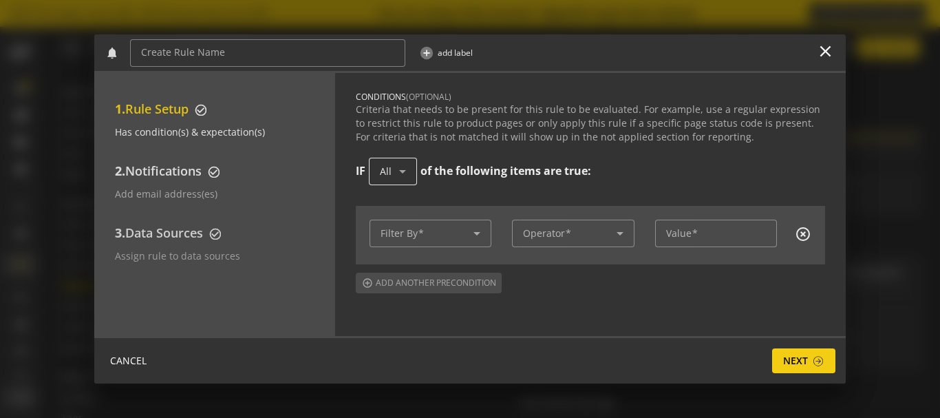
click at [412, 176] on div "All" at bounding box center [393, 172] width 48 height 28
click at [412, 176] on div at bounding box center [470, 209] width 940 height 418
click at [470, 233] on icon at bounding box center [477, 233] width 17 height 17
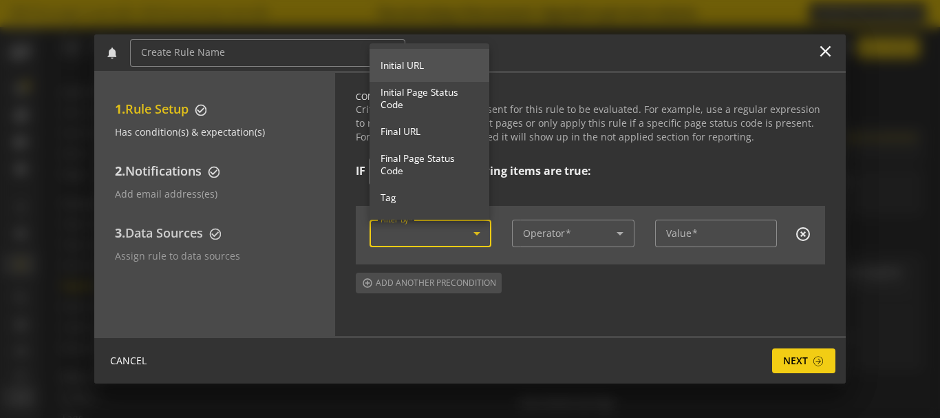
click at [531, 158] on div at bounding box center [470, 209] width 940 height 418
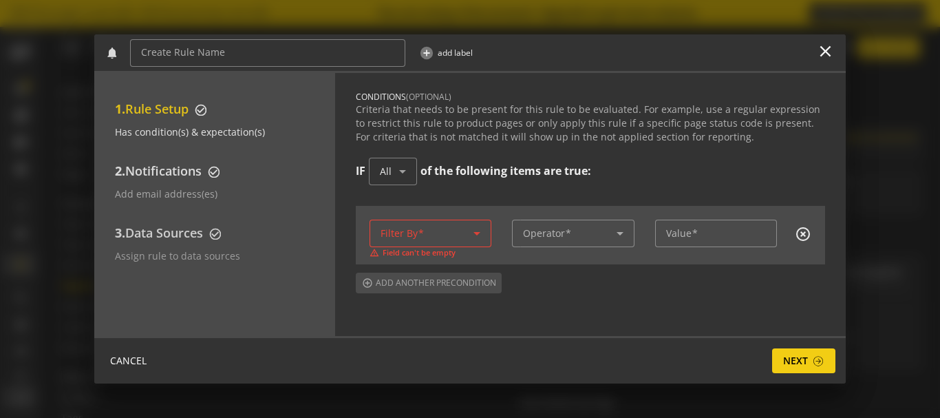
click at [469, 231] on icon at bounding box center [477, 233] width 17 height 17
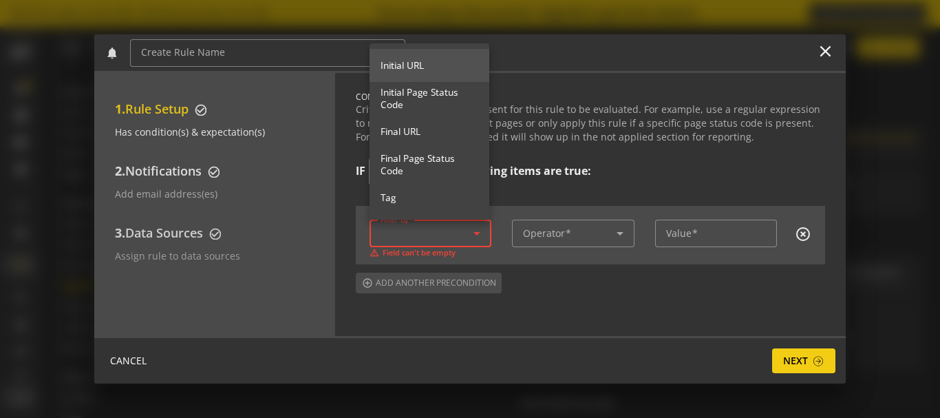
click at [419, 65] on span "Initial URL" at bounding box center [430, 65] width 98 height 12
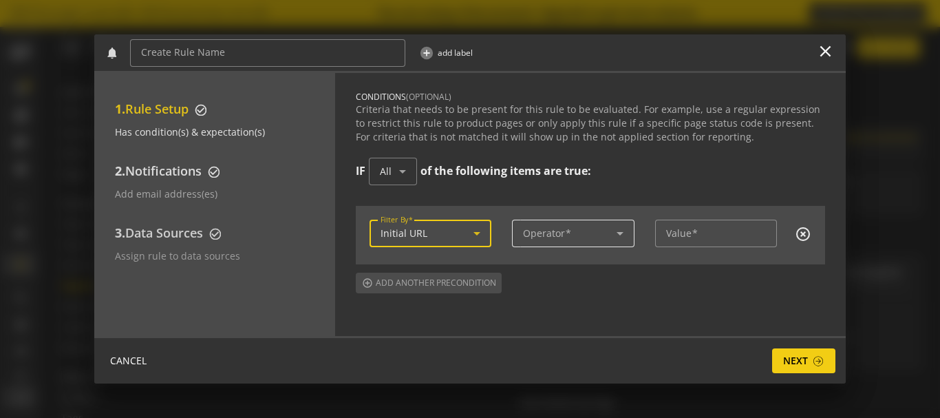
click at [612, 235] on icon at bounding box center [620, 233] width 17 height 17
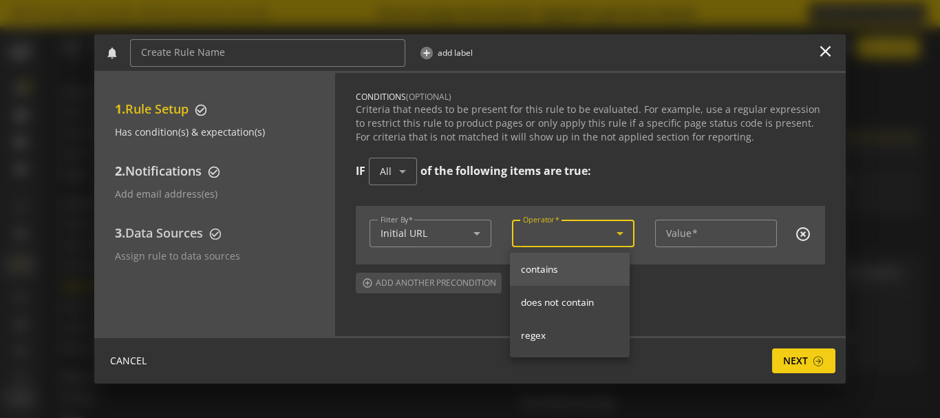
click at [573, 272] on span "contains" at bounding box center [570, 269] width 98 height 12
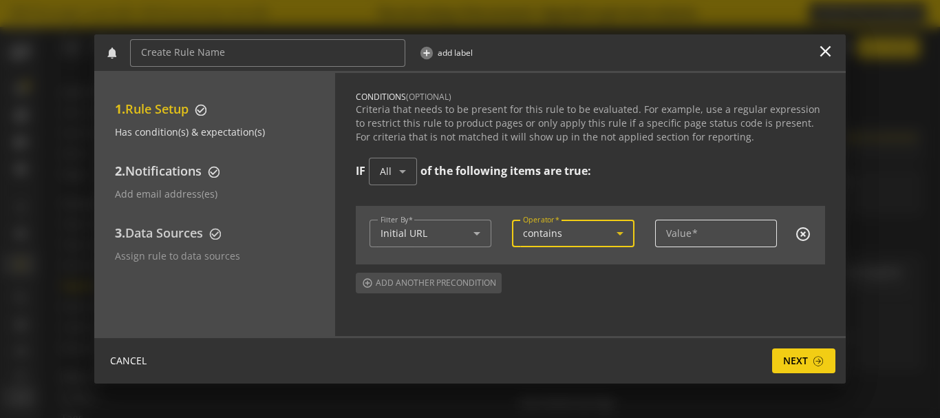
click at [702, 238] on input "Value" at bounding box center [716, 234] width 101 height 12
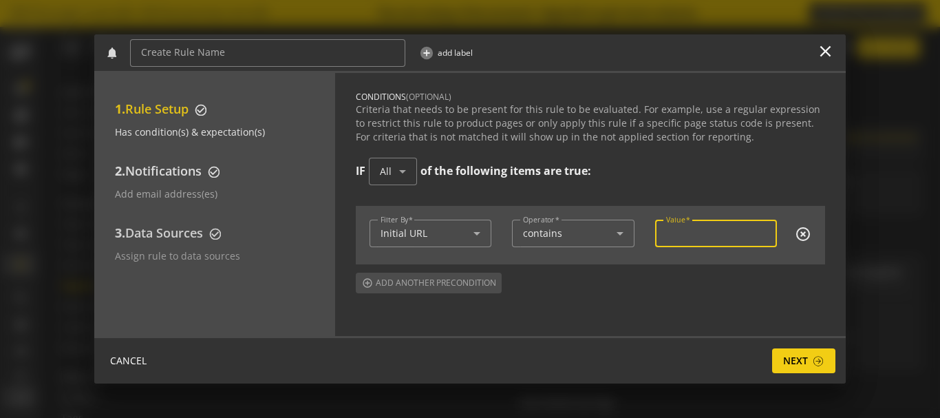
click at [471, 283] on div "control_point Add another precondition" at bounding box center [429, 283] width 146 height 21
click at [702, 246] on div at bounding box center [716, 234] width 101 height 28
type input "1"
click at [481, 287] on span "Add another precondition" at bounding box center [436, 283] width 120 height 25
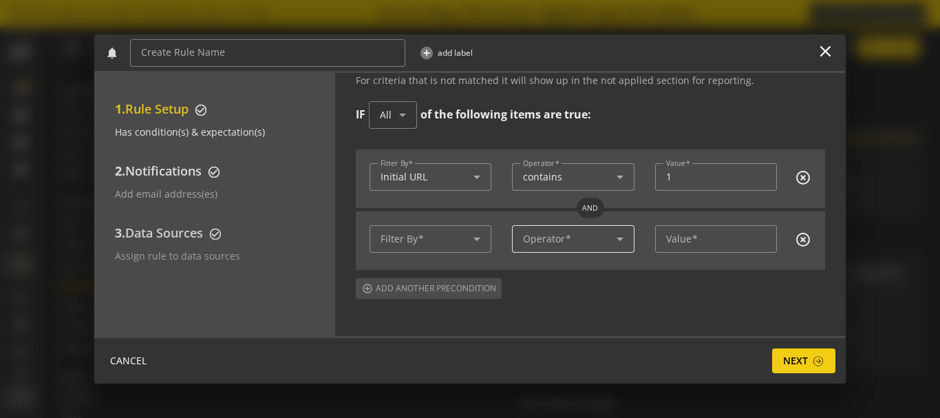
scroll to position [120, 0]
click at [190, 240] on span "Data Sources" at bounding box center [164, 232] width 78 height 17
click at [797, 244] on mat-icon "highlight_off" at bounding box center [803, 239] width 17 height 17
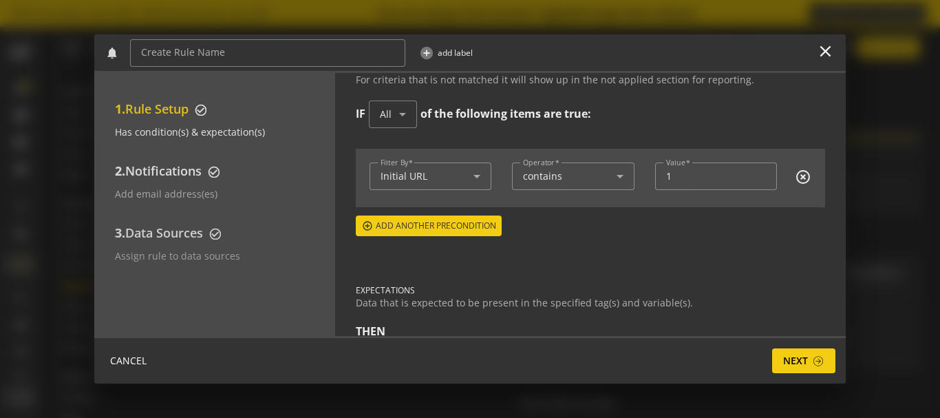
click at [189, 244] on div "3. Data Sources check_circle_outline Assign rule to data sources" at bounding box center [218, 255] width 207 height 62
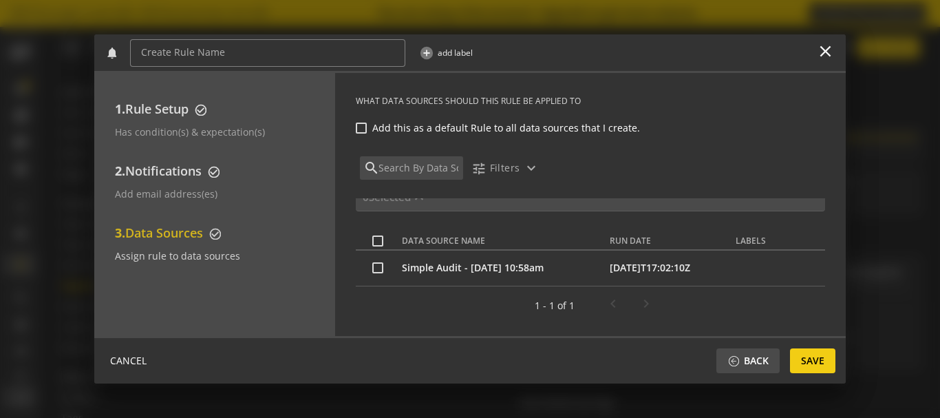
scroll to position [24, 0]
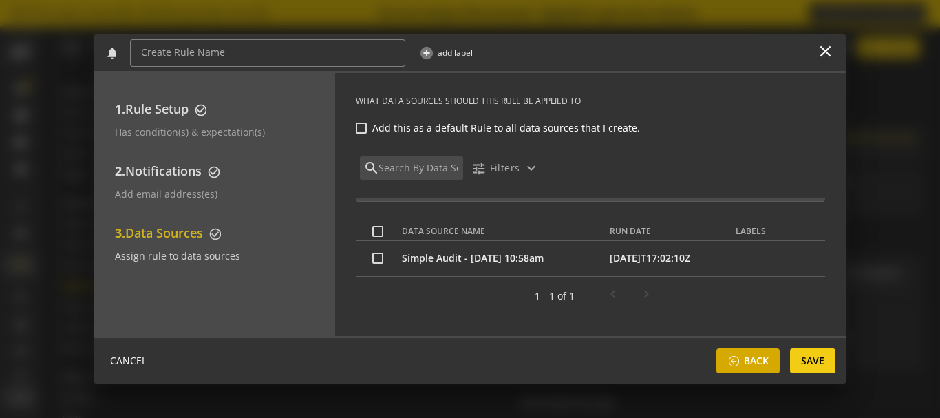
click at [769, 361] on span "Back" at bounding box center [756, 360] width 25 height 25
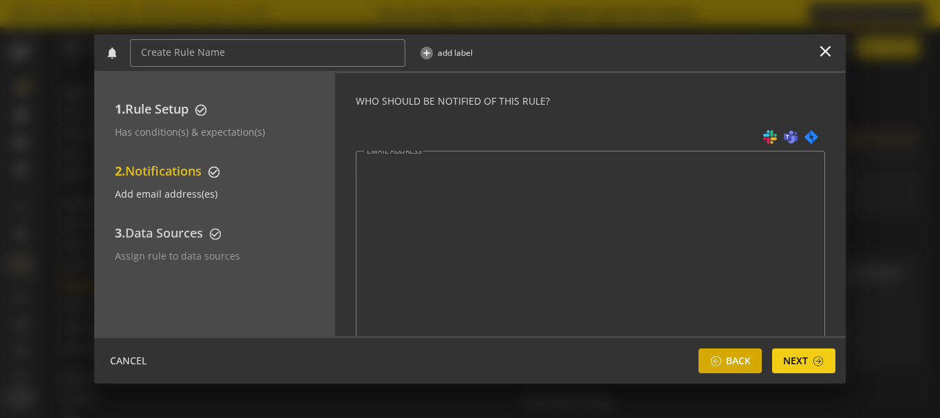
click at [749, 360] on span "Back" at bounding box center [738, 360] width 25 height 25
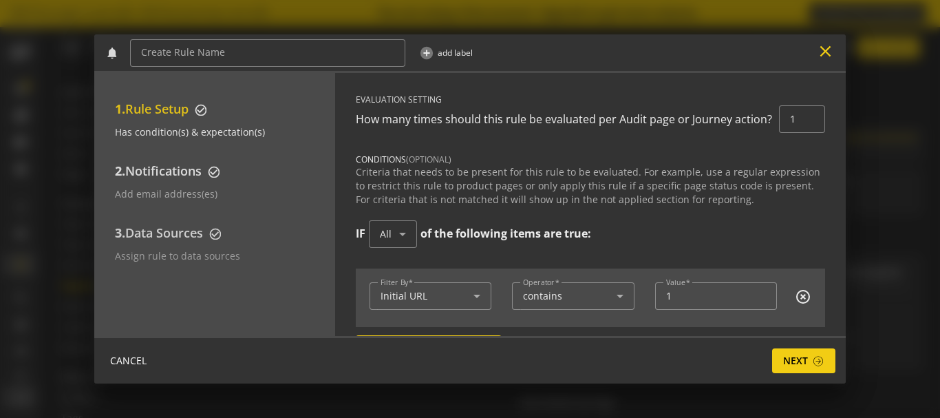
click at [826, 55] on mat-icon "close" at bounding box center [826, 51] width 19 height 19
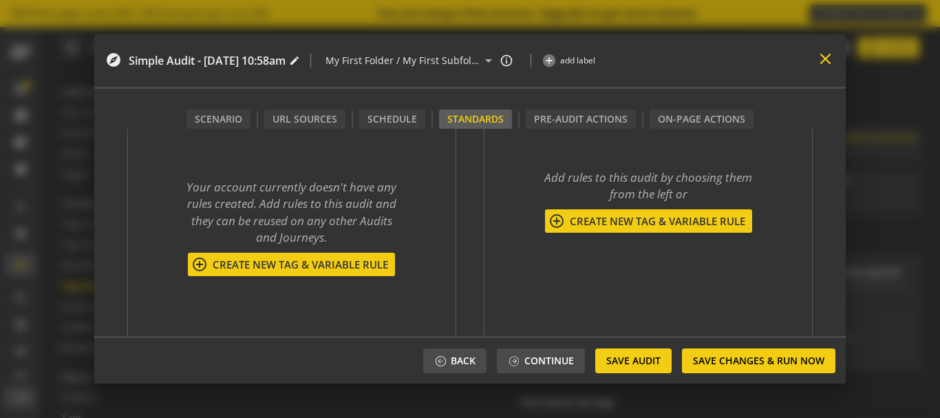
click at [820, 63] on mat-icon "close" at bounding box center [826, 59] width 19 height 19
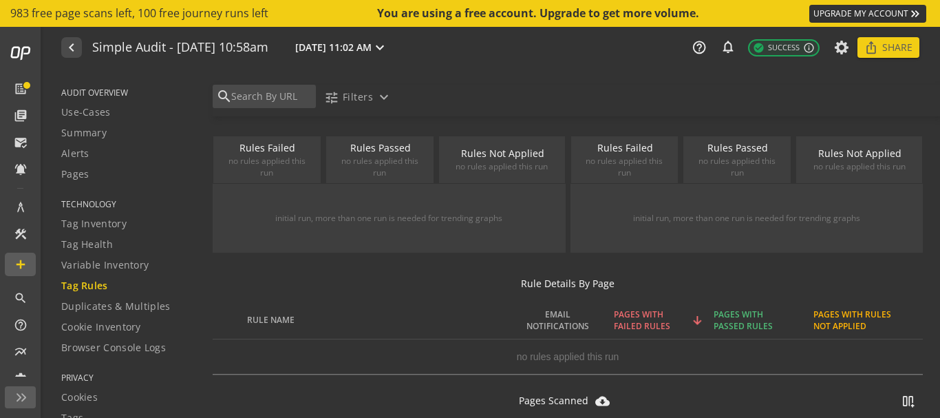
scroll to position [0, 0]
